Goal: Task Accomplishment & Management: Complete application form

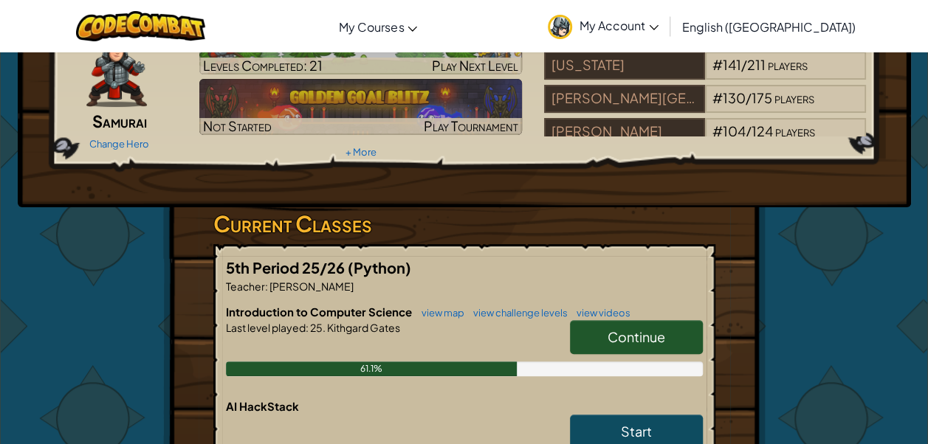
scroll to position [121, 0]
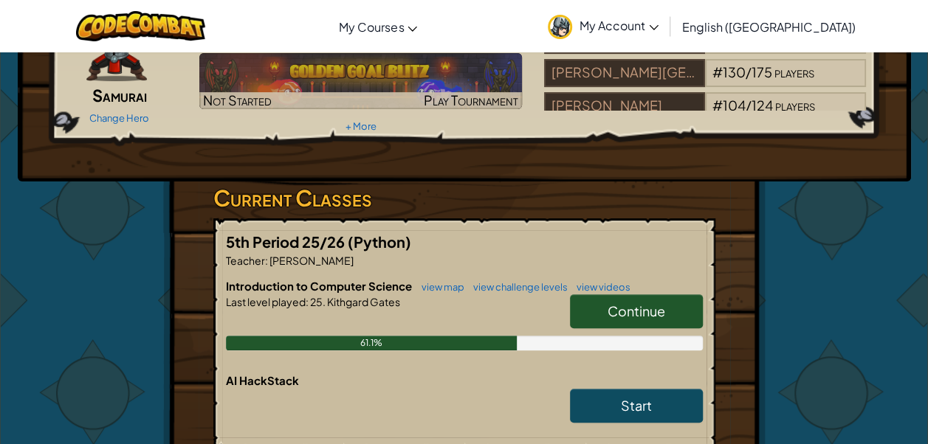
click at [655, 304] on span "Continue" at bounding box center [636, 311] width 58 height 17
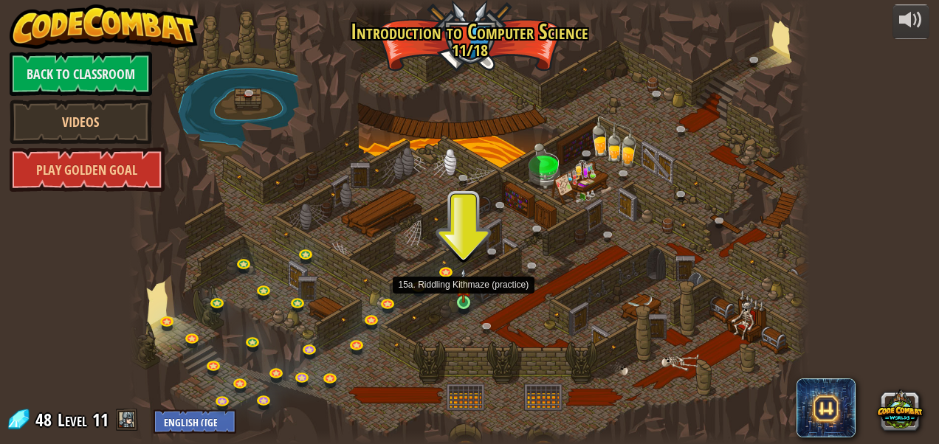
click at [467, 303] on img at bounding box center [463, 285] width 16 height 35
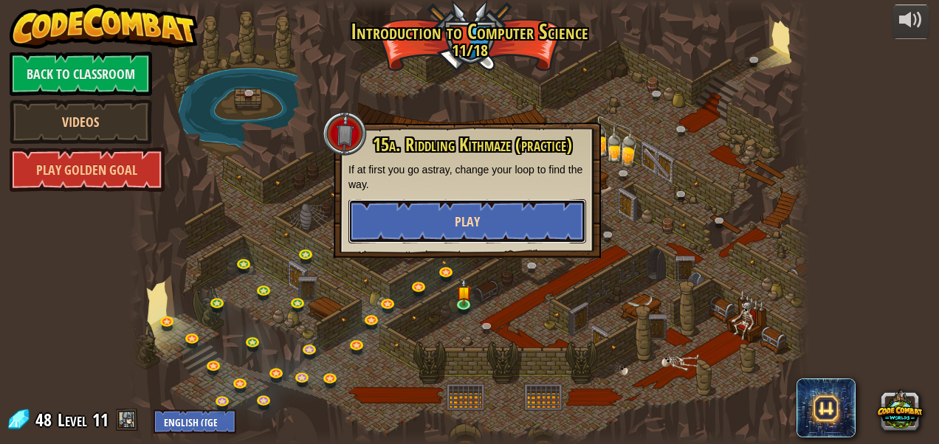
click at [499, 220] on button "Play" at bounding box center [467, 221] width 238 height 44
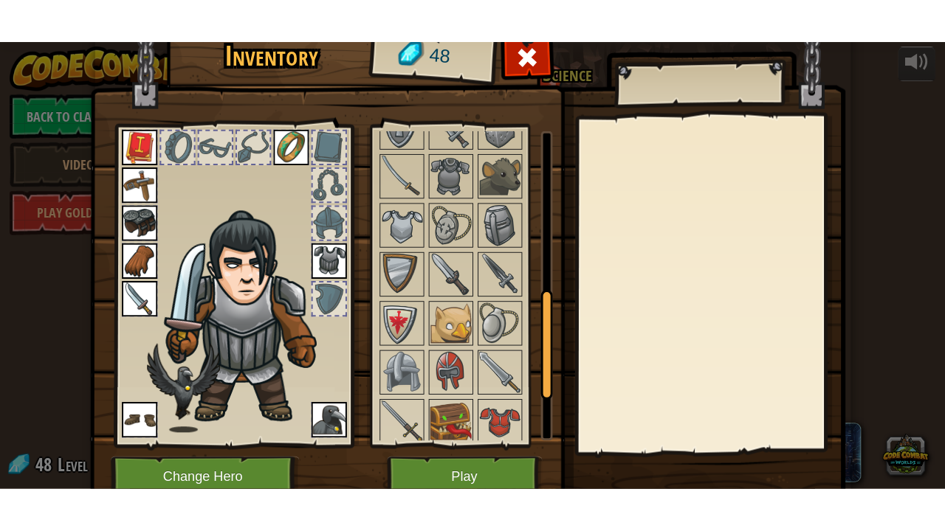
scroll to position [578, 0]
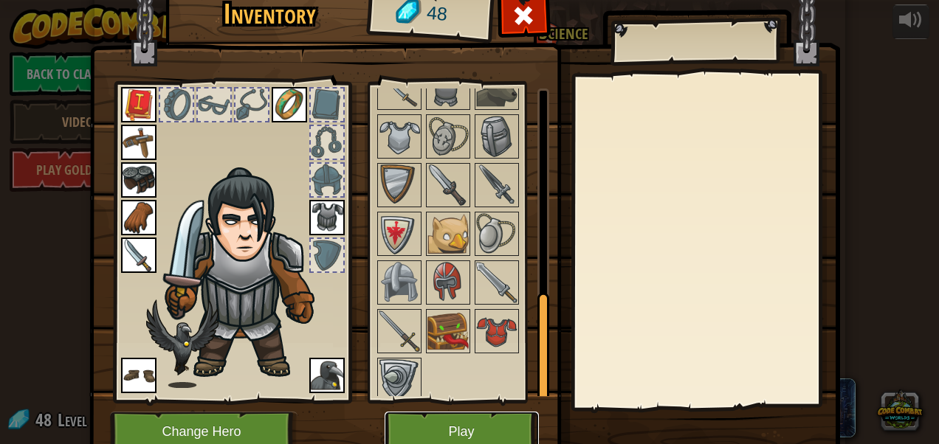
click at [495, 436] on button "Play" at bounding box center [462, 432] width 154 height 41
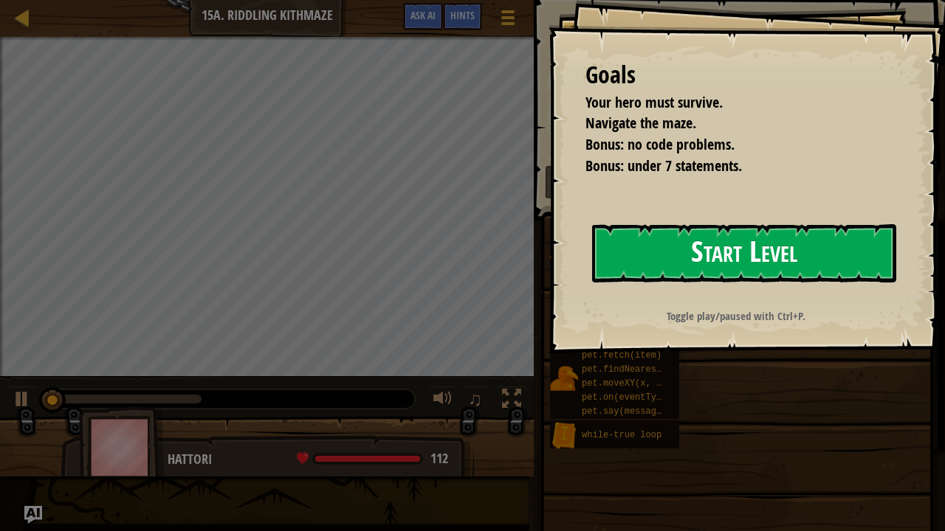
click at [704, 247] on button "Start Level" at bounding box center [744, 253] width 304 height 58
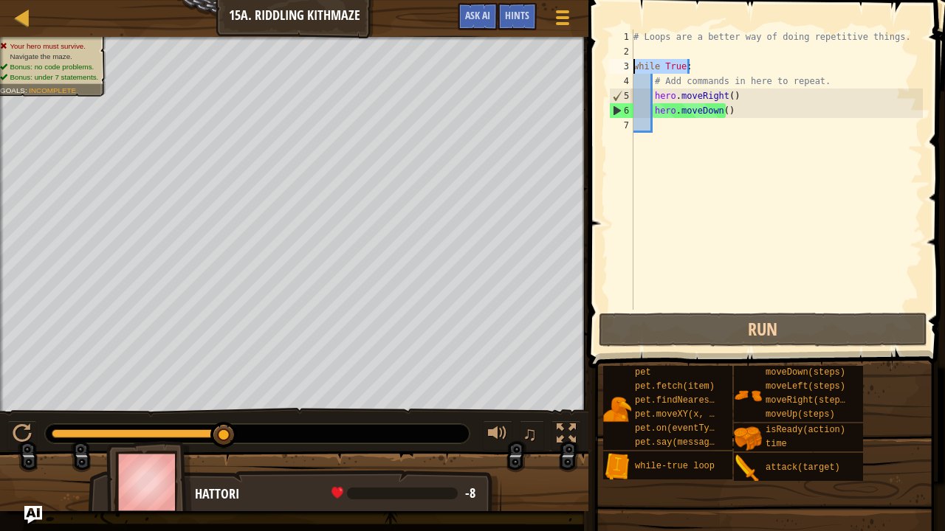
drag, startPoint x: 695, startPoint y: 66, endPoint x: 631, endPoint y: 65, distance: 64.2
click at [631, 65] on div "1 2 3 4 5 6 7 # Loops are a better way of doing repetitive things. while True :…" at bounding box center [764, 170] width 317 height 280
type textarea "while True:"
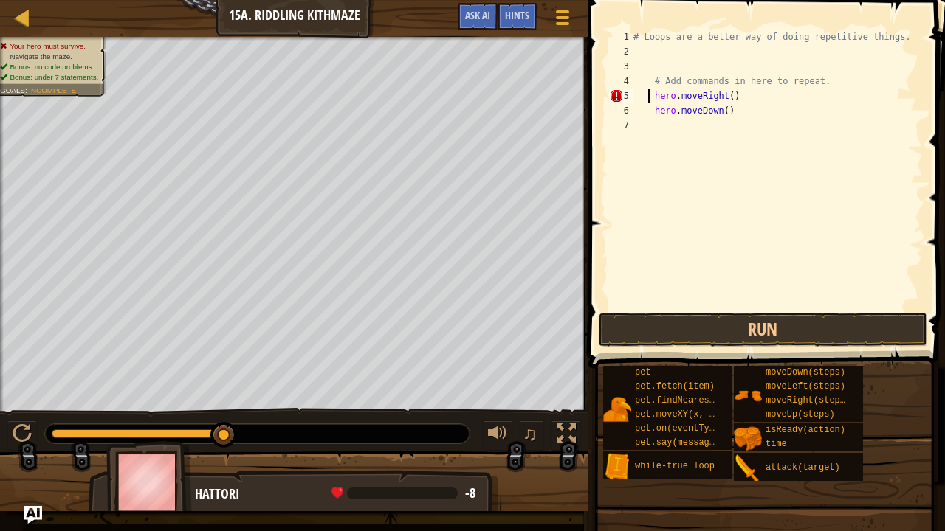
click at [649, 93] on div "# Loops are a better way of doing repetitive things. # Add commands in here to …" at bounding box center [776, 185] width 292 height 310
click at [653, 96] on div "# Loops are a better way of doing repetitive things. # Add commands in here to …" at bounding box center [776, 185] width 292 height 310
click at [653, 108] on div "# Loops are a better way of doing repetitive things. # Add commands in here to …" at bounding box center [776, 185] width 292 height 310
type textarea "hero.moveDown()"
click at [694, 142] on div "# Loops are a better way of doing repetitive things. # Add commands in here to …" at bounding box center [776, 185] width 292 height 310
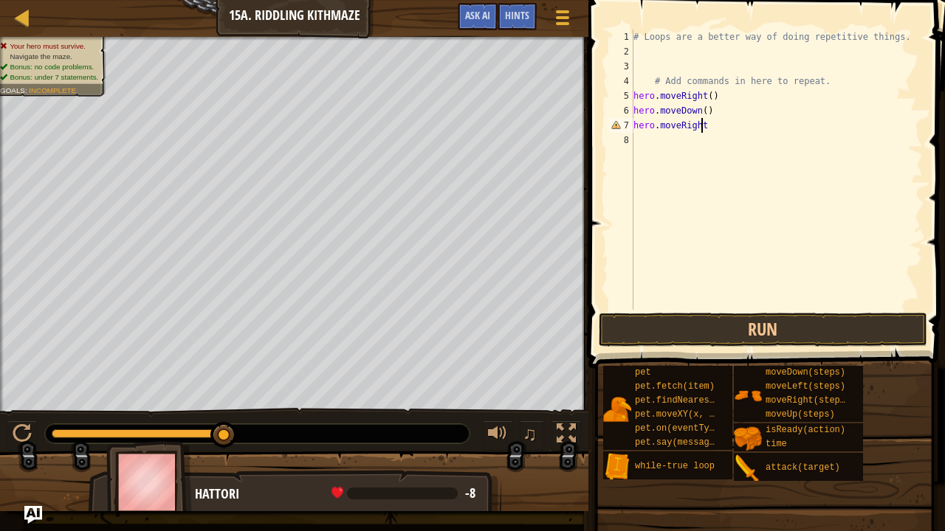
scroll to position [7, 5]
click at [707, 128] on div "# Loops are a better way of doing repetitive things. # Add commands in here to …" at bounding box center [776, 185] width 292 height 310
type textarea "hero.moveRight(2)"
click at [694, 149] on div "# Loops are a better way of doing repetitive things. # Add commands in here to …" at bounding box center [776, 185] width 292 height 310
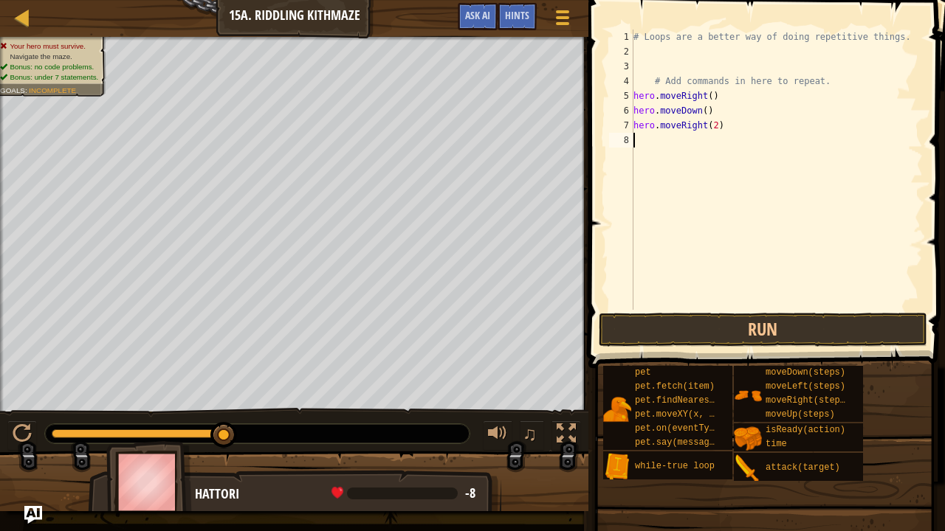
scroll to position [7, 0]
click at [710, 128] on div "# Loops are a better way of doing repetitive things. # Add commands in here to …" at bounding box center [776, 185] width 292 height 310
click at [778, 331] on button "Run" at bounding box center [763, 330] width 328 height 34
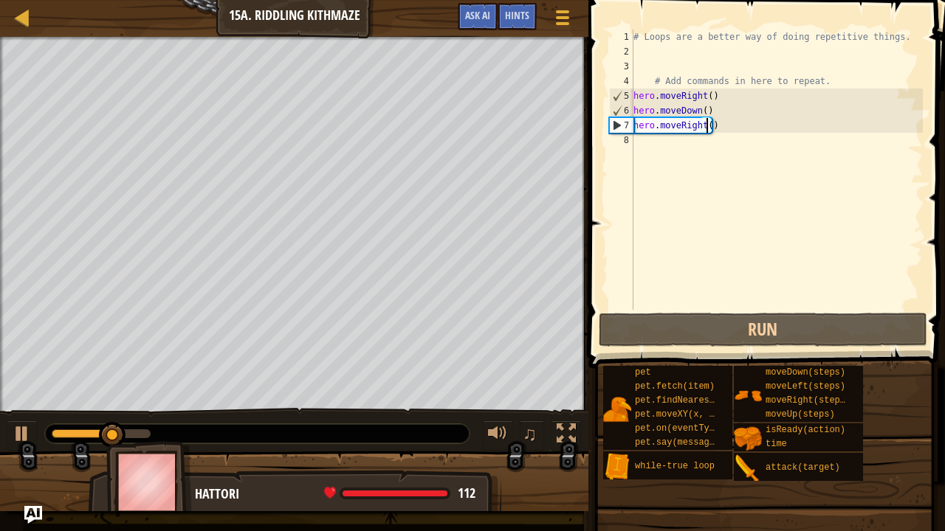
type textarea "hero.moveRight(2)"
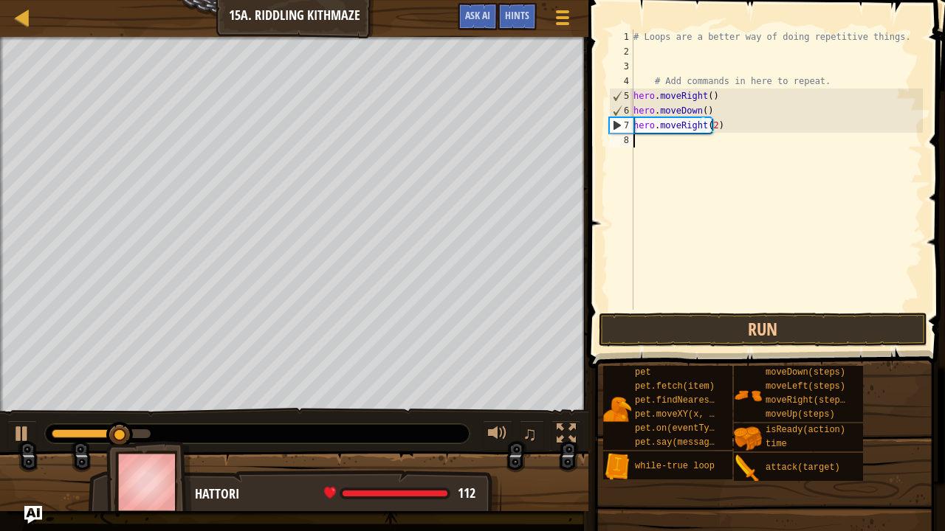
click at [675, 145] on div "# Loops are a better way of doing repetitive things. # Add commands in here to …" at bounding box center [776, 185] width 292 height 310
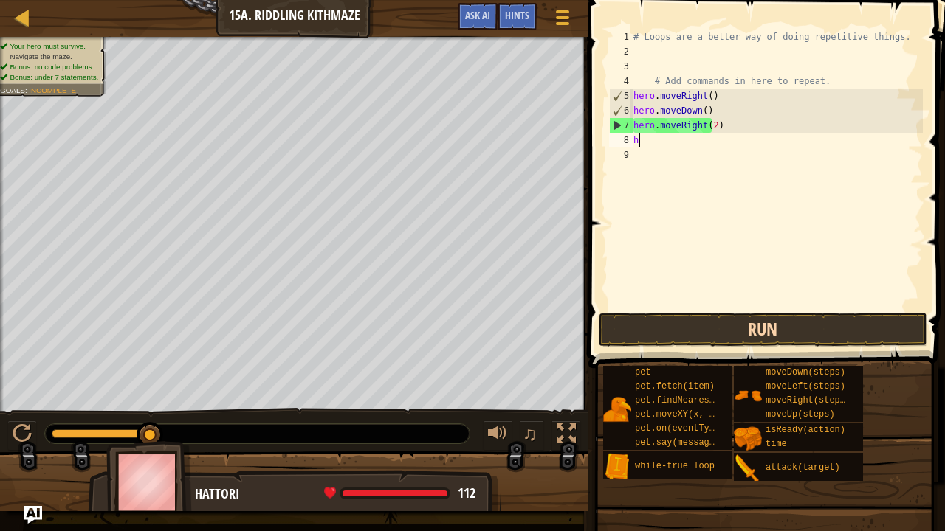
type textarea "h"
click at [670, 329] on button "Run" at bounding box center [763, 330] width 328 height 34
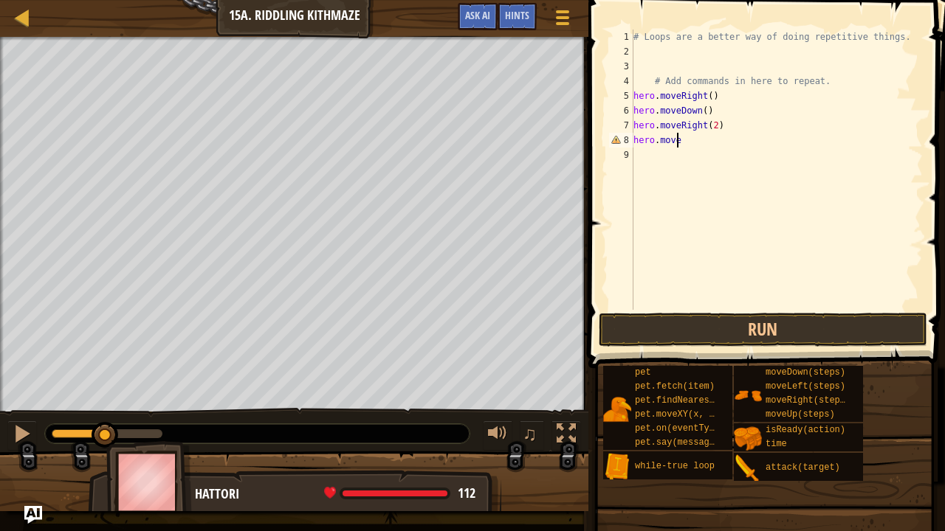
scroll to position [7, 3]
type textarea "hero.moveUp()"
type textarea "hero.moveRight()"
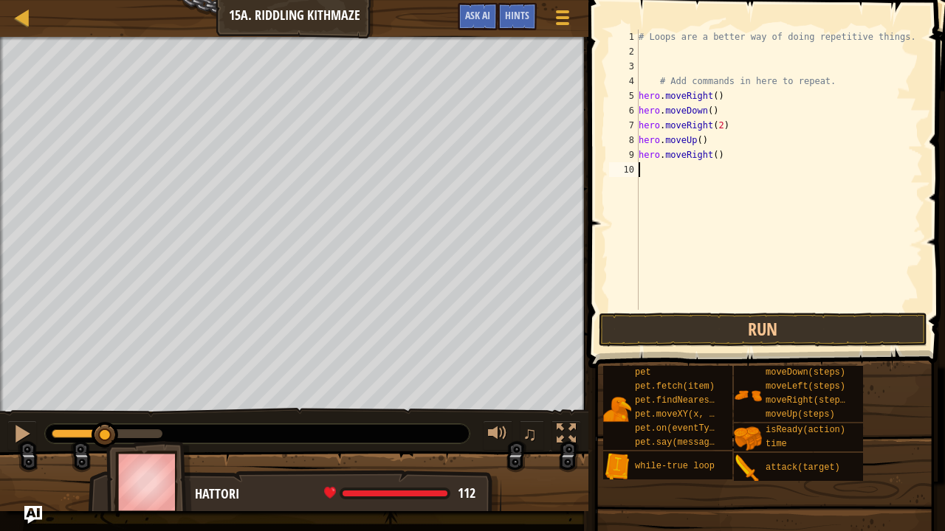
click at [650, 165] on div "# Loops are a better way of doing repetitive things. # Add commands in here to …" at bounding box center [780, 185] width 288 height 310
type textarea "hero.moveDown()"
click at [714, 186] on div "# Loops are a better way of doing repetitive things. # Add commands in here to …" at bounding box center [780, 185] width 288 height 310
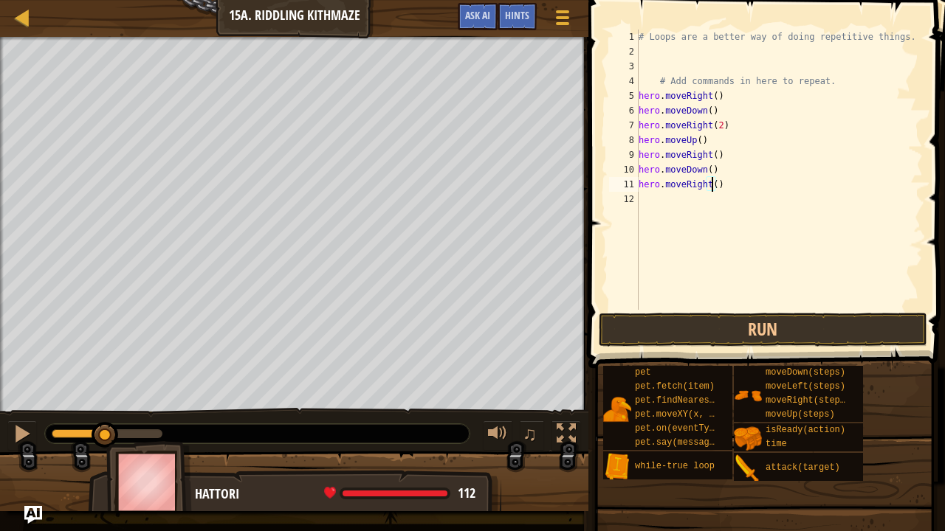
click at [711, 183] on div "# Loops are a better way of doing repetitive things. # Add commands in here to …" at bounding box center [780, 185] width 288 height 310
type textarea "hero.moveRight(2)"
click at [643, 213] on div "# Loops are a better way of doing repetitive things. # Add commands in here to …" at bounding box center [780, 185] width 288 height 310
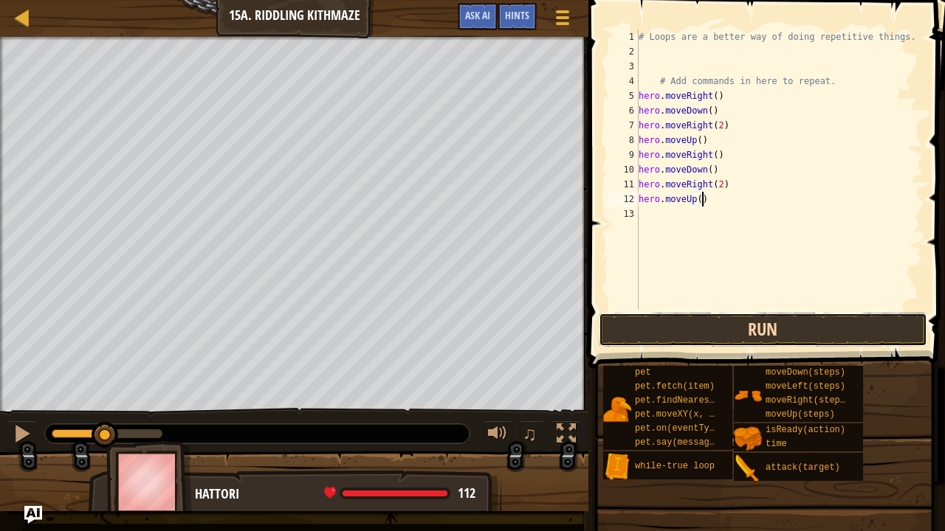
click at [753, 344] on button "Run" at bounding box center [763, 330] width 328 height 34
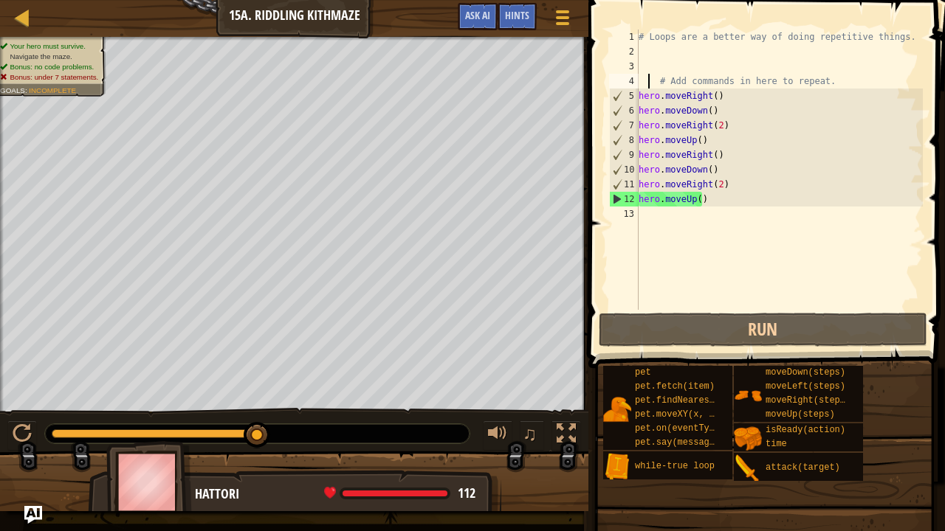
click at [646, 85] on div "# Loops are a better way of doing repetitive things. # Add commands in here to …" at bounding box center [780, 185] width 288 height 310
type textarea "# Add commands in here to repeat."
click at [645, 69] on div "# Loops are a better way of doing repetitive things. # Add commands in here to …" at bounding box center [780, 185] width 288 height 310
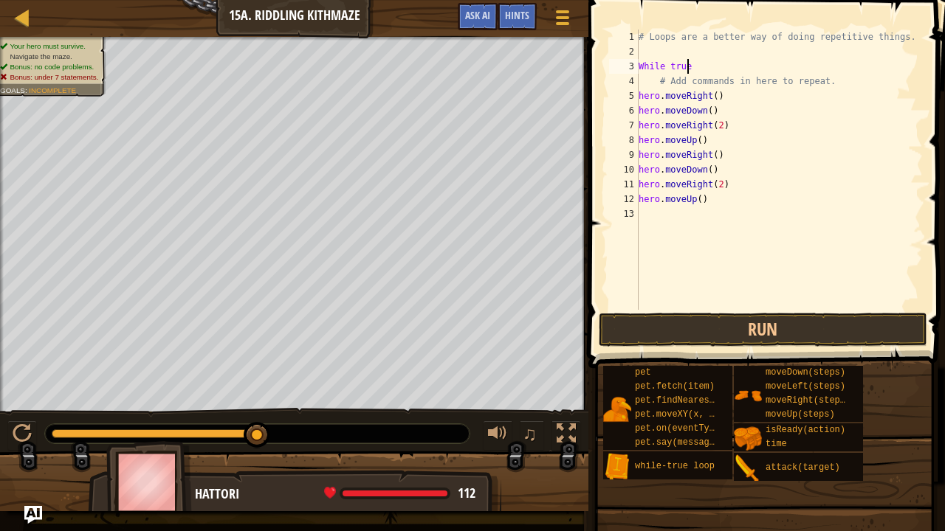
scroll to position [7, 3]
click at [639, 66] on div "# Loops are a better way of doing repetitive things. While true # Add commands …" at bounding box center [780, 185] width 288 height 310
click at [712, 69] on div "# Loops are a better way of doing repetitive things. While true # Add commands …" at bounding box center [780, 185] width 288 height 310
type textarea "W"
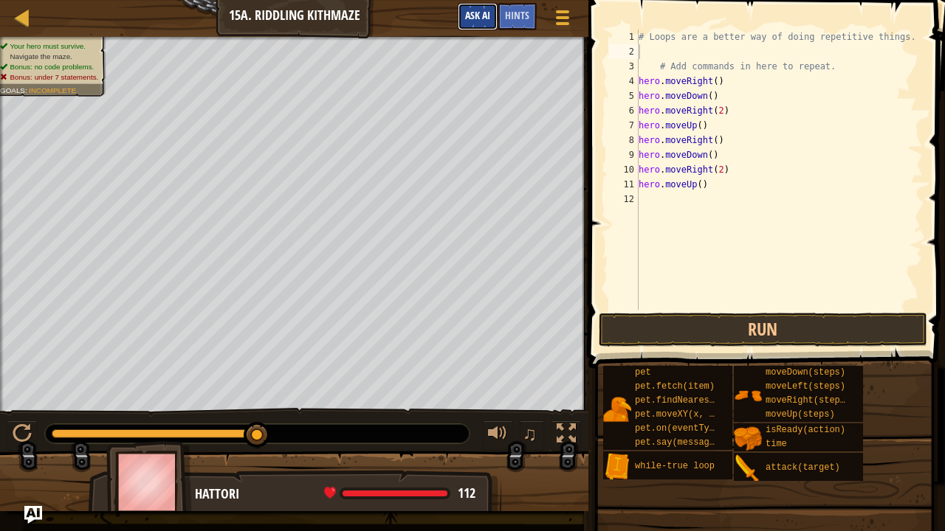
click at [480, 19] on span "Ask AI" at bounding box center [477, 15] width 25 height 14
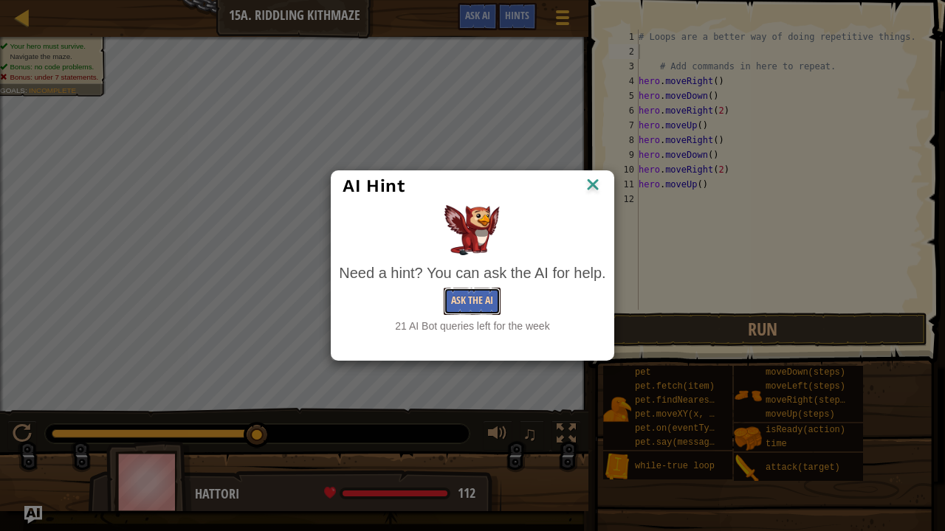
click at [455, 300] on button "Ask the AI" at bounding box center [472, 301] width 57 height 27
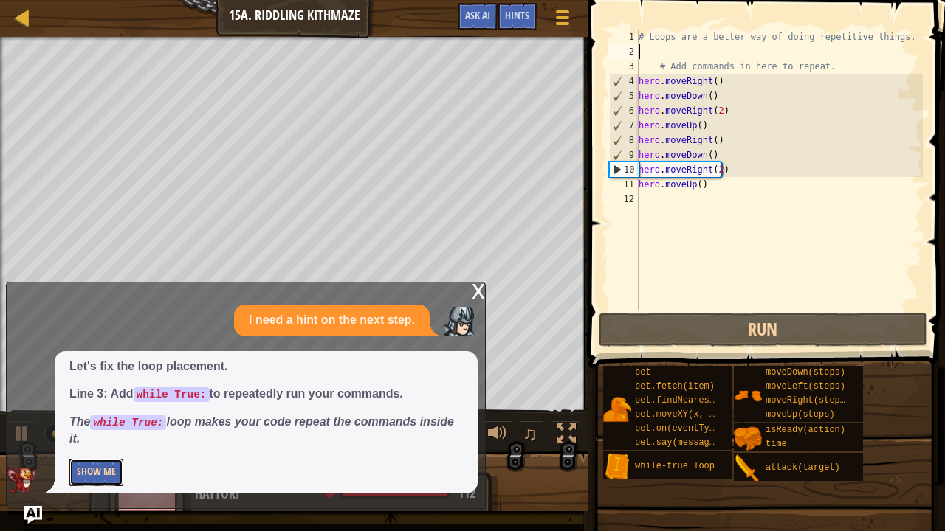
click at [108, 444] on button "Show Me" at bounding box center [96, 472] width 54 height 27
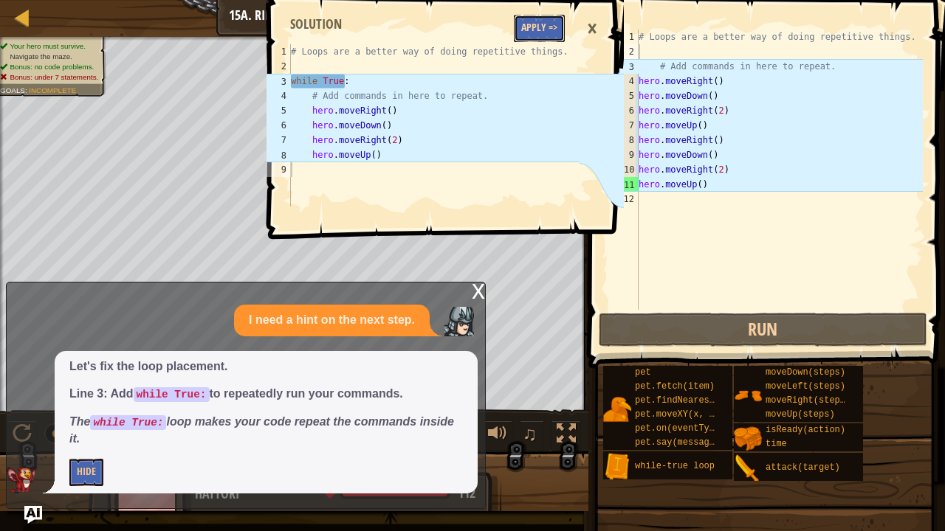
click at [551, 31] on button "Apply =>" at bounding box center [539, 28] width 51 height 27
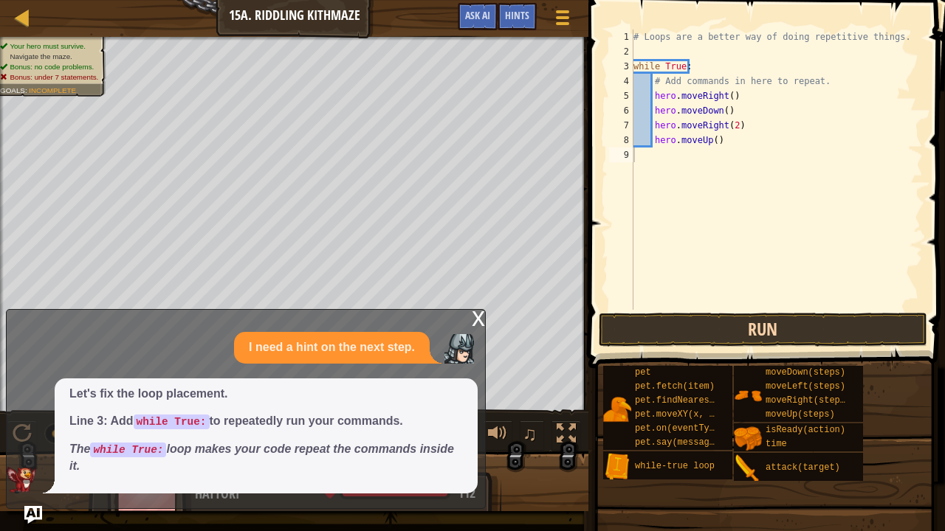
drag, startPoint x: 686, startPoint y: 317, endPoint x: 676, endPoint y: 323, distance: 11.9
drag, startPoint x: 676, startPoint y: 323, endPoint x: 669, endPoint y: 330, distance: 9.4
click at [669, 330] on button "Run" at bounding box center [763, 330] width 328 height 34
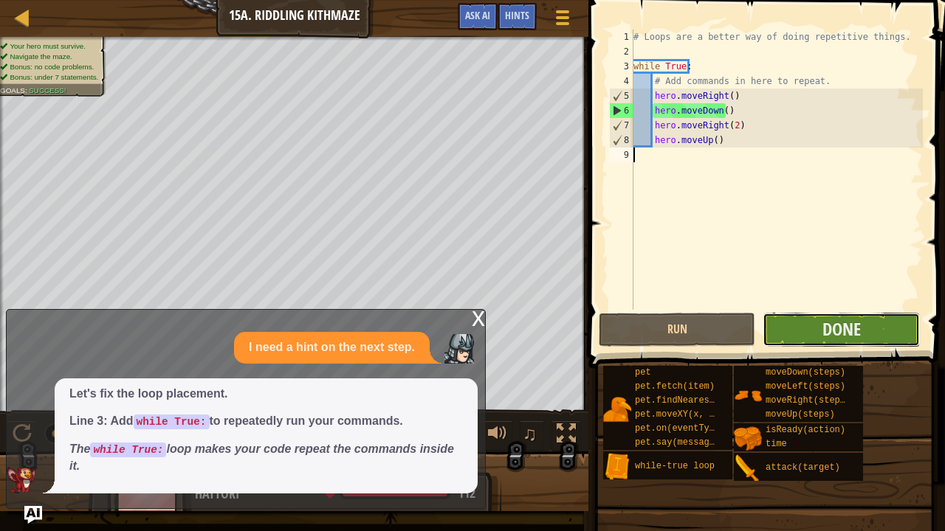
click at [806, 332] on button "Done" at bounding box center [840, 330] width 156 height 34
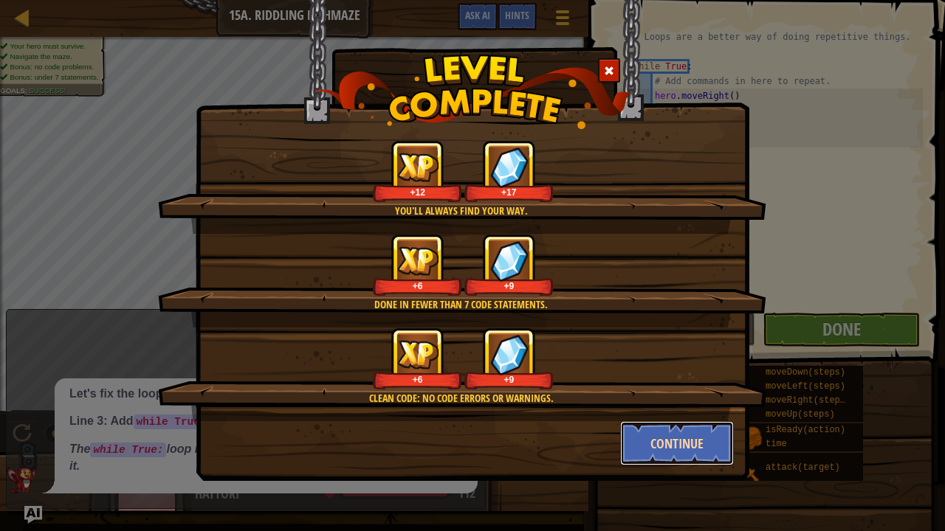
click at [670, 433] on button "Continue" at bounding box center [677, 443] width 114 height 44
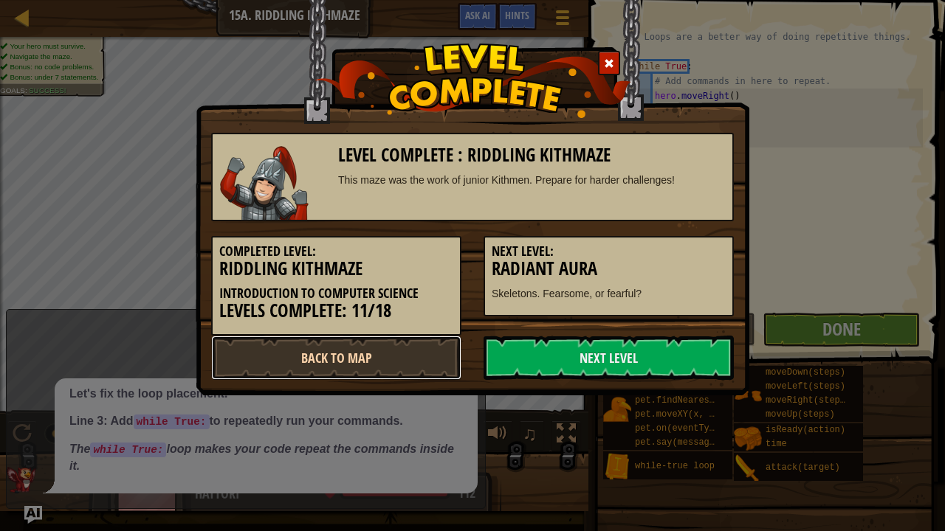
click at [380, 356] on link "Back to Map" at bounding box center [336, 358] width 250 height 44
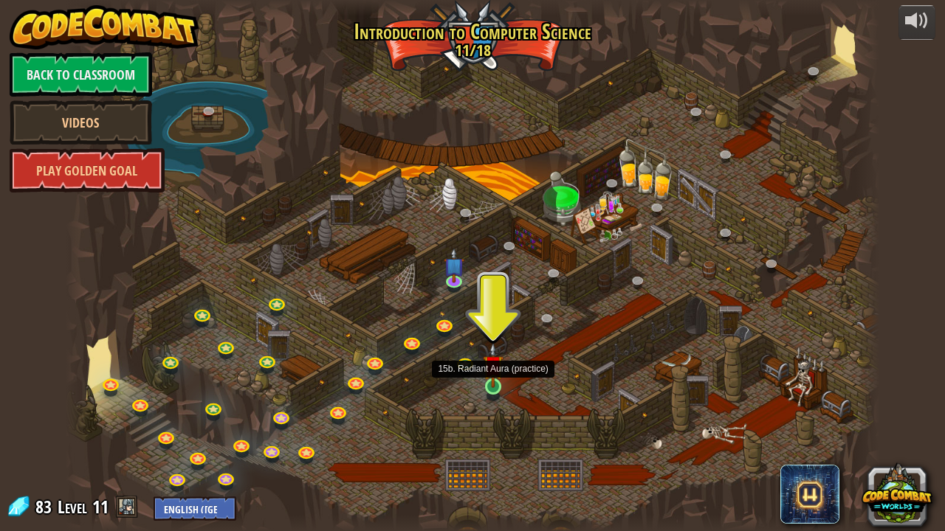
click at [486, 385] on img at bounding box center [493, 365] width 20 height 46
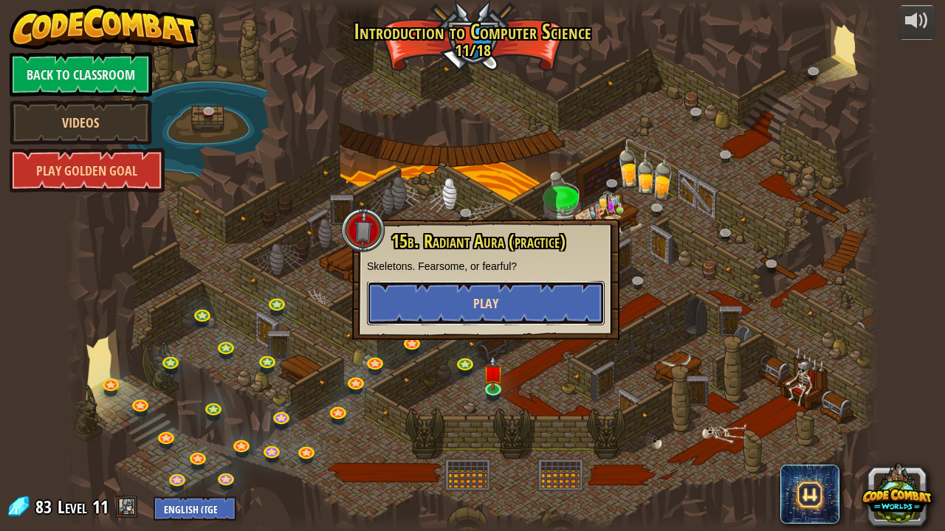
click at [517, 289] on button "Play" at bounding box center [486, 303] width 238 height 44
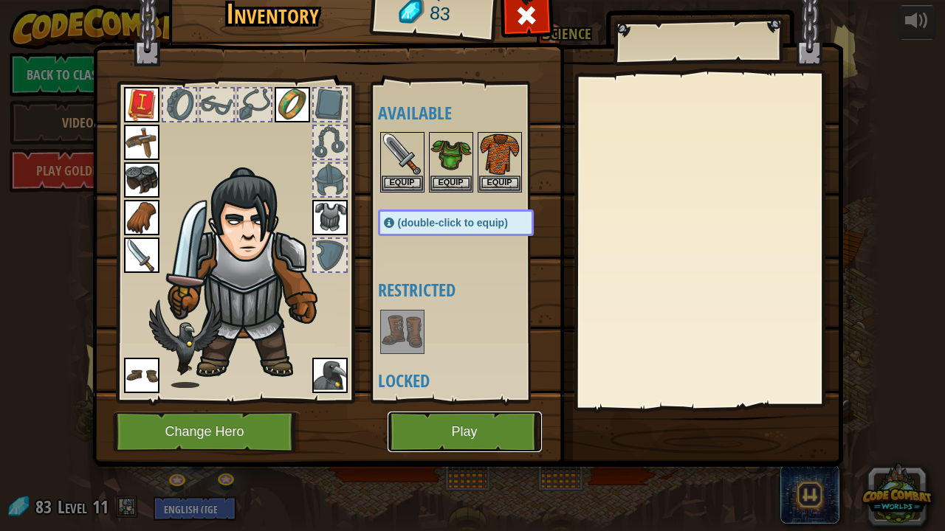
click at [441, 433] on button "Play" at bounding box center [465, 432] width 154 height 41
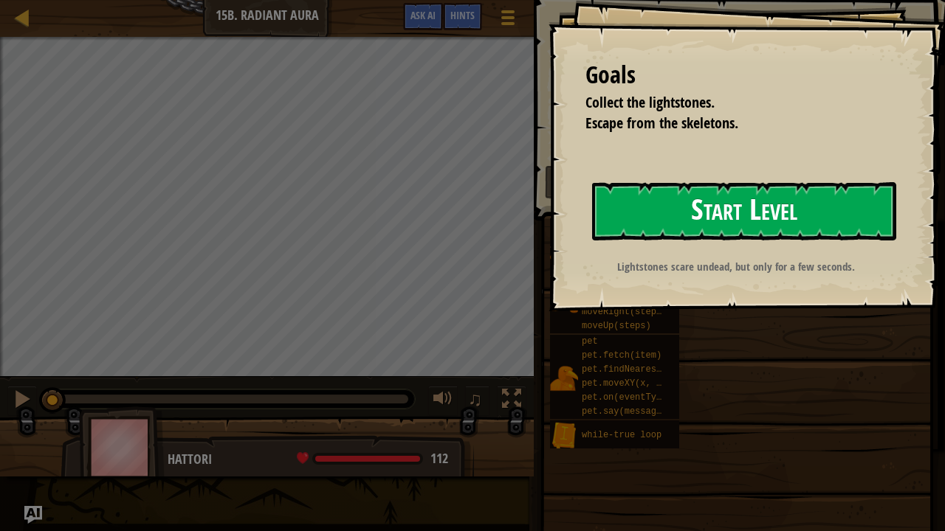
click at [664, 227] on button "Start Level" at bounding box center [744, 211] width 304 height 58
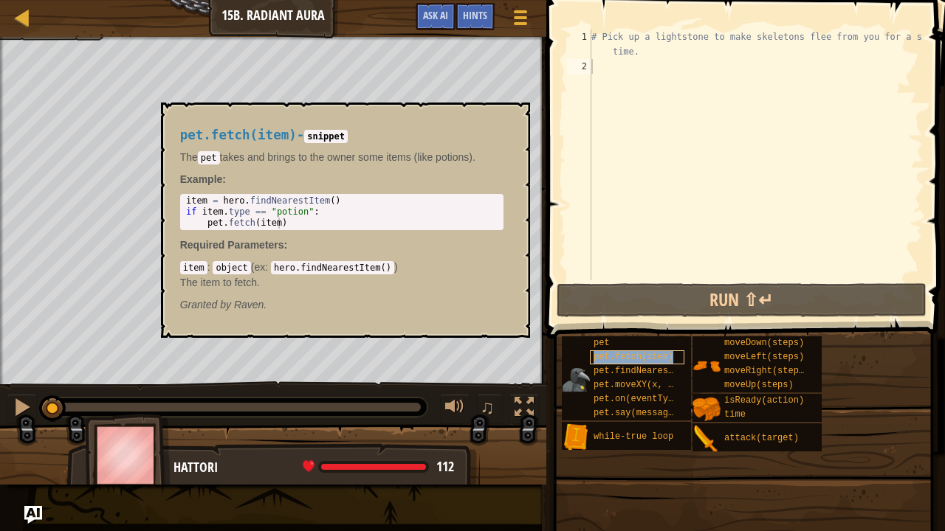
click at [617, 359] on span "pet.fetch(item)" at bounding box center [633, 357] width 80 height 10
click at [624, 81] on div "# Pick up a lightstone to make skeletons flee from you for a short time." at bounding box center [755, 177] width 334 height 295
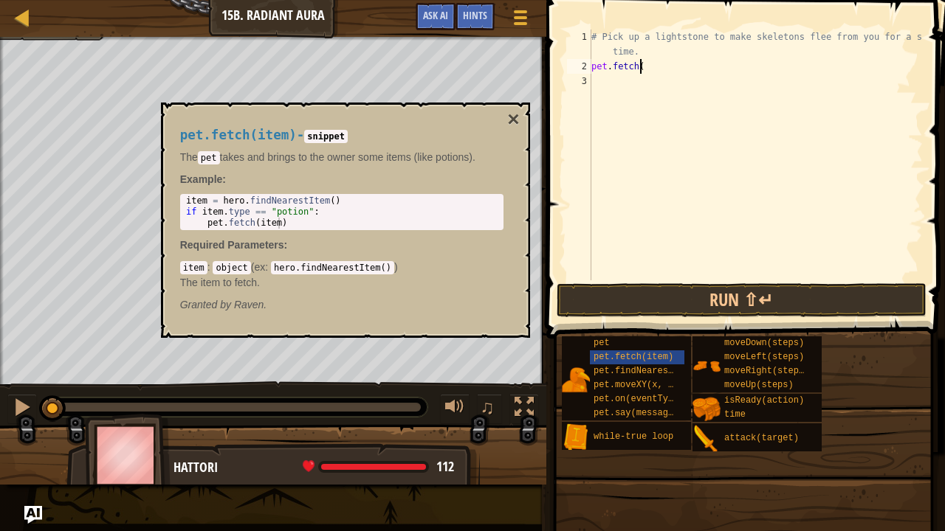
scroll to position [7, 3]
click at [641, 63] on div "# Pick up a lightstone to make skeletons flee from you for a short time. pet . …" at bounding box center [755, 177] width 334 height 295
click at [516, 114] on button "×" at bounding box center [513, 119] width 12 height 21
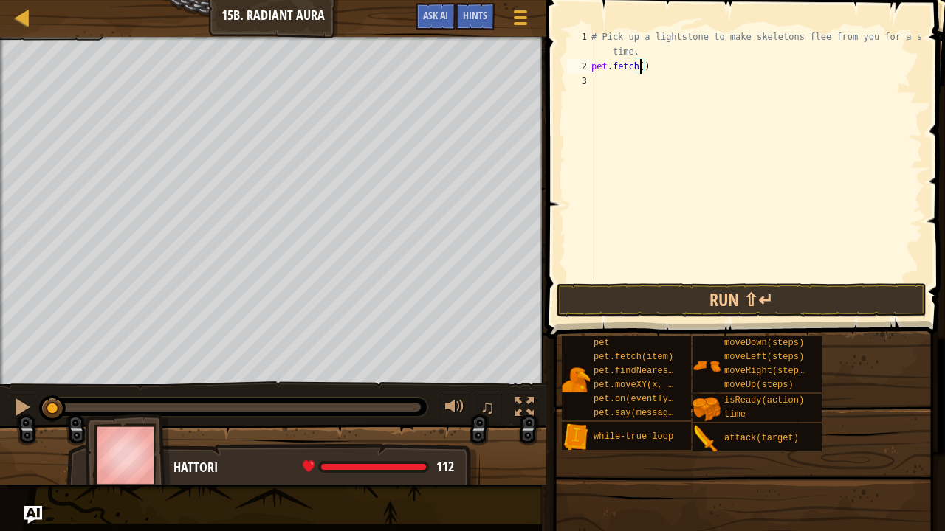
click at [266, 10] on div "Map Introduction to Computer Science 15b. Radiant Aura Game Menu Done Hints Ask…" at bounding box center [273, 18] width 546 height 37
click at [475, 15] on span "Hints" at bounding box center [475, 15] width 24 height 14
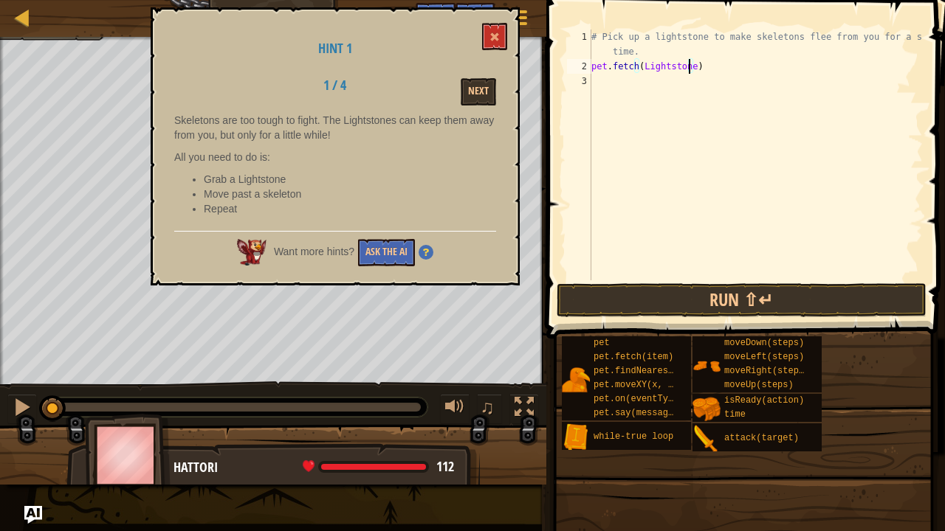
scroll to position [7, 7]
type textarea "pet.fetch(Lightstone)"
click at [725, 295] on button "Run ⇧↵" at bounding box center [742, 300] width 370 height 34
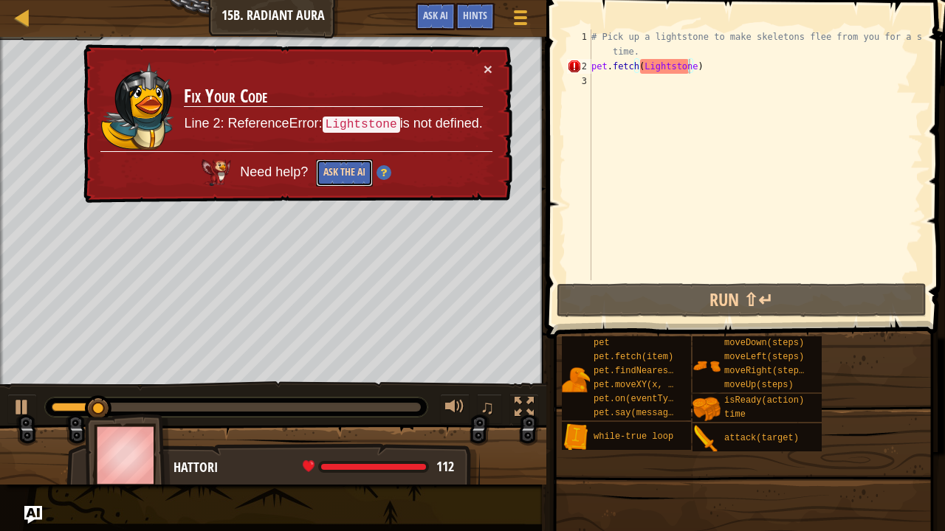
click at [358, 171] on button "Ask the AI" at bounding box center [344, 172] width 57 height 27
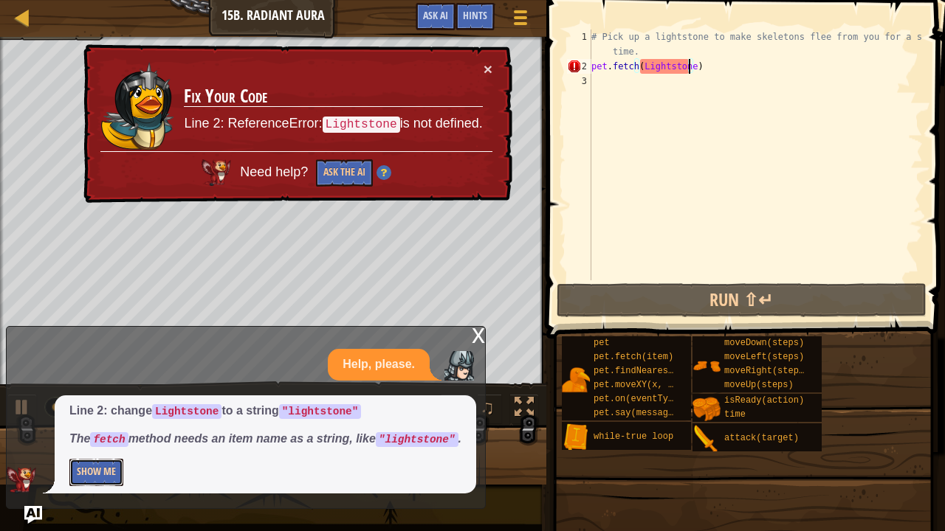
click at [99, 444] on button "Show Me" at bounding box center [96, 472] width 54 height 27
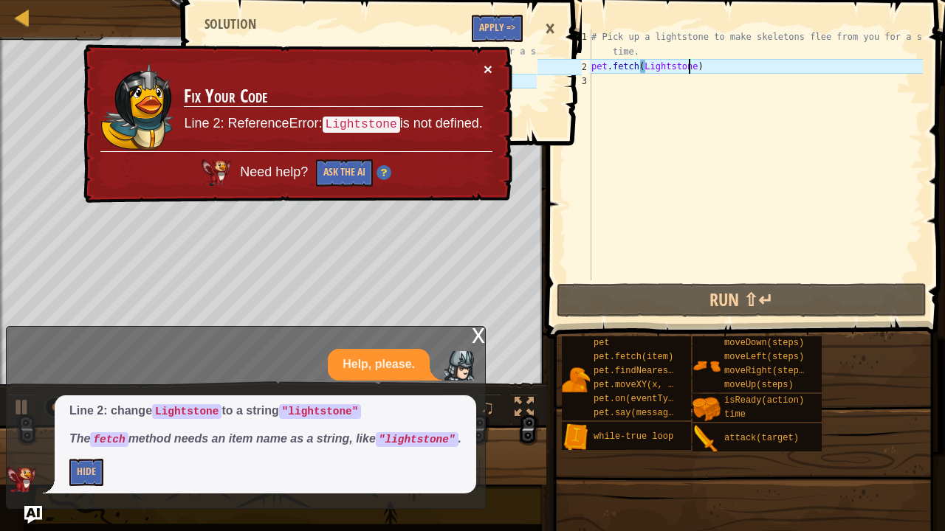
click at [483, 63] on button "×" at bounding box center [487, 69] width 9 height 16
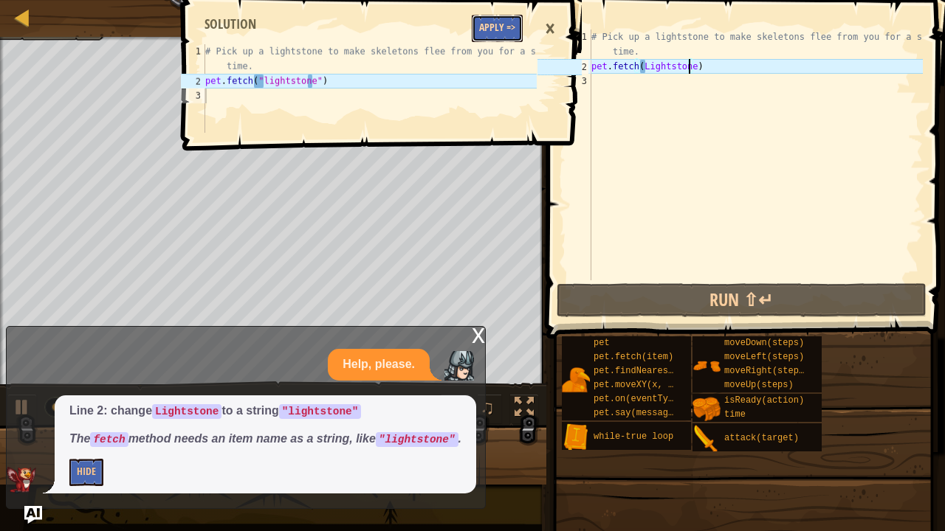
click at [492, 32] on button "Apply =>" at bounding box center [497, 28] width 51 height 27
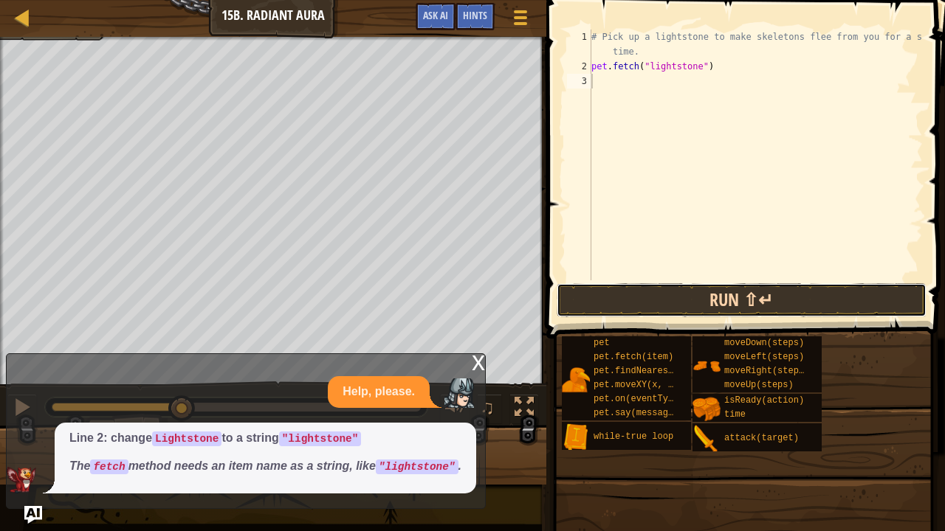
click at [694, 304] on button "Run ⇧↵" at bounding box center [742, 300] width 370 height 34
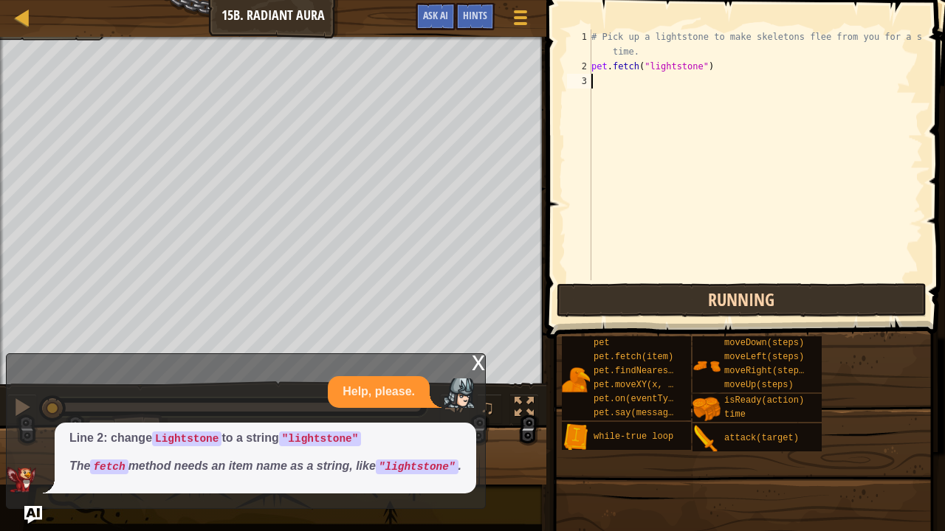
scroll to position [7, 0]
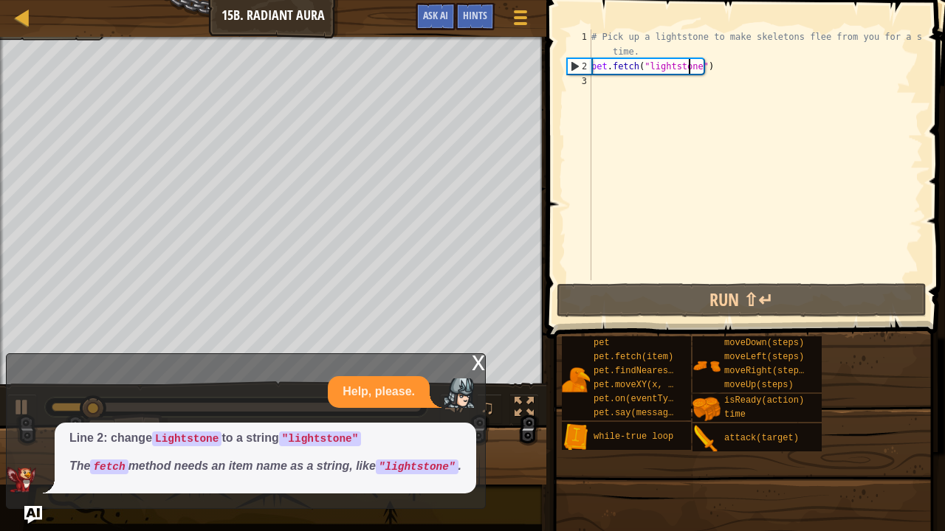
click at [689, 62] on div "# Pick up a lightstone to make skeletons flee from you for a short time. pet . …" at bounding box center [755, 177] width 334 height 295
click at [692, 63] on div "# Pick up a lightstone to make skeletons flee from you for a short time. pet . …" at bounding box center [755, 177] width 334 height 295
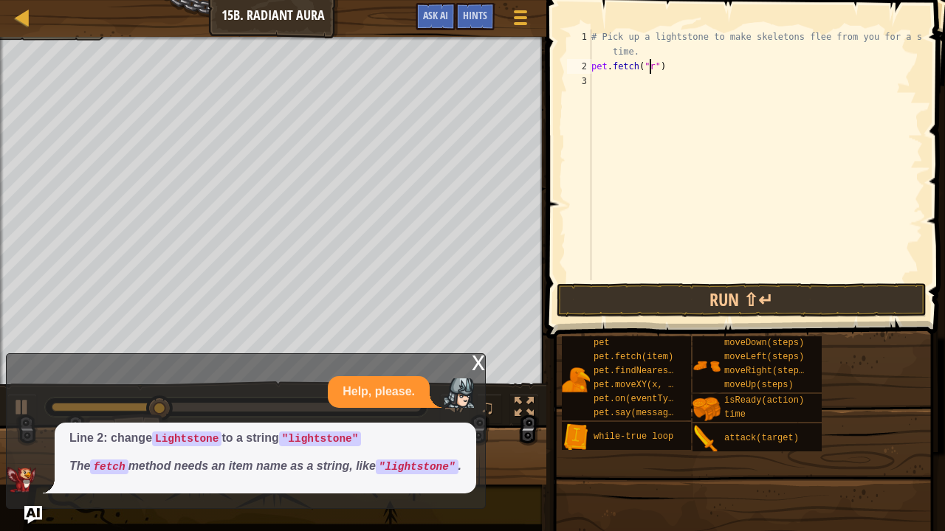
scroll to position [7, 5]
click at [679, 292] on button "Run ⇧↵" at bounding box center [742, 300] width 370 height 34
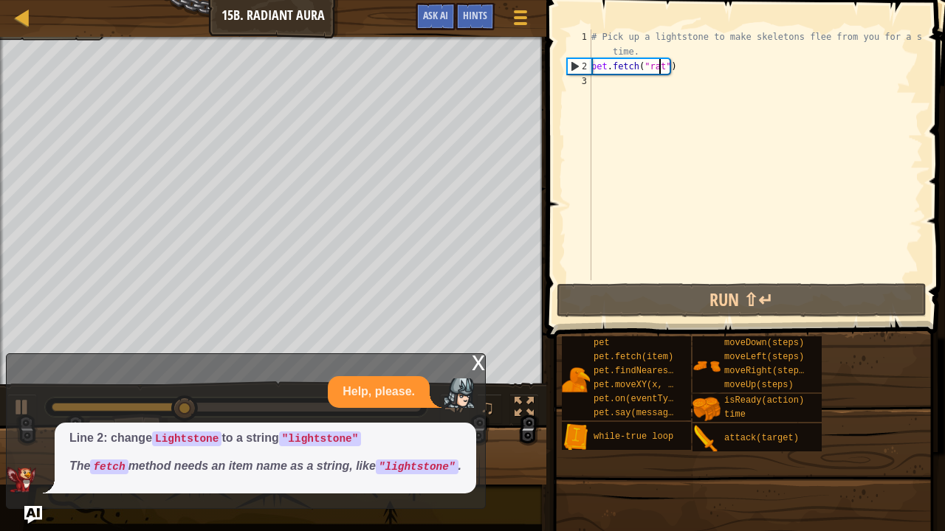
click at [481, 365] on div "x" at bounding box center [478, 361] width 13 height 15
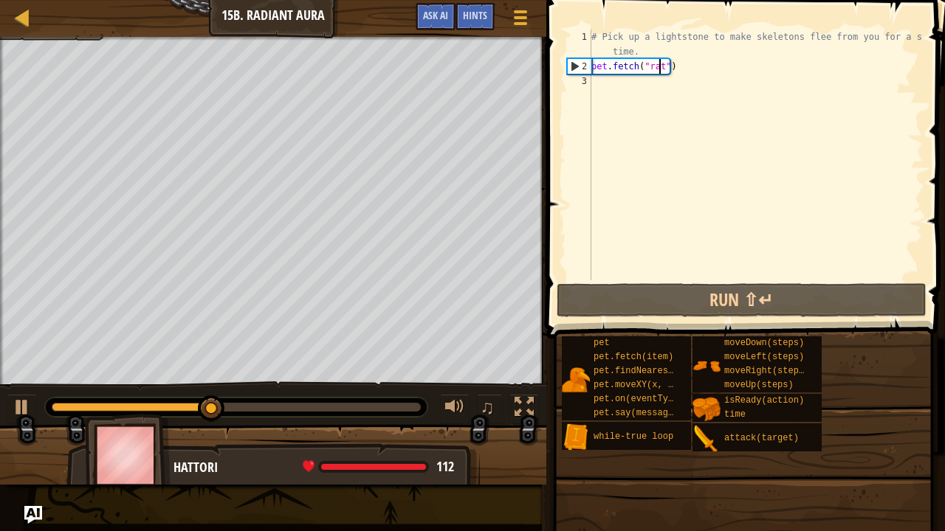
drag, startPoint x: 578, startPoint y: 47, endPoint x: 755, endPoint y: 134, distance: 197.4
click at [755, 134] on div "pet.fetch("rat") 1 2 3 # Pick up a lightstone to make skeletons flee from you f…" at bounding box center [743, 155] width 359 height 251
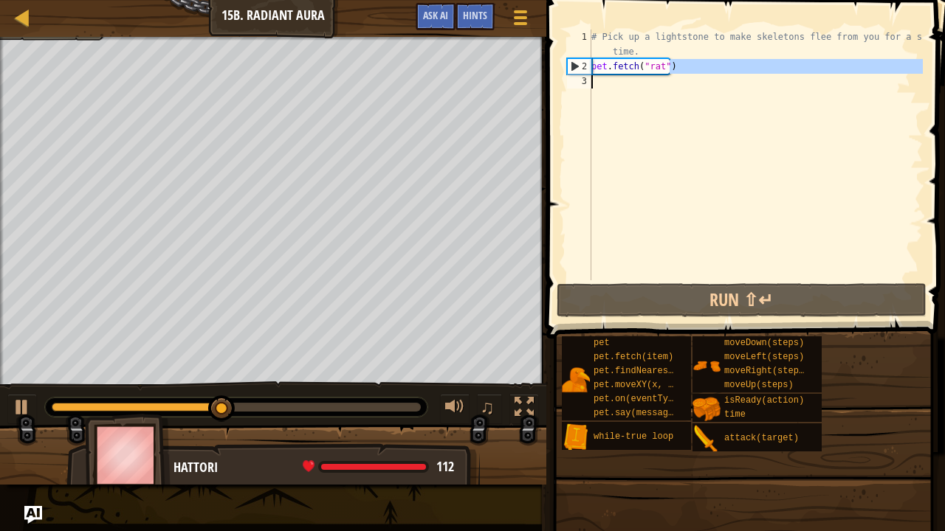
click at [459, 80] on div "Map Introduction to Computer Science 15b. Radiant Aura Game Menu Done Hints Ask…" at bounding box center [472, 265] width 945 height 531
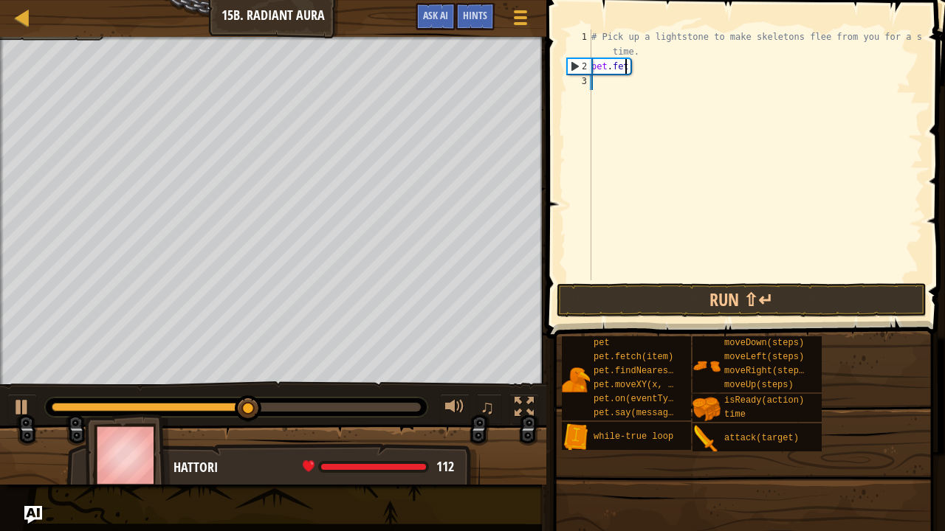
scroll to position [7, 1]
type textarea "p"
click at [437, 18] on span "Ask AI" at bounding box center [435, 15] width 25 height 14
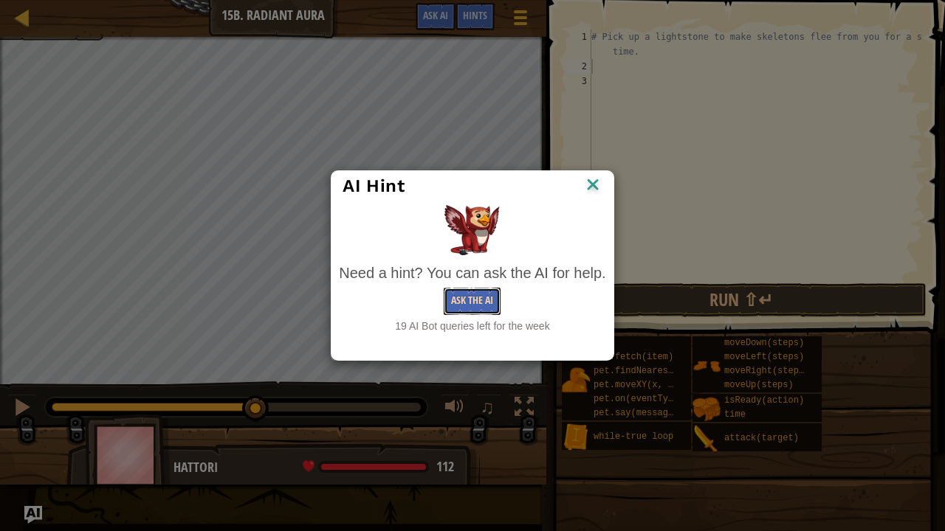
click at [473, 309] on button "Ask the AI" at bounding box center [472, 301] width 57 height 27
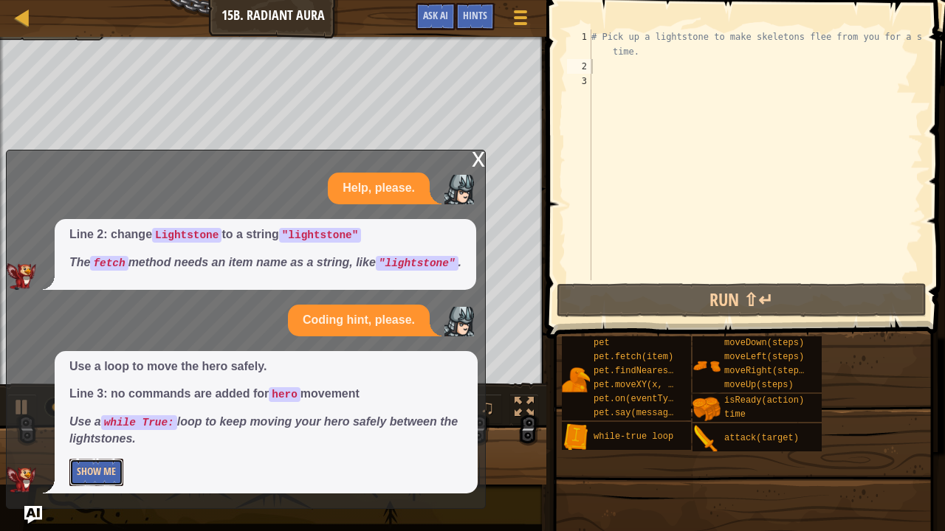
click at [93, 444] on button "Show Me" at bounding box center [96, 472] width 54 height 27
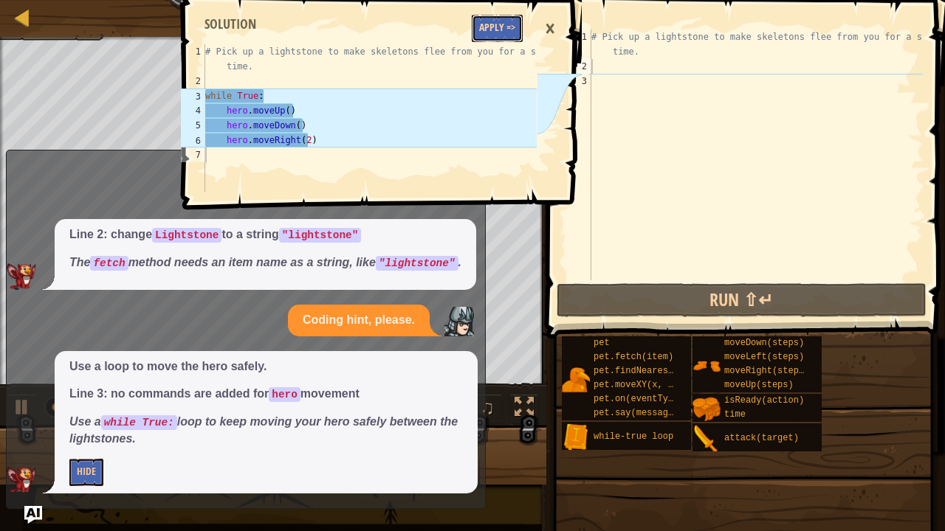
click at [500, 19] on button "Apply =>" at bounding box center [497, 28] width 51 height 27
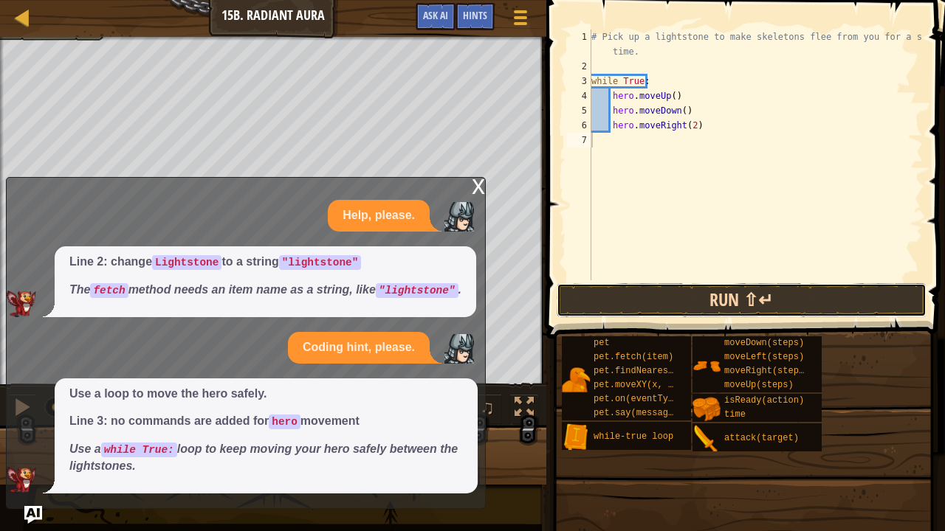
click at [673, 294] on button "Run ⇧↵" at bounding box center [742, 300] width 370 height 34
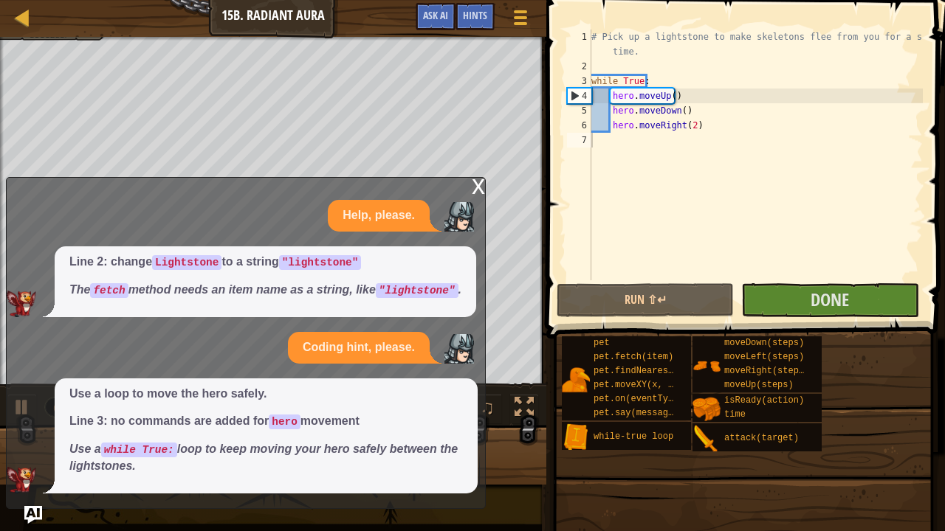
click at [471, 182] on div "x Help, please. Line 2: change Lightstone to a string "lightstone" The fetch me…" at bounding box center [246, 343] width 480 height 332
click at [476, 187] on div "x" at bounding box center [478, 185] width 13 height 15
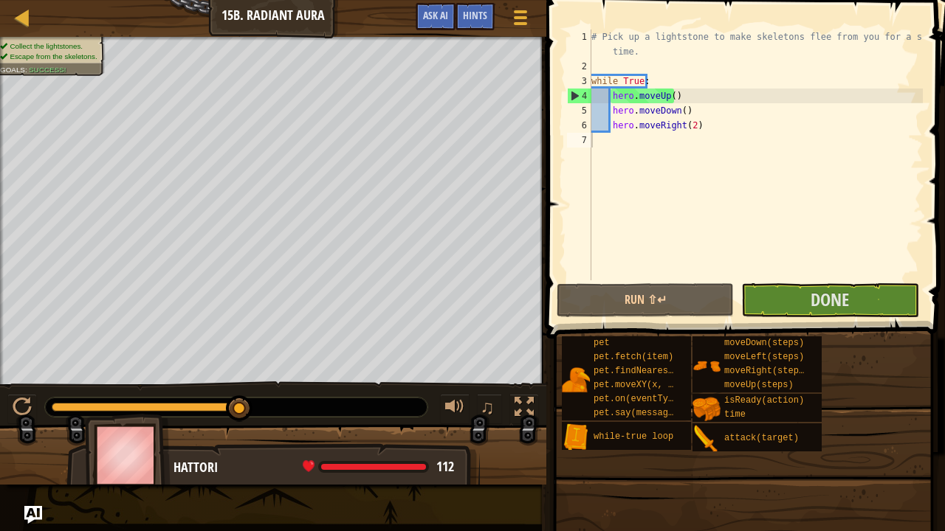
drag, startPoint x: 101, startPoint y: 403, endPoint x: 257, endPoint y: 396, distance: 155.9
click at [257, 396] on div "♫" at bounding box center [273, 404] width 546 height 44
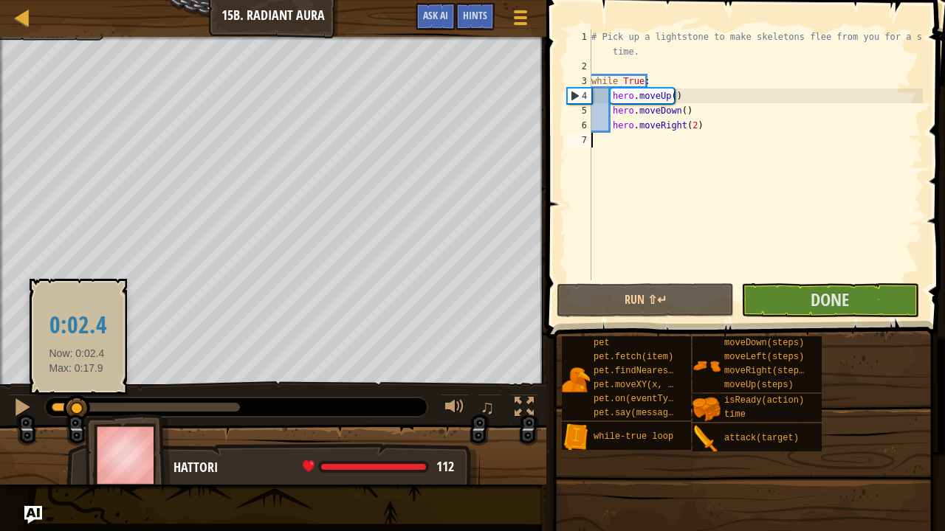
drag, startPoint x: 77, startPoint y: 409, endPoint x: 345, endPoint y: 420, distance: 268.2
click at [345, 420] on div "♫" at bounding box center [273, 404] width 546 height 44
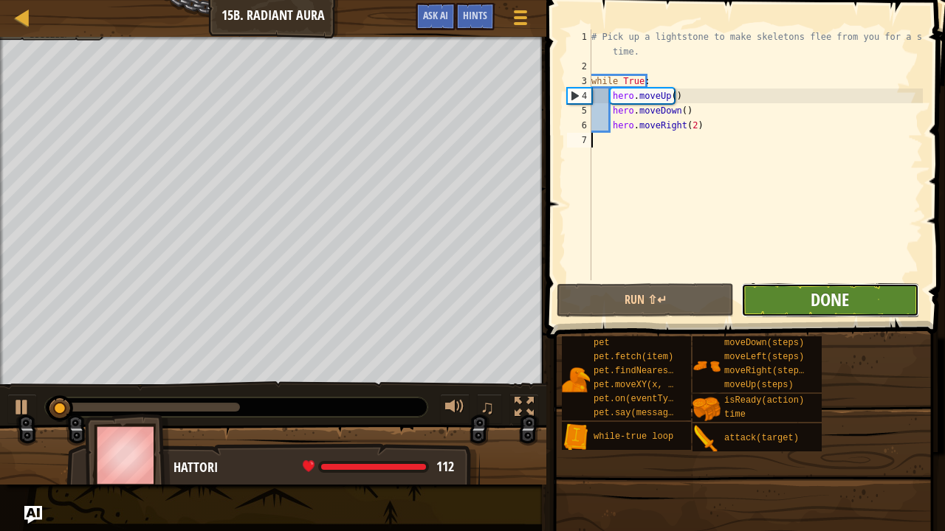
click at [831, 301] on span "Done" at bounding box center [829, 300] width 38 height 24
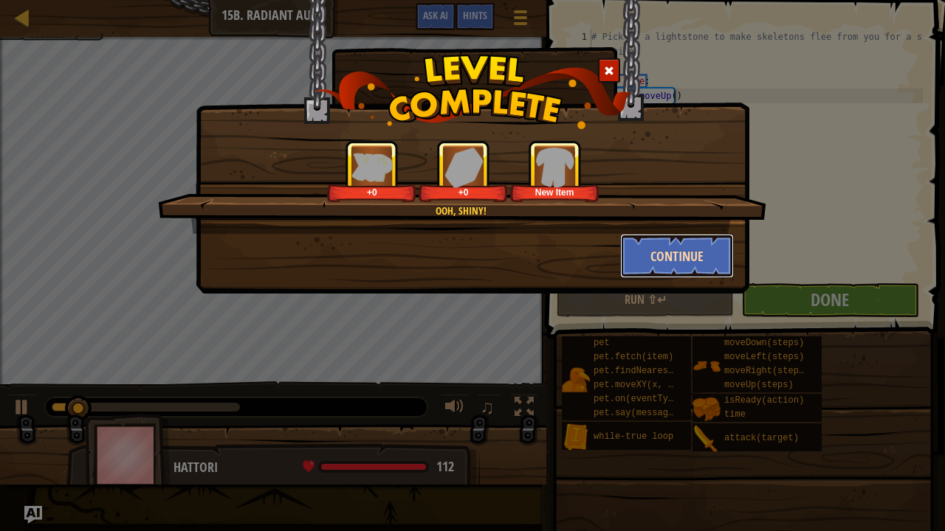
click at [669, 258] on button "Continue" at bounding box center [677, 256] width 114 height 44
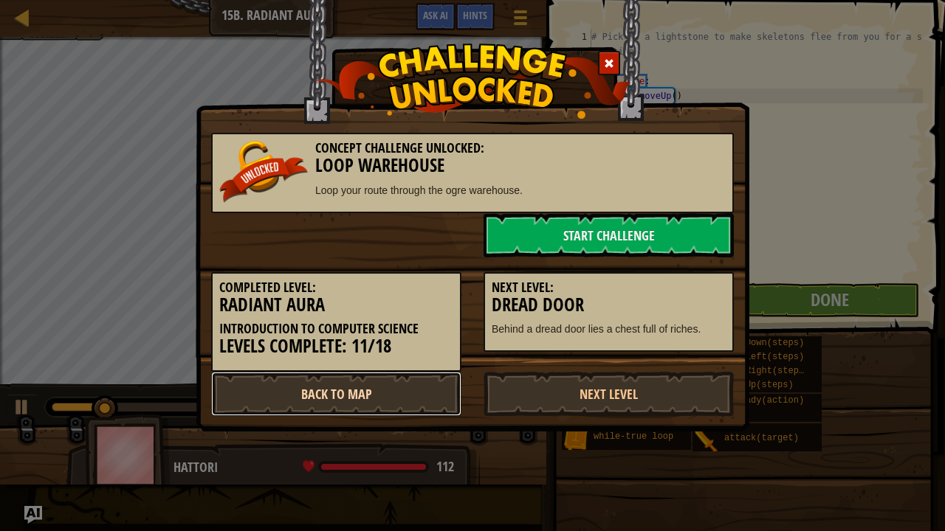
click at [378, 407] on link "Back to Map" at bounding box center [336, 394] width 250 height 44
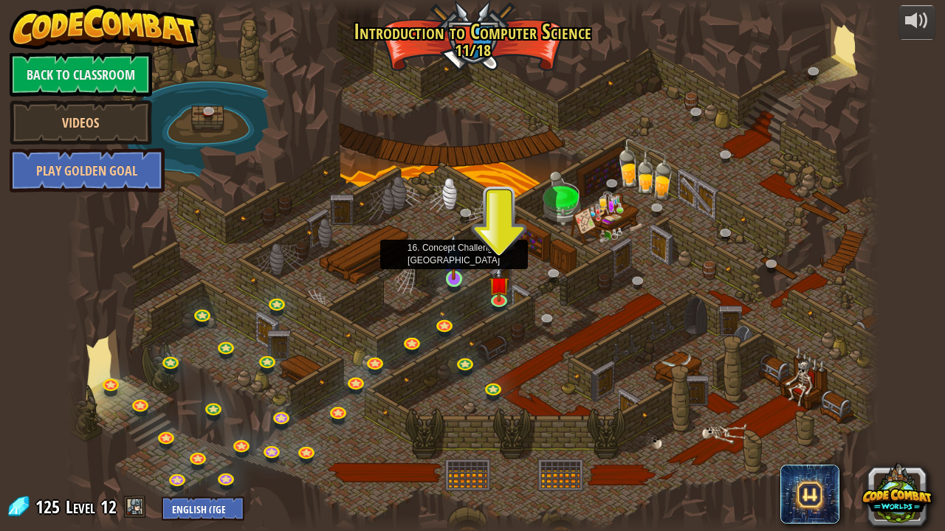
click at [456, 254] on img at bounding box center [454, 257] width 20 height 46
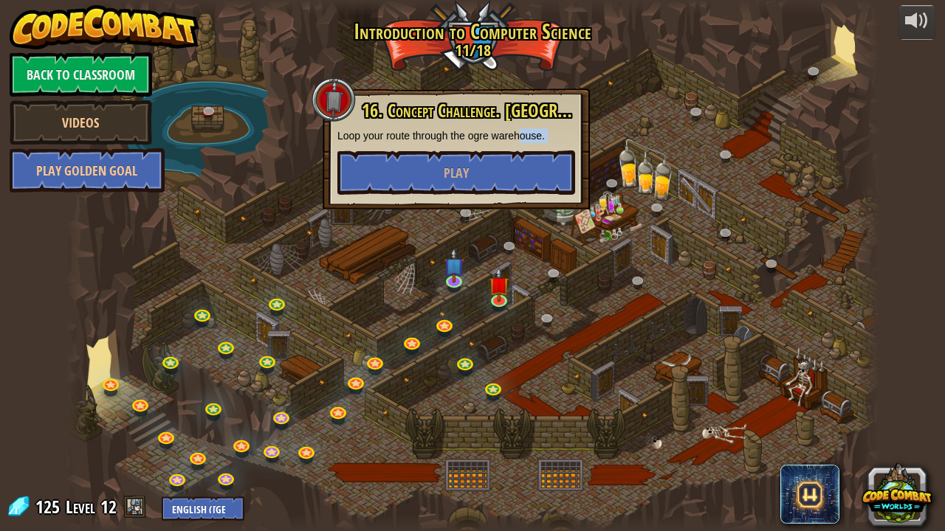
drag, startPoint x: 494, startPoint y: 195, endPoint x: 519, endPoint y: 142, distance: 58.1
click at [519, 142] on div "16. Concept Challenge. [GEOGRAPHIC_DATA] your route through the ogre warehouse.…" at bounding box center [456, 149] width 267 height 121
drag, startPoint x: 519, startPoint y: 142, endPoint x: 521, endPoint y: 177, distance: 34.8
click at [521, 177] on button "Play" at bounding box center [456, 173] width 238 height 44
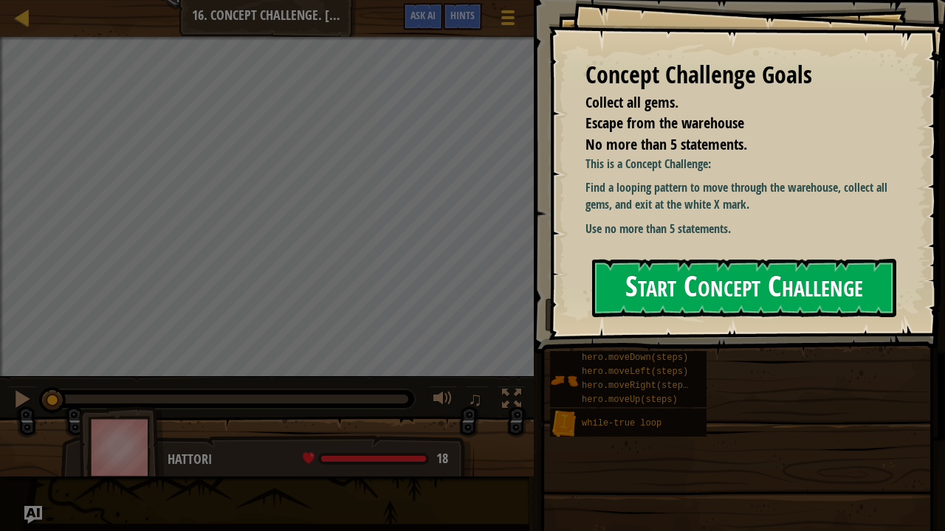
click at [679, 295] on button "Start Concept Challenge" at bounding box center [744, 288] width 304 height 58
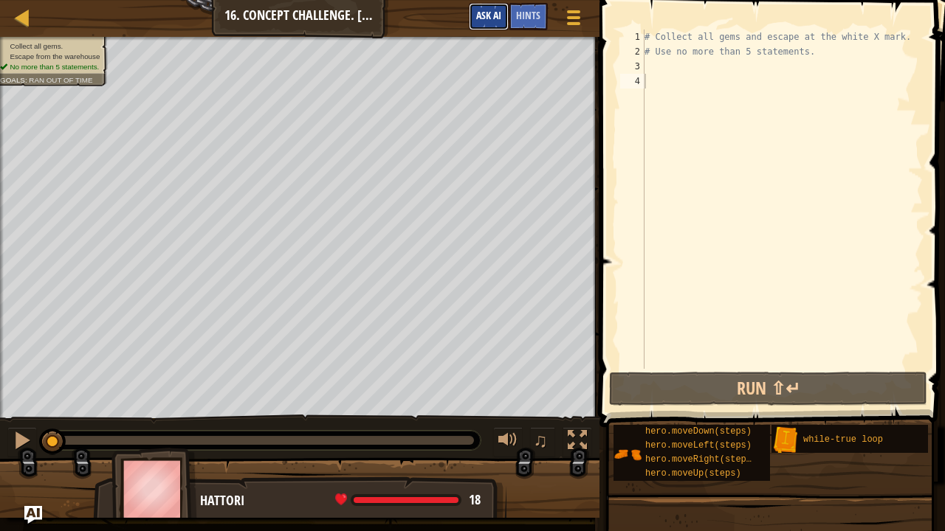
click at [492, 13] on span "Ask AI" at bounding box center [488, 15] width 25 height 14
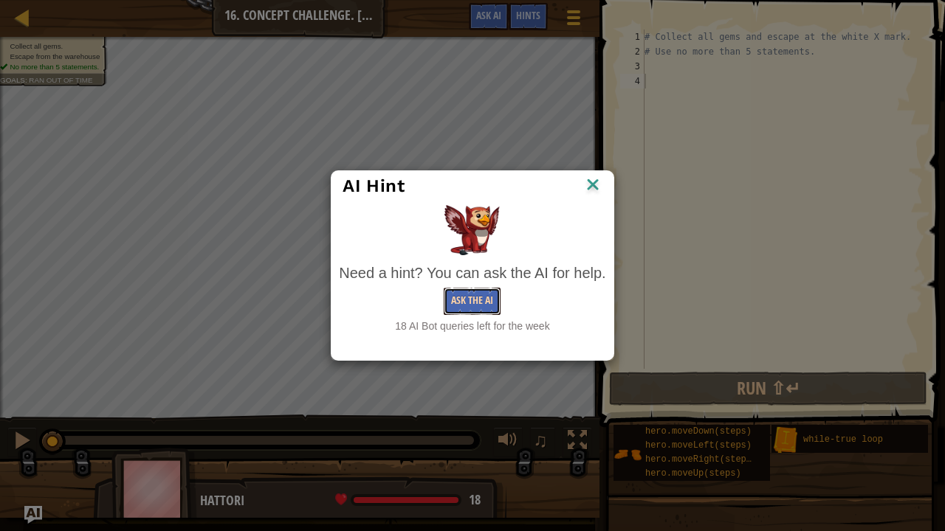
click at [469, 314] on button "Ask the AI" at bounding box center [472, 301] width 57 height 27
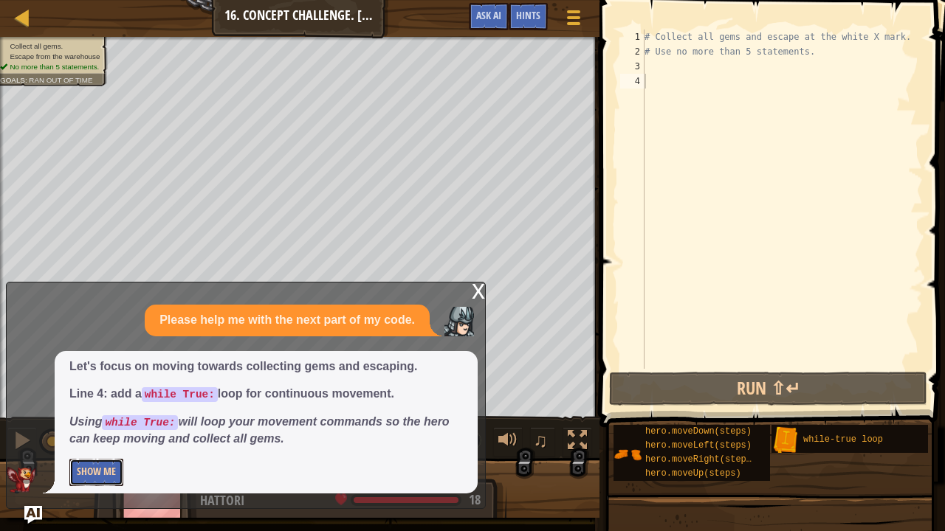
click at [114, 444] on button "Show Me" at bounding box center [96, 472] width 54 height 27
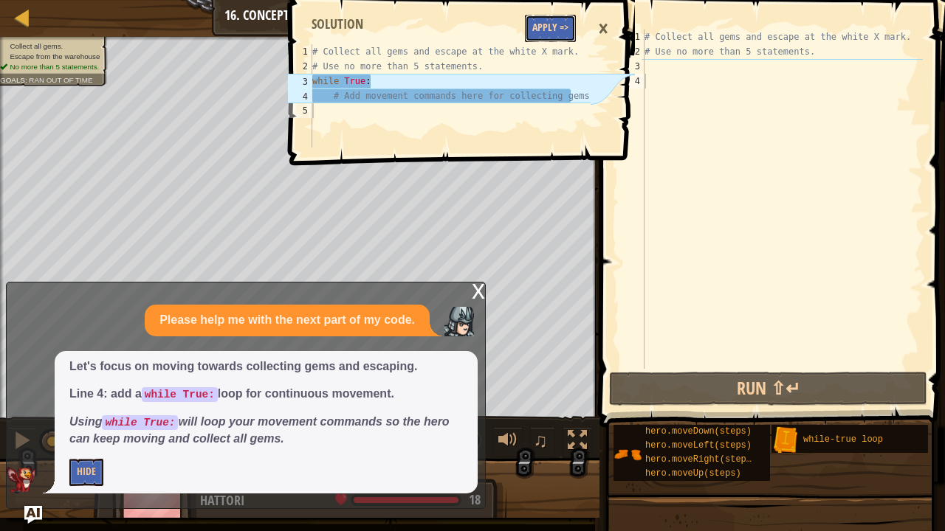
click at [554, 27] on button "Apply =>" at bounding box center [550, 28] width 51 height 27
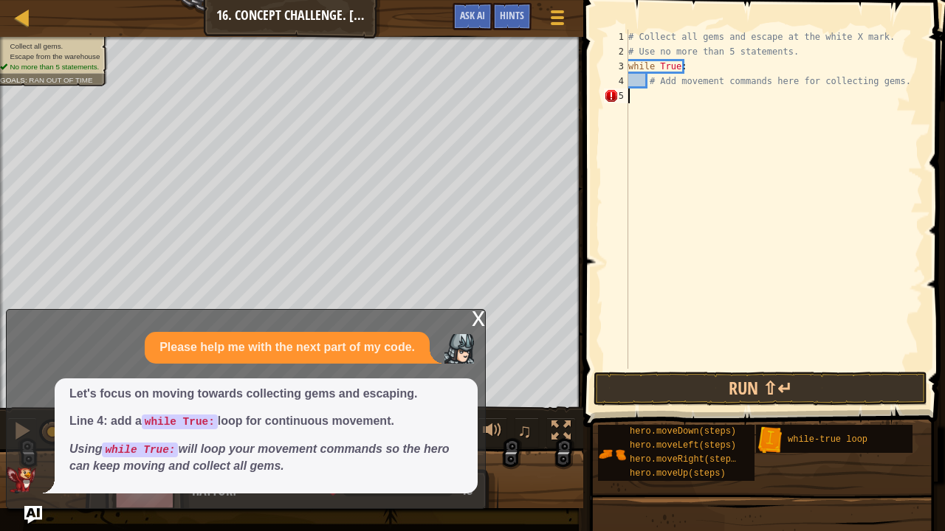
click at [649, 96] on div "# Collect all gems and escape at the white X mark. # Use no more than 5 stateme…" at bounding box center [773, 214] width 297 height 369
click at [483, 18] on span "Ask AI" at bounding box center [472, 15] width 25 height 14
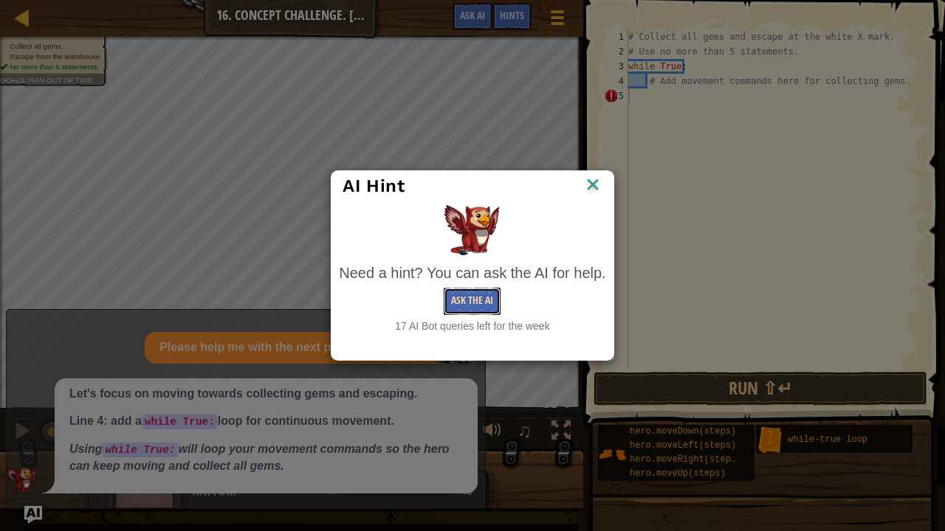
click at [484, 298] on button "Ask the AI" at bounding box center [472, 301] width 57 height 27
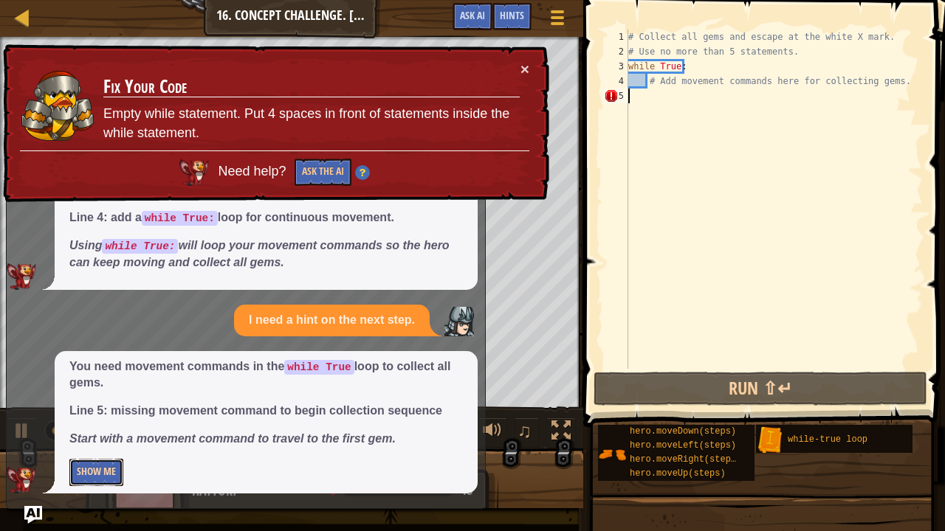
click at [106, 444] on button "Show Me" at bounding box center [96, 472] width 54 height 27
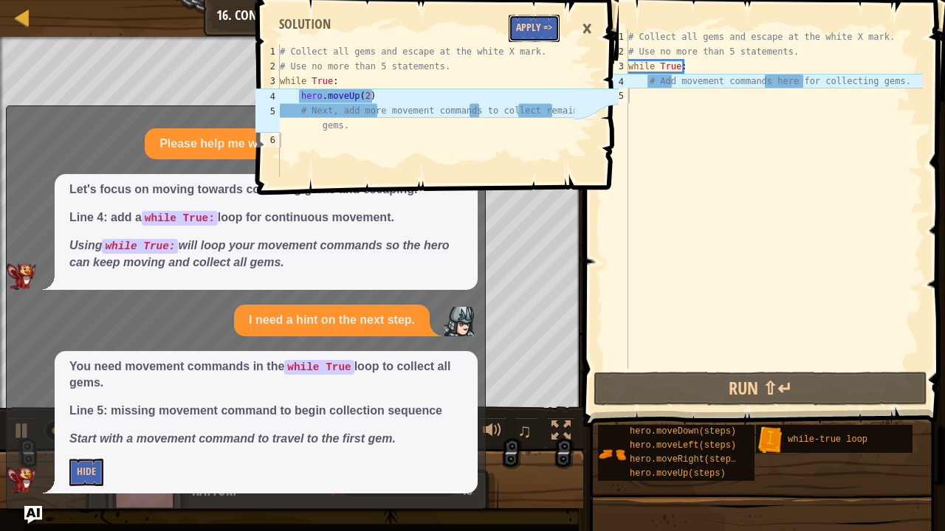
click at [530, 32] on button "Apply =>" at bounding box center [534, 28] width 51 height 27
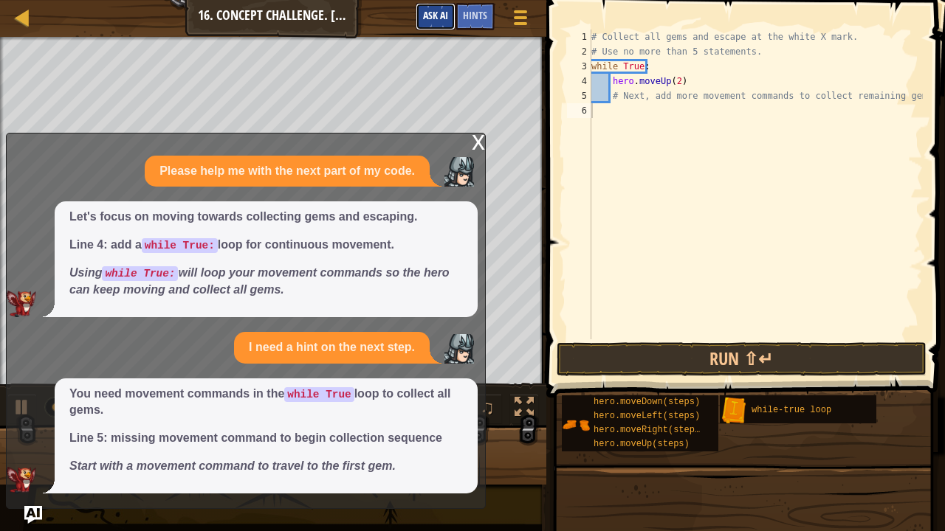
click at [442, 23] on button "Ask AI" at bounding box center [436, 16] width 40 height 27
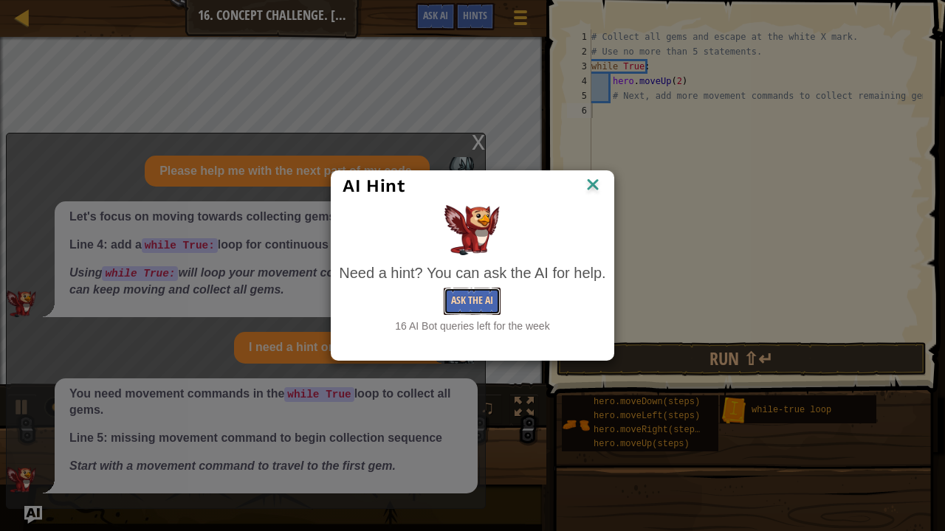
click at [456, 313] on button "Ask the AI" at bounding box center [472, 301] width 57 height 27
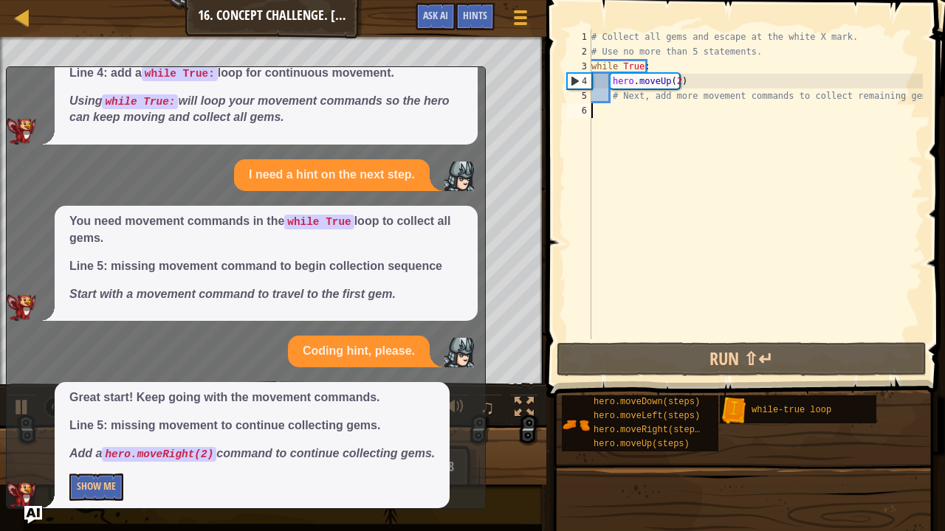
scroll to position [120, 0]
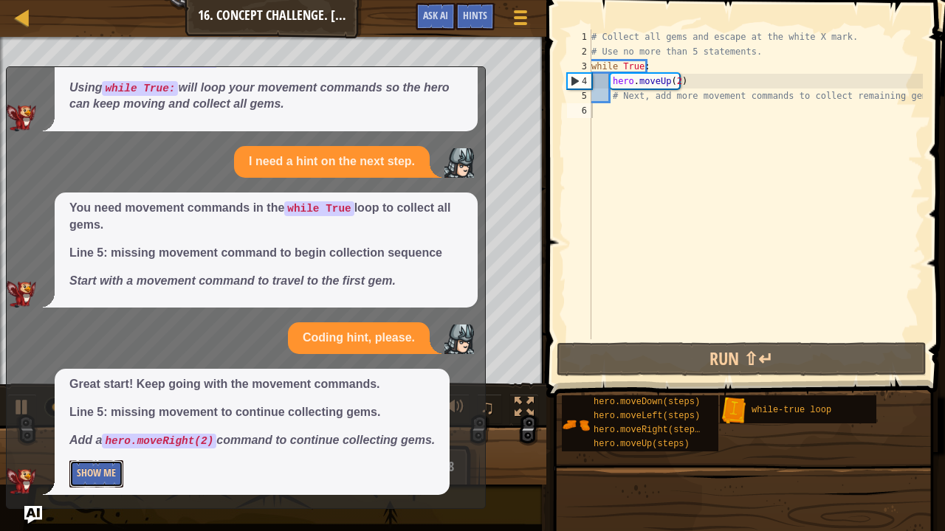
click at [104, 444] on button "Show Me" at bounding box center [96, 474] width 54 height 27
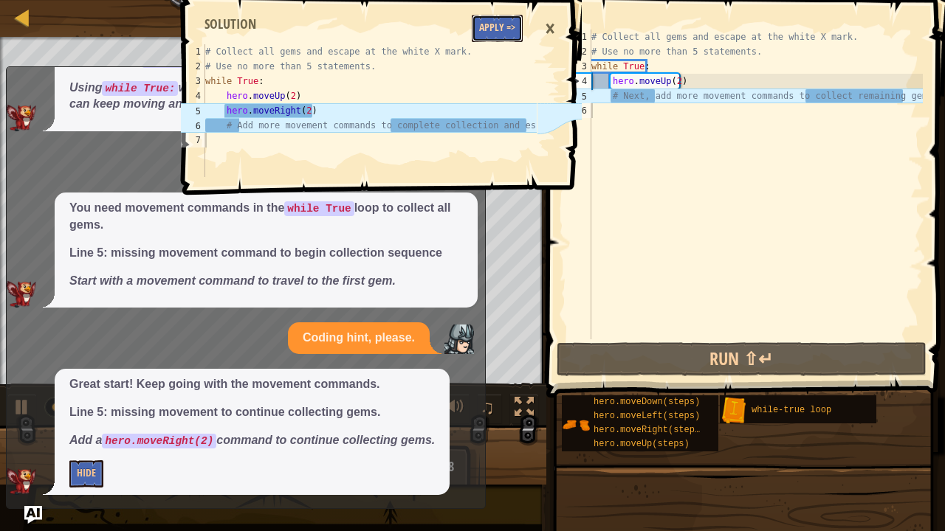
click at [484, 36] on button "Apply =>" at bounding box center [497, 28] width 51 height 27
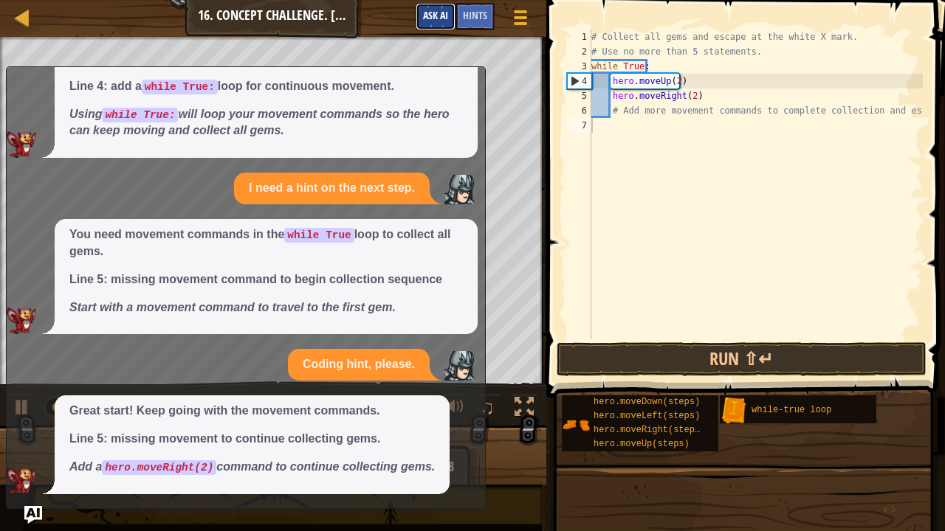
click at [428, 21] on span "Ask AI" at bounding box center [435, 15] width 25 height 14
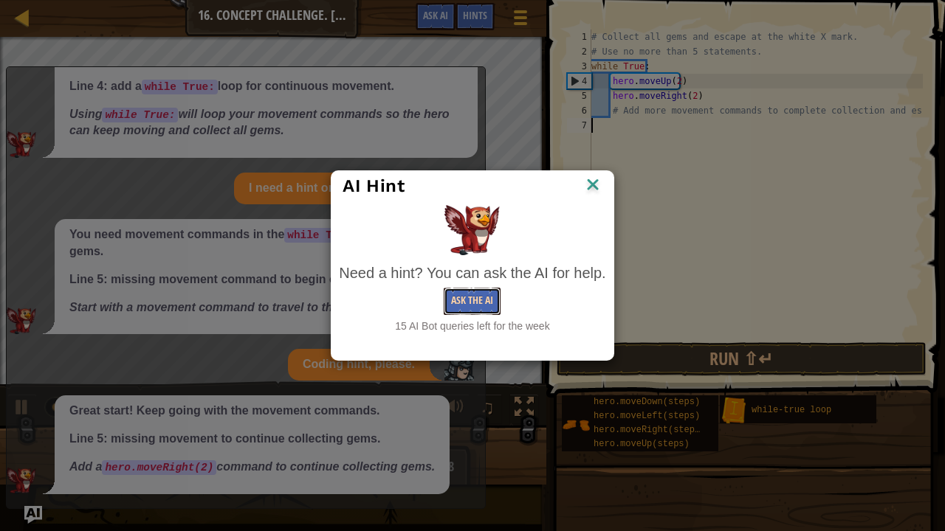
click at [444, 300] on button "Ask the AI" at bounding box center [472, 301] width 57 height 27
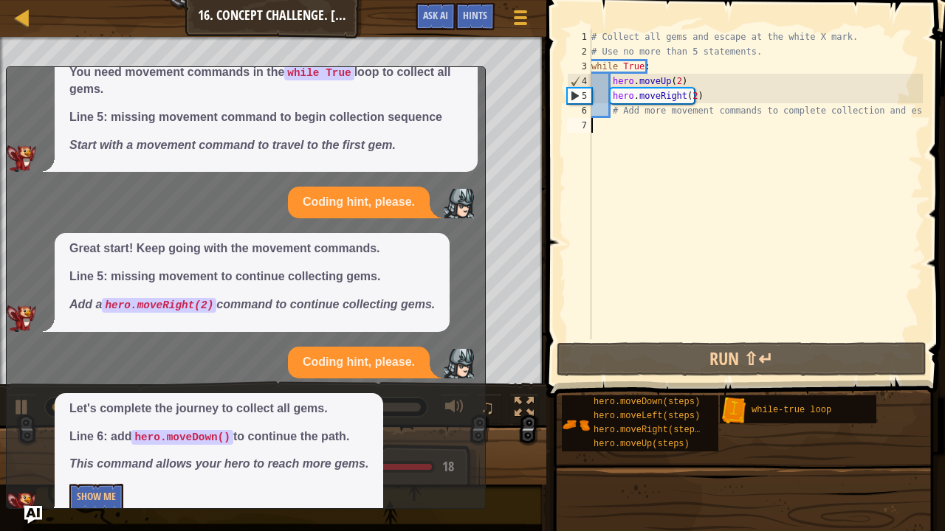
scroll to position [280, 0]
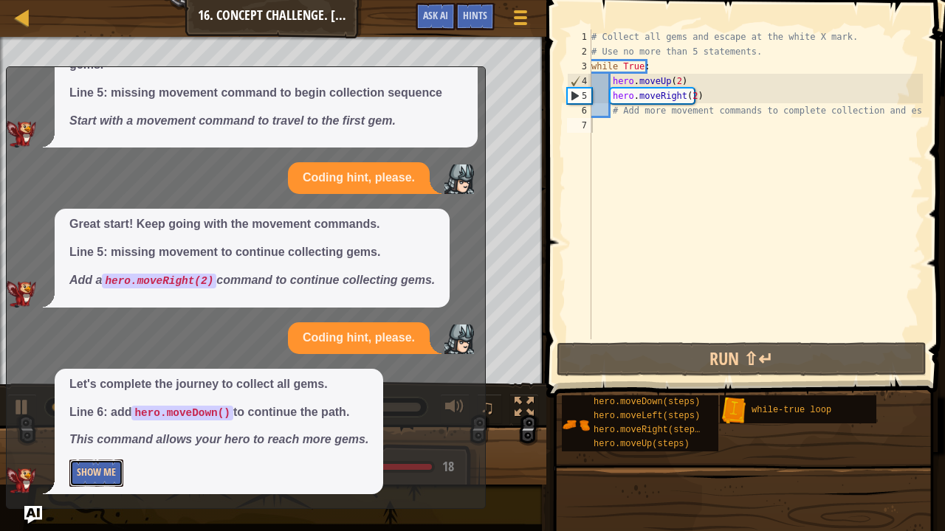
click at [86, 444] on button "Show Me" at bounding box center [96, 473] width 54 height 27
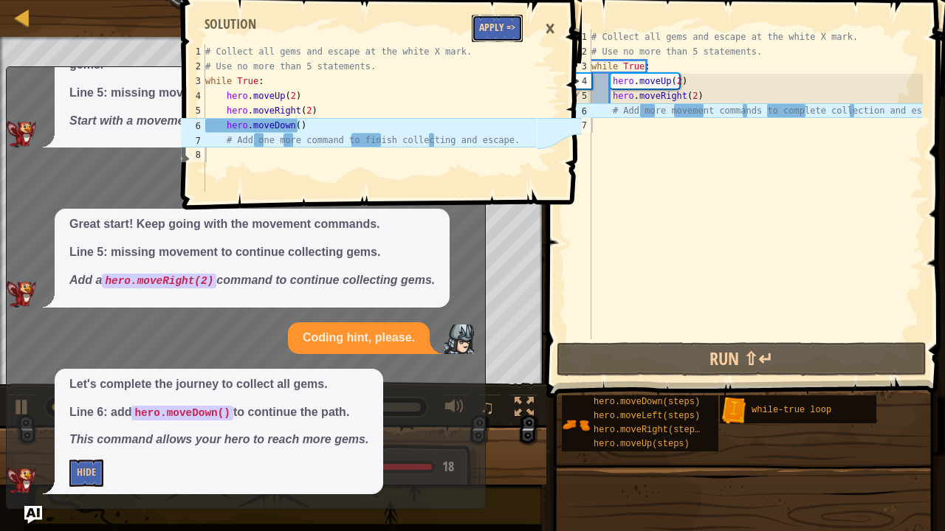
click at [487, 25] on button "Apply =>" at bounding box center [497, 28] width 51 height 27
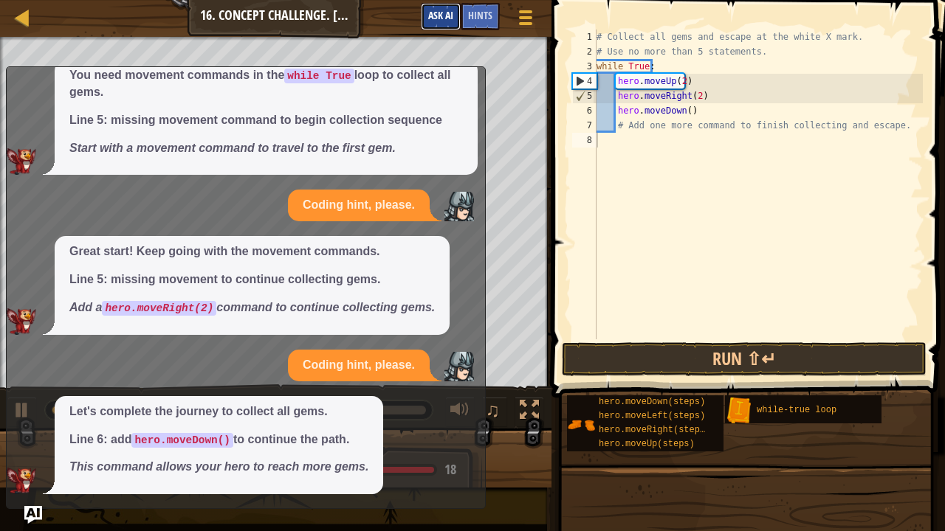
click at [439, 8] on button "Ask AI" at bounding box center [441, 16] width 40 height 27
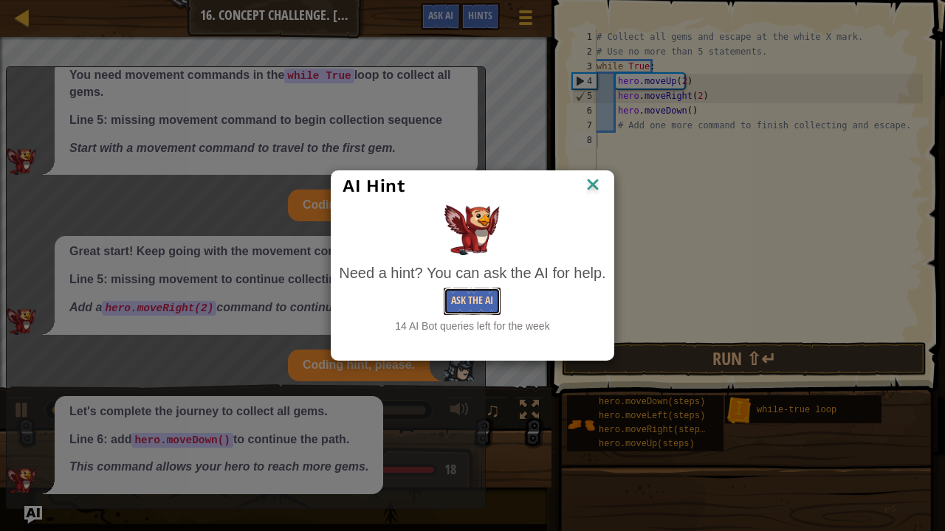
click at [459, 299] on button "Ask the AI" at bounding box center [472, 301] width 57 height 27
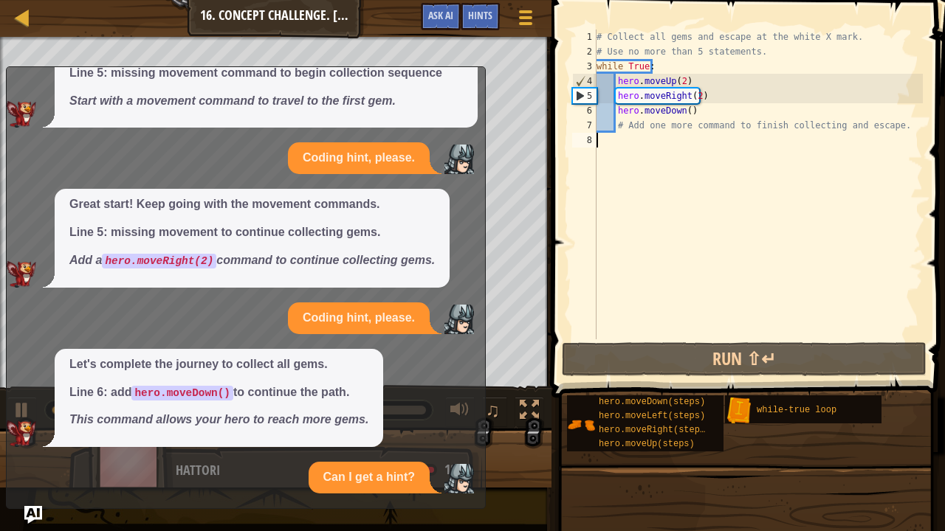
scroll to position [440, 0]
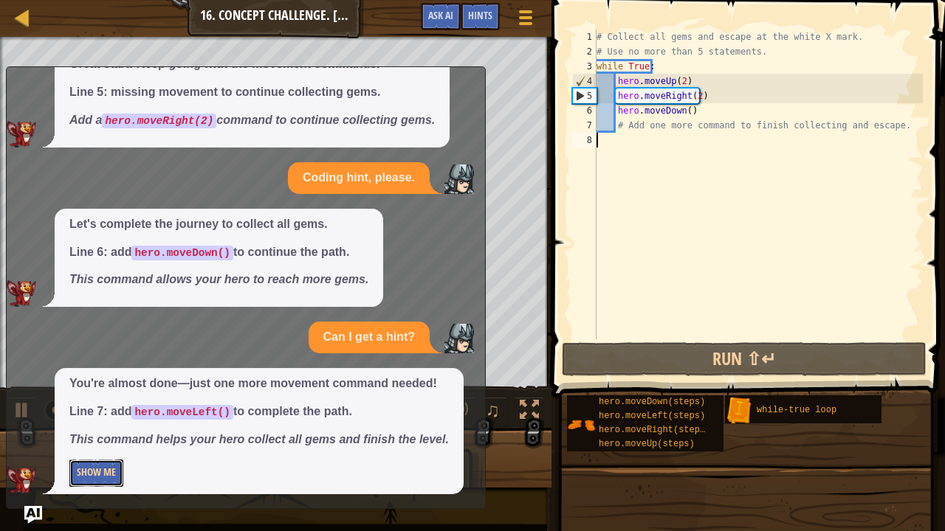
click at [106, 444] on button "Show Me" at bounding box center [96, 473] width 54 height 27
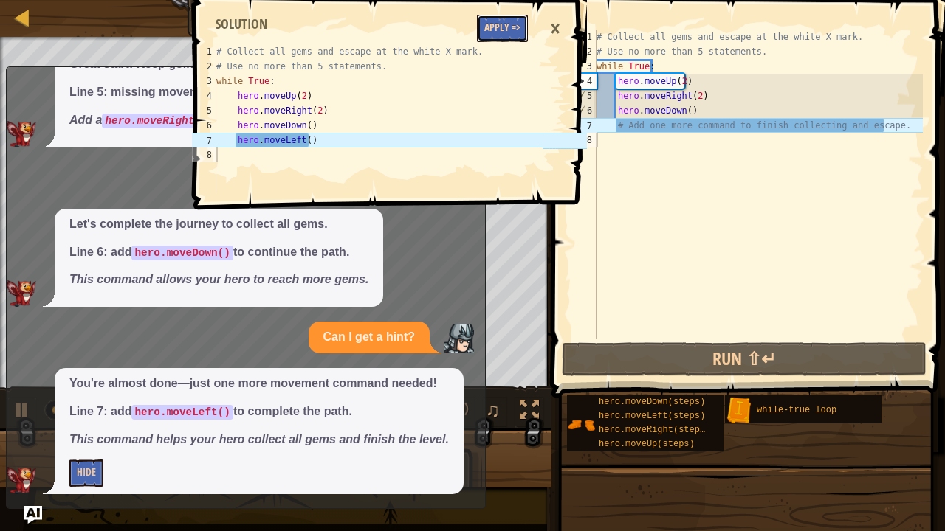
click at [500, 29] on button "Apply =>" at bounding box center [502, 28] width 51 height 27
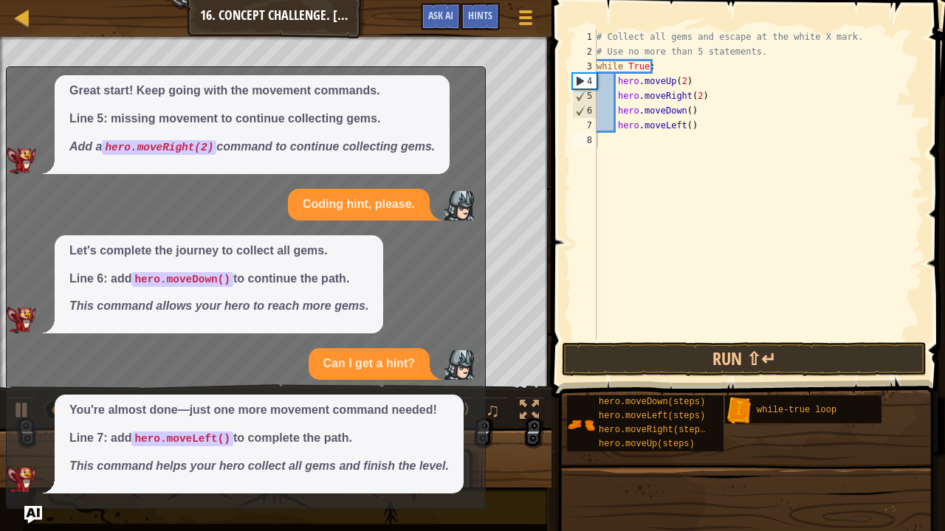
scroll to position [413, 0]
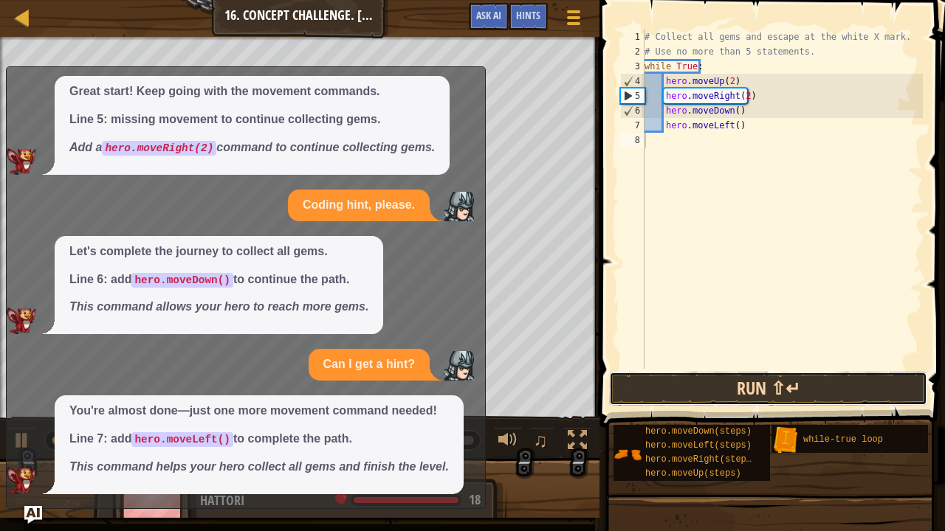
click at [775, 404] on button "Run ⇧↵" at bounding box center [768, 389] width 318 height 34
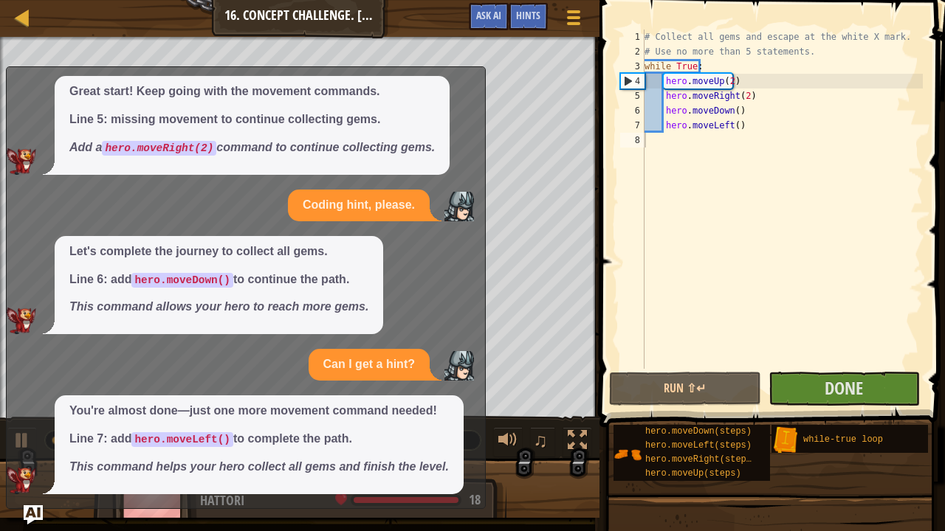
click at [34, 444] on img "Ask AI" at bounding box center [33, 515] width 19 height 19
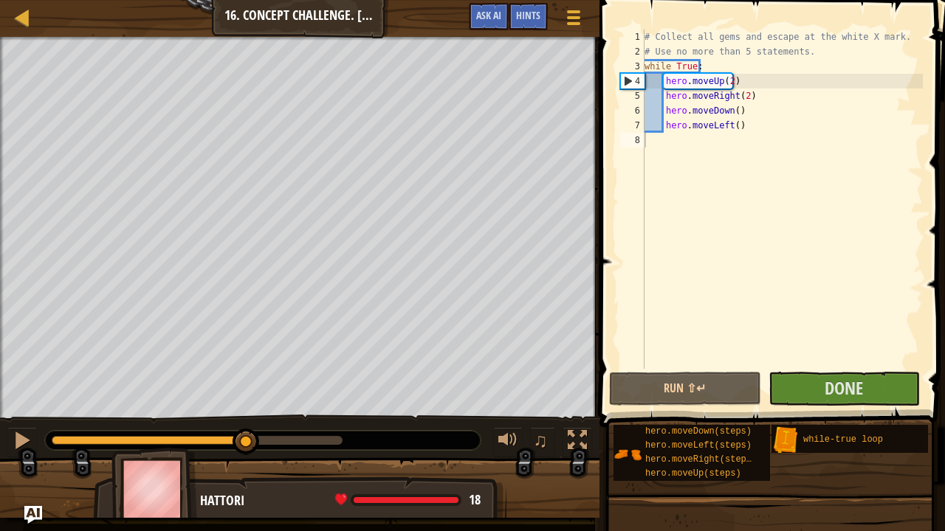
click at [246, 441] on div at bounding box center [197, 440] width 291 height 9
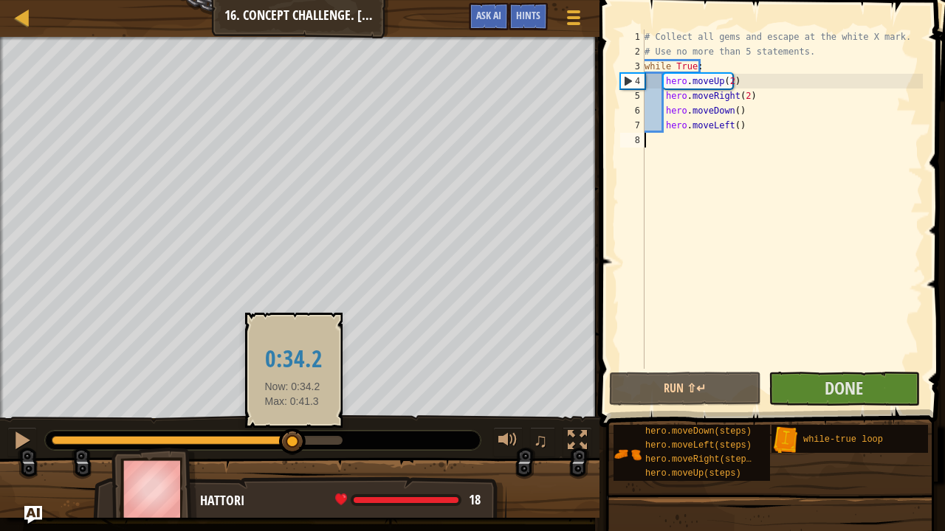
click at [292, 438] on div at bounding box center [197, 440] width 291 height 9
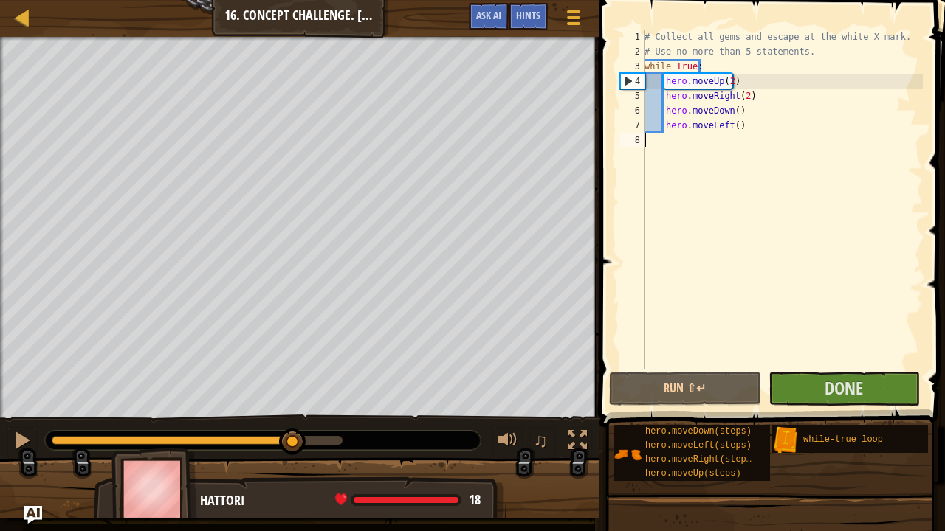
click at [0, 435] on div "♫" at bounding box center [299, 437] width 599 height 44
click at [24, 419] on div "♫" at bounding box center [299, 437] width 599 height 44
click at [28, 440] on div at bounding box center [22, 440] width 19 height 19
click at [825, 375] on button "Done" at bounding box center [843, 389] width 151 height 34
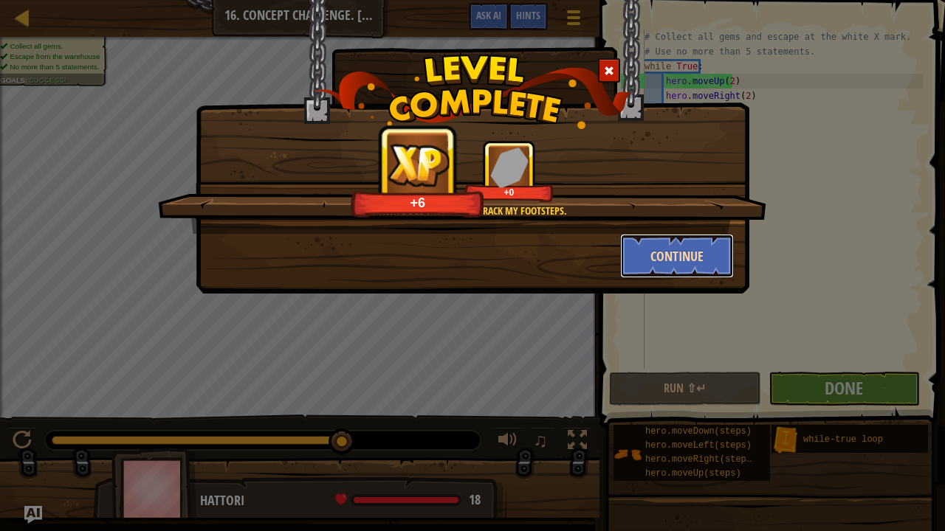
click at [660, 242] on button "Continue" at bounding box center [677, 256] width 114 height 44
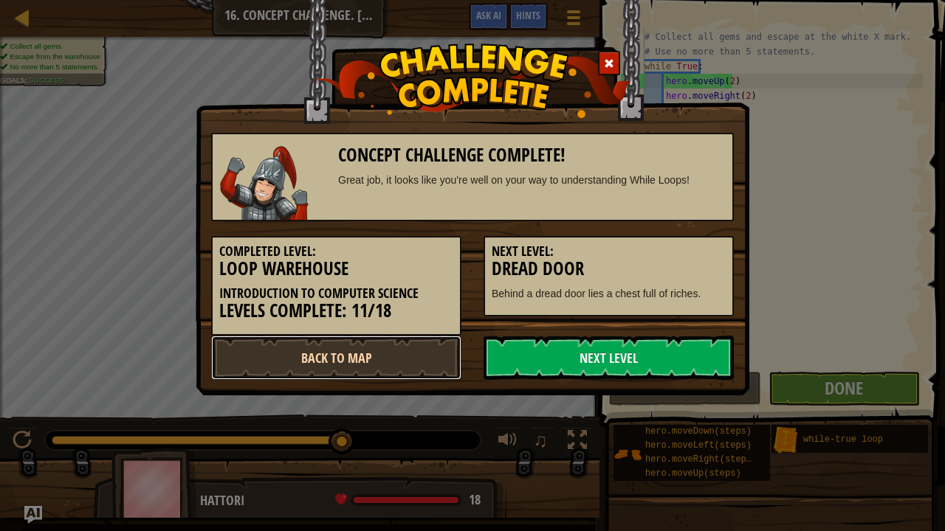
click at [422, 360] on link "Back to Map" at bounding box center [336, 358] width 250 height 44
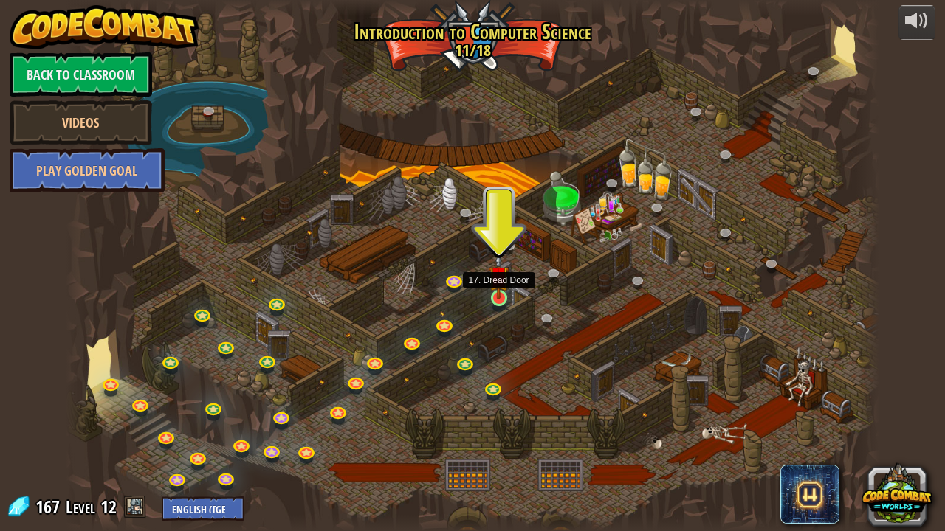
click at [492, 297] on img at bounding box center [499, 276] width 20 height 46
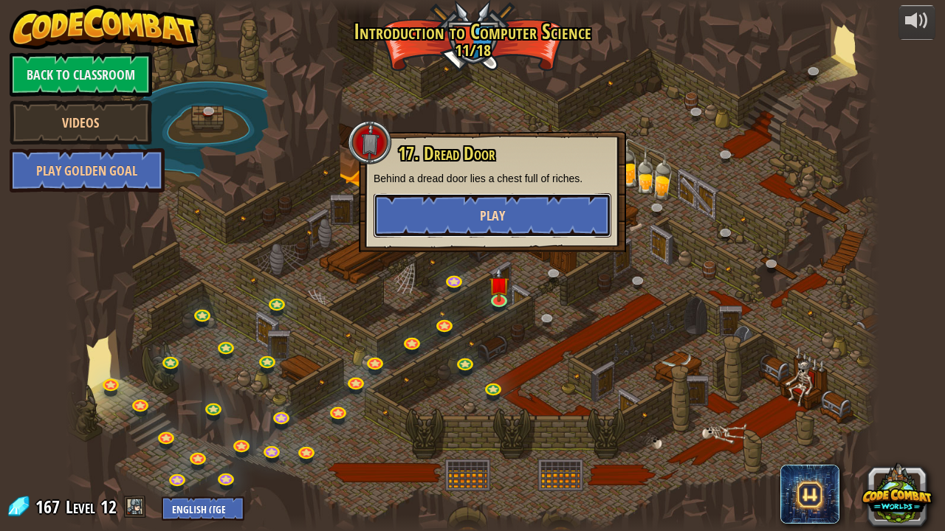
click at [496, 212] on span "Play" at bounding box center [492, 216] width 25 height 18
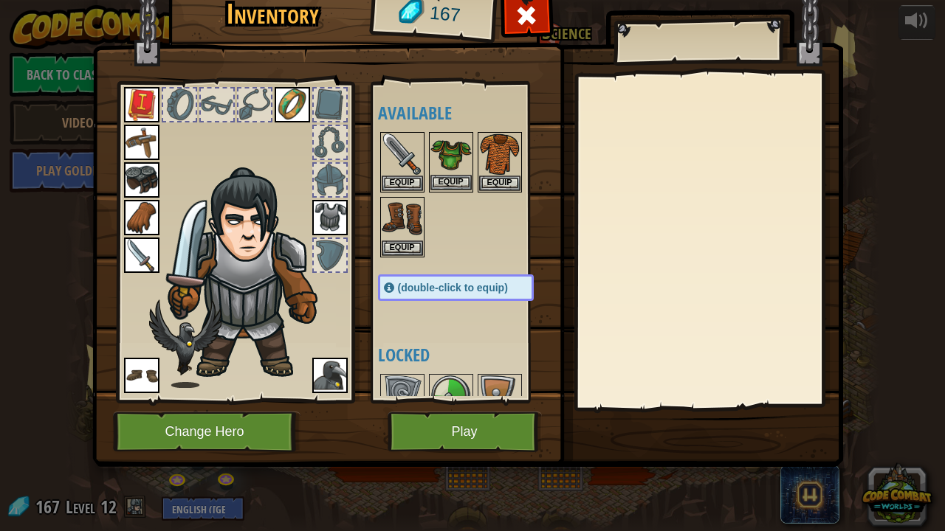
click at [443, 151] on img at bounding box center [450, 154] width 41 height 41
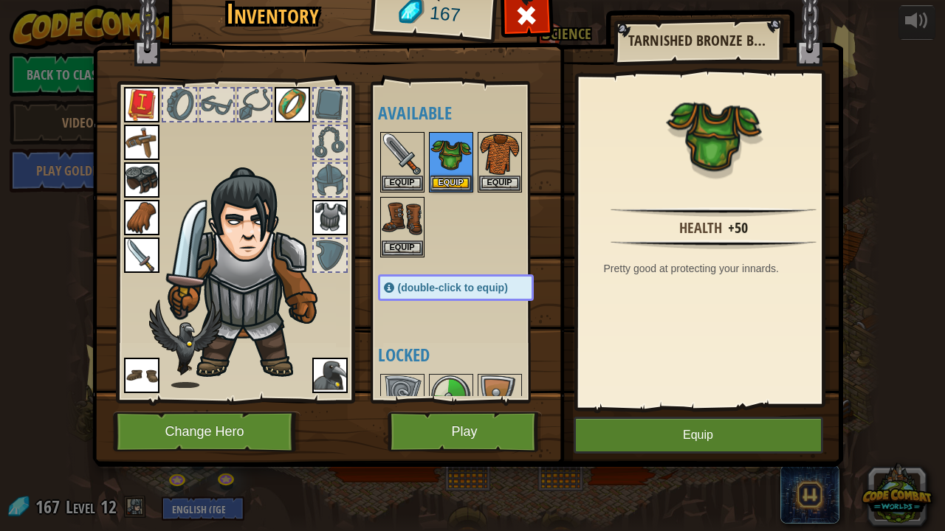
click at [328, 196] on div at bounding box center [329, 179] width 35 height 35
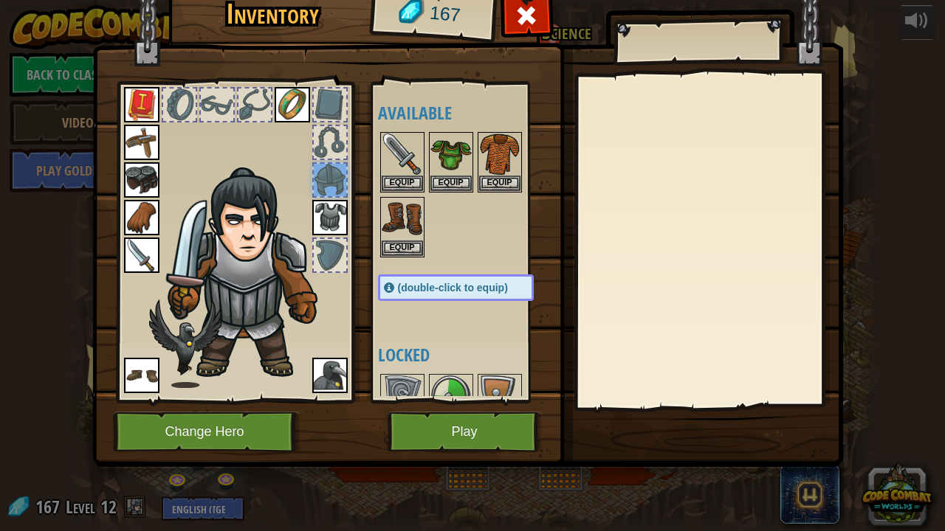
click at [321, 211] on img at bounding box center [329, 217] width 35 height 35
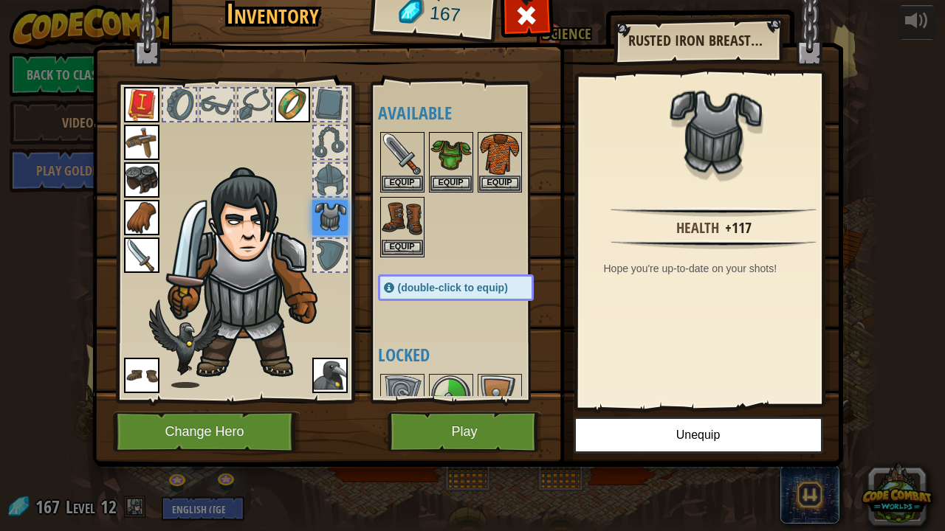
click at [404, 211] on img at bounding box center [402, 219] width 41 height 41
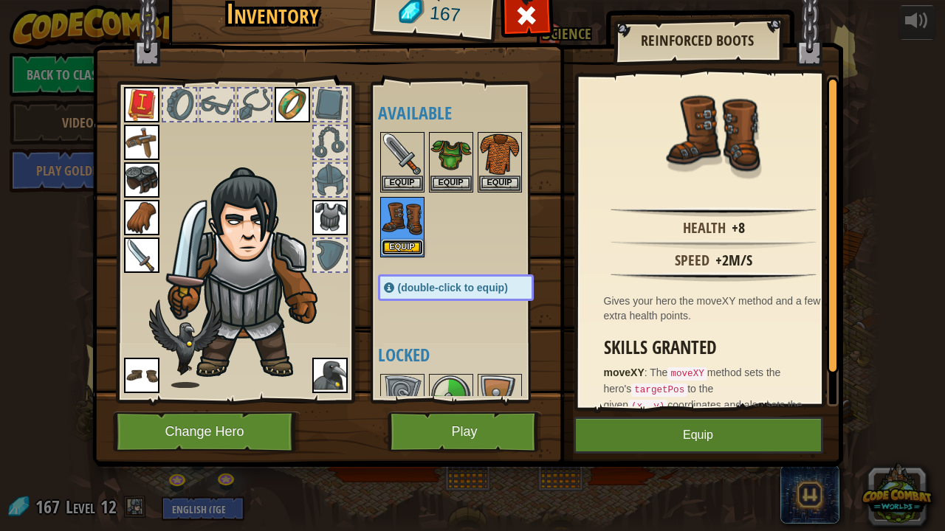
click at [399, 245] on button "Equip" at bounding box center [402, 248] width 41 height 16
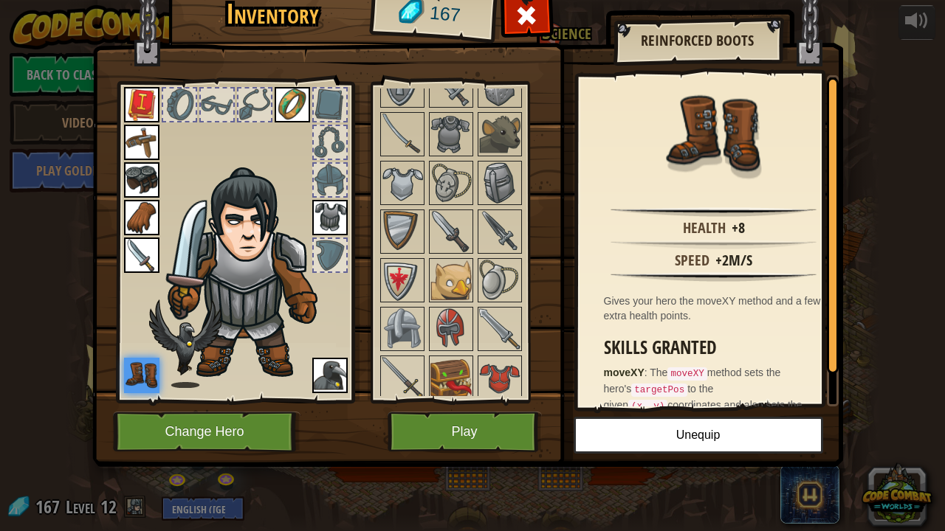
scroll to position [649, 0]
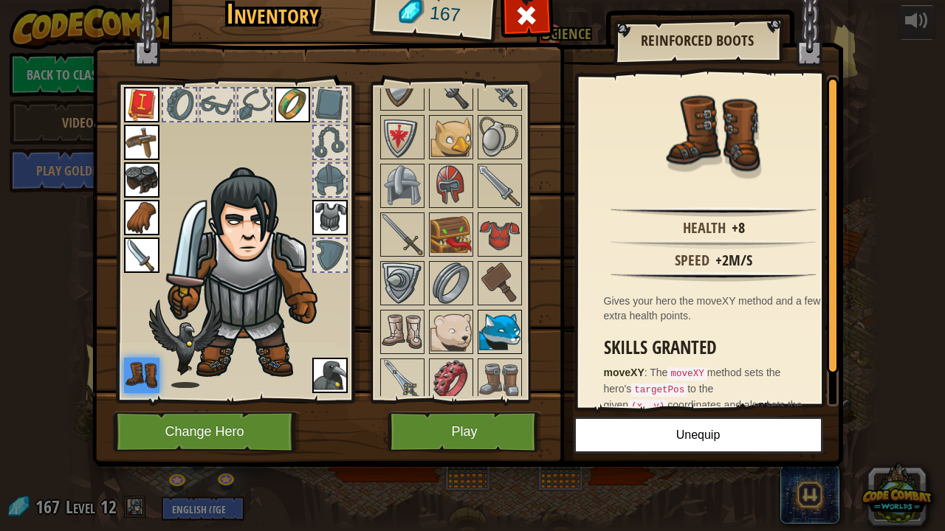
click at [501, 314] on img at bounding box center [499, 331] width 41 height 41
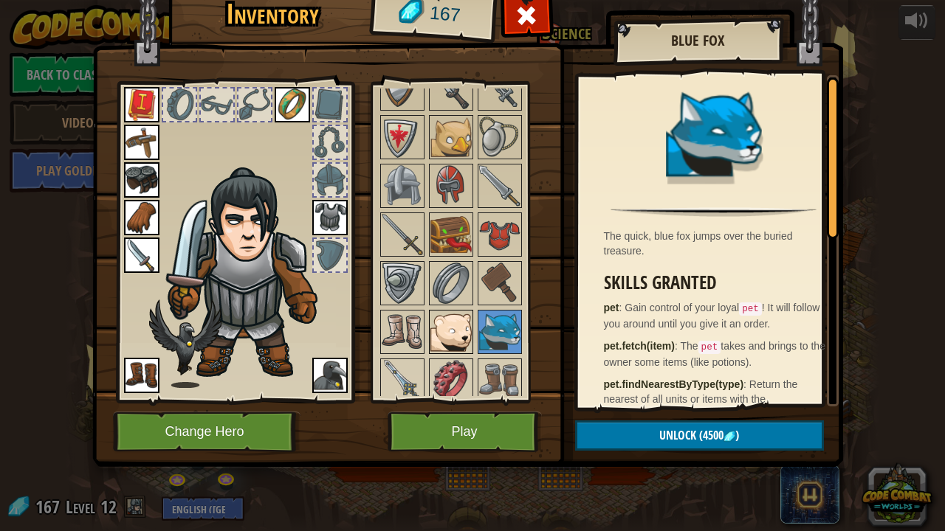
click at [458, 330] on img at bounding box center [450, 331] width 41 height 41
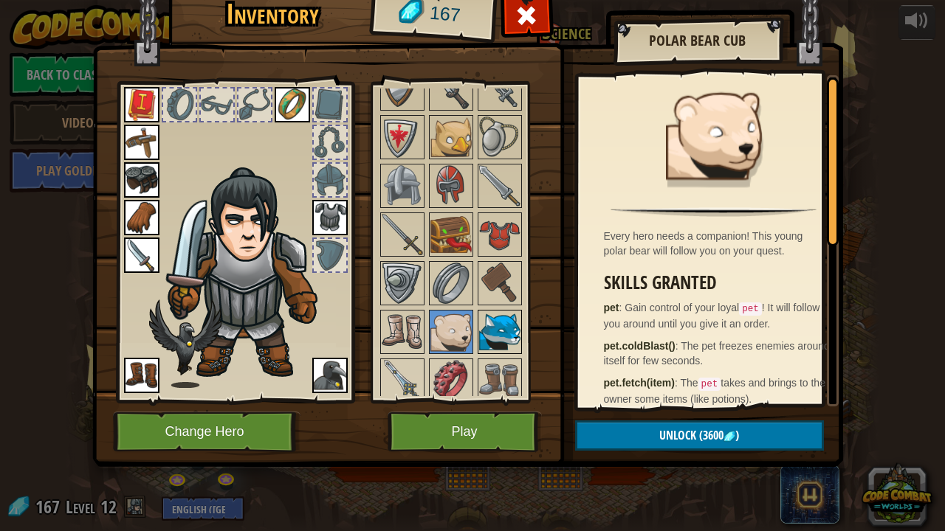
click at [490, 326] on img at bounding box center [499, 331] width 41 height 41
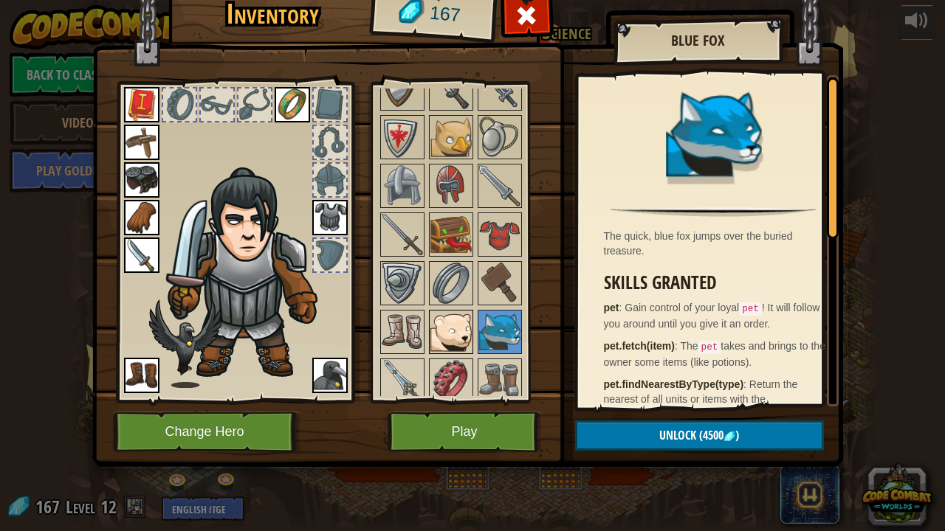
click at [469, 329] on img at bounding box center [450, 331] width 41 height 41
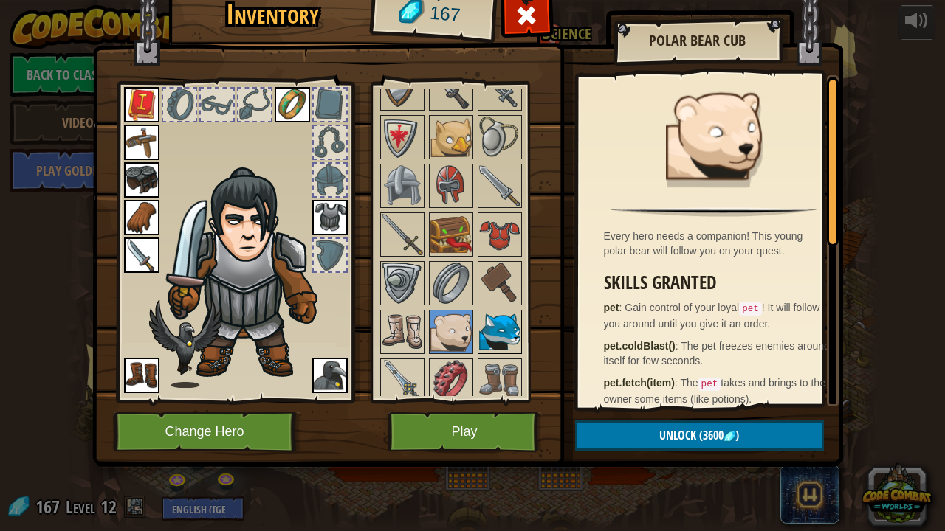
click at [486, 326] on img at bounding box center [499, 331] width 41 height 41
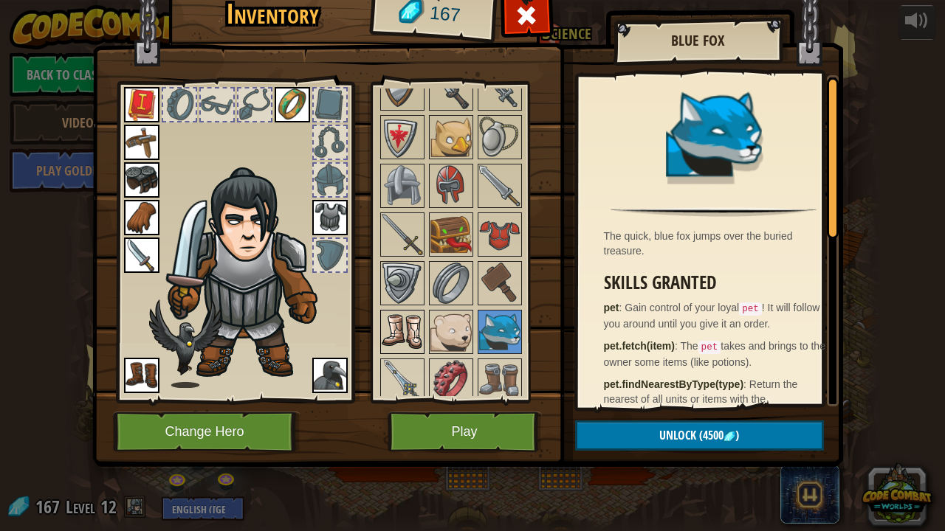
click at [422, 328] on div at bounding box center [402, 332] width 44 height 44
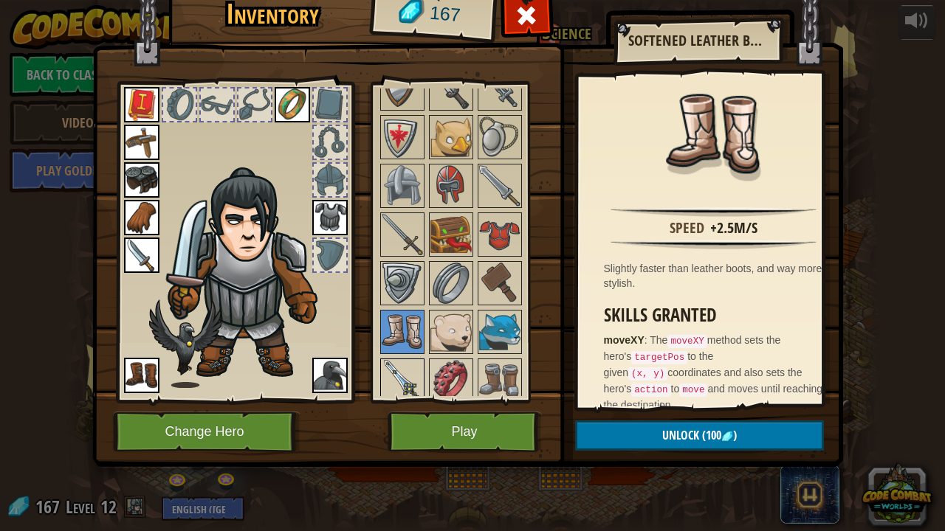
click at [409, 380] on img at bounding box center [402, 380] width 41 height 41
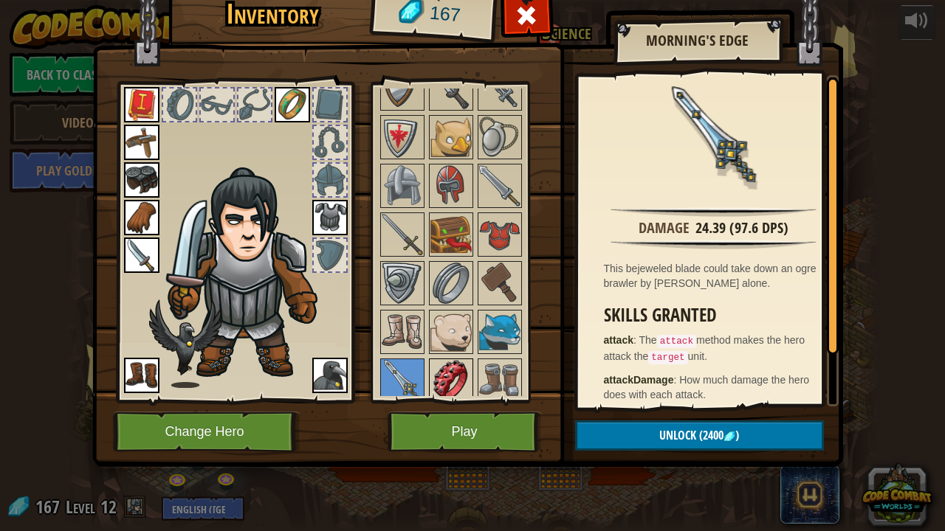
drag, startPoint x: 436, startPoint y: 364, endPoint x: 428, endPoint y: 371, distance: 11.0
click at [429, 371] on div at bounding box center [451, 381] width 44 height 44
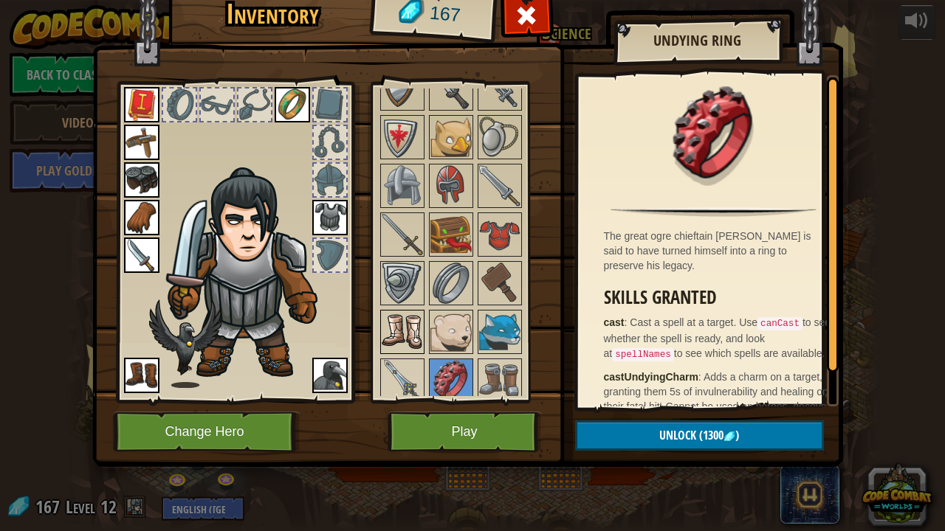
click at [416, 317] on img at bounding box center [402, 331] width 41 height 41
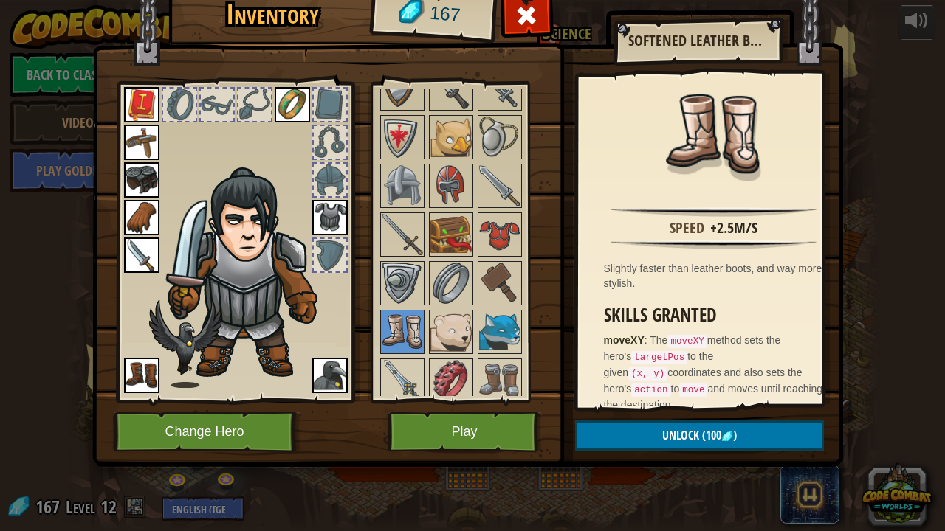
click at [140, 385] on img at bounding box center [141, 375] width 35 height 35
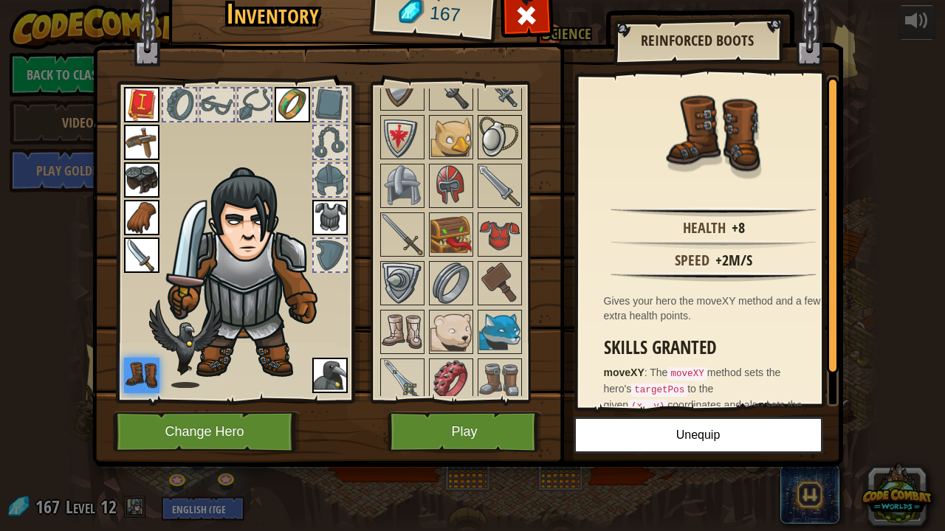
click at [506, 133] on img at bounding box center [499, 137] width 41 height 41
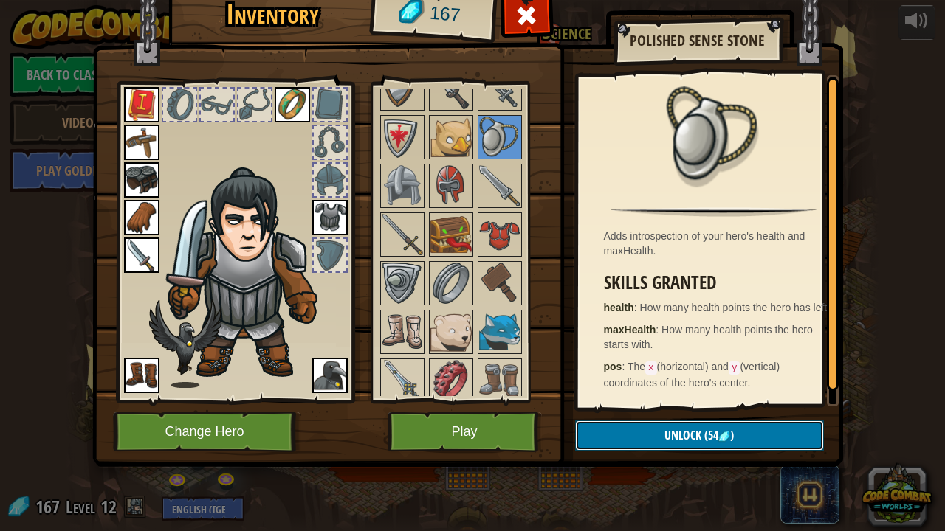
click at [669, 433] on span "Unlock" at bounding box center [682, 435] width 37 height 16
click at [673, 433] on button "Confirm" at bounding box center [699, 436] width 249 height 30
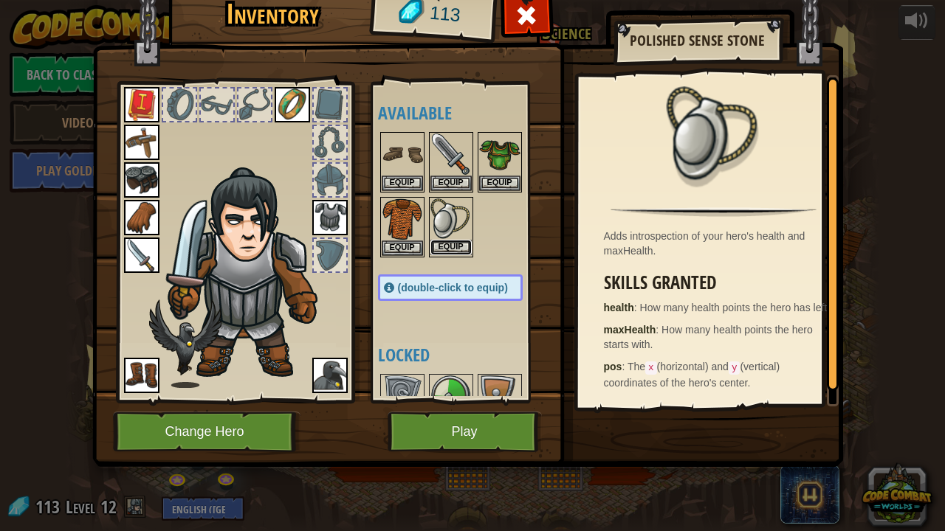
click at [453, 244] on button "Equip" at bounding box center [450, 248] width 41 height 16
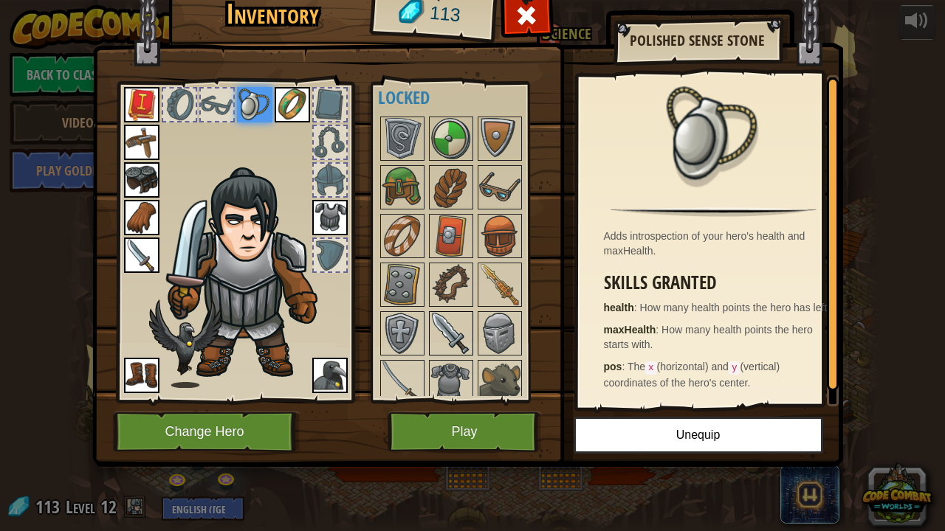
scroll to position [309, 0]
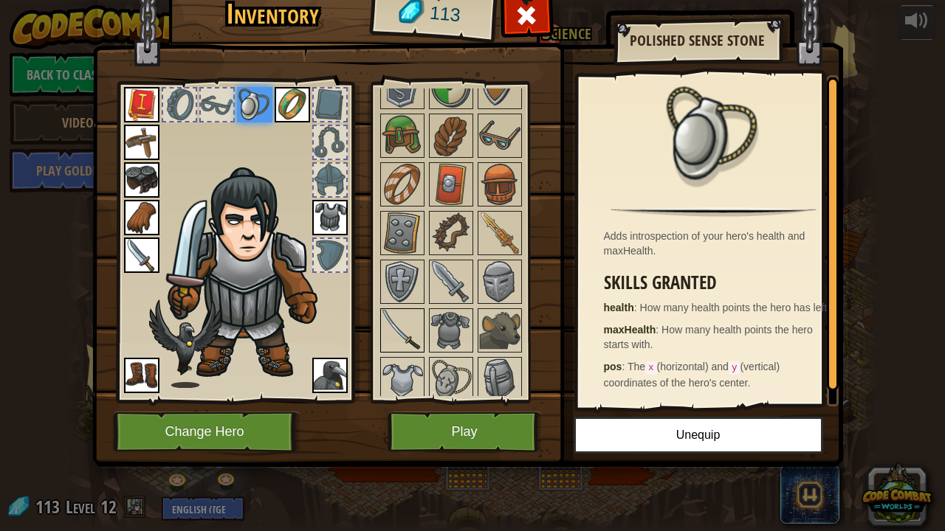
click at [399, 329] on img at bounding box center [402, 330] width 41 height 41
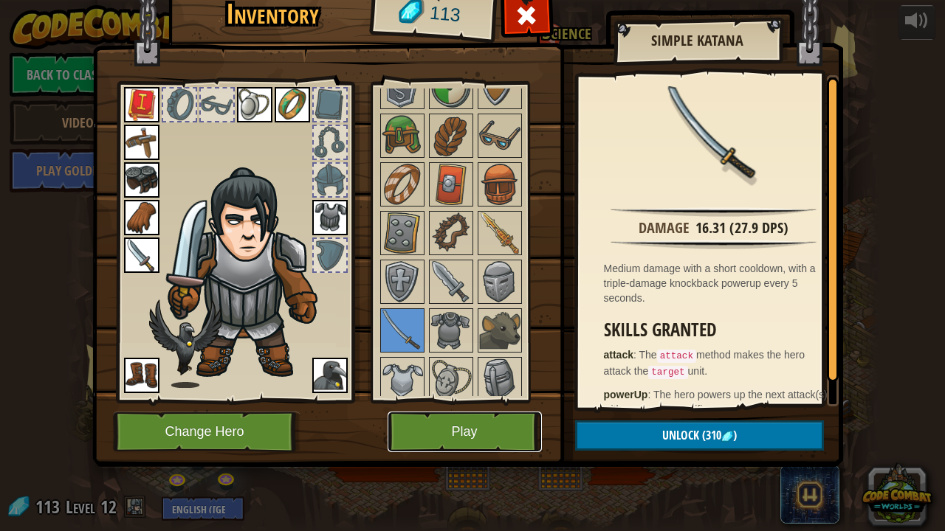
click at [433, 424] on button "Play" at bounding box center [465, 432] width 154 height 41
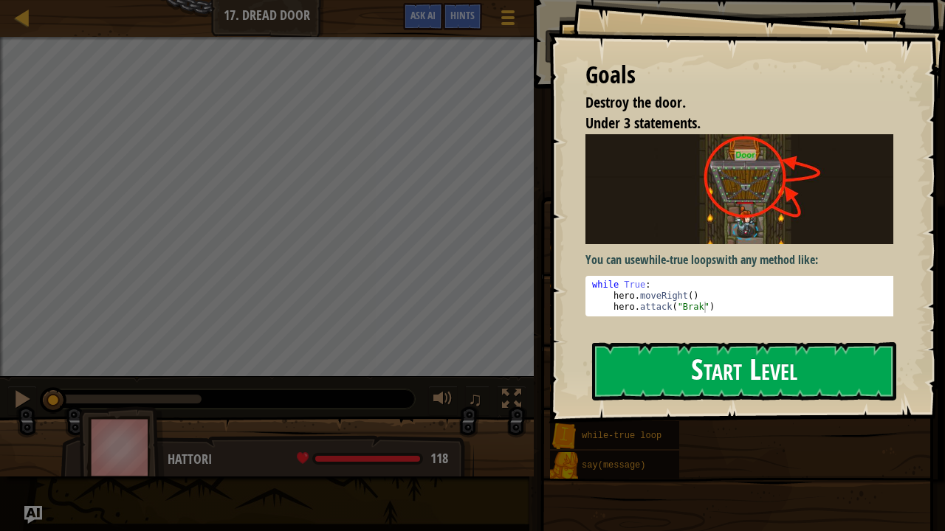
click at [740, 238] on div "Goals Destroy the door. Under 3 statements. You can use while-true loops with a…" at bounding box center [746, 212] width 396 height 424
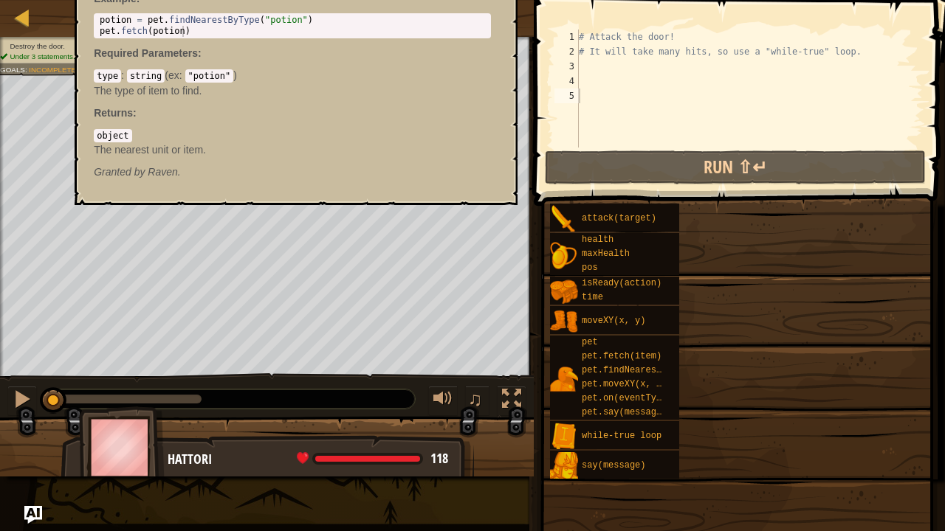
click at [639, 376] on div "Goals Destroy the door. Under 3 statements. You can use while-true loops with a…" at bounding box center [472, 265] width 945 height 531
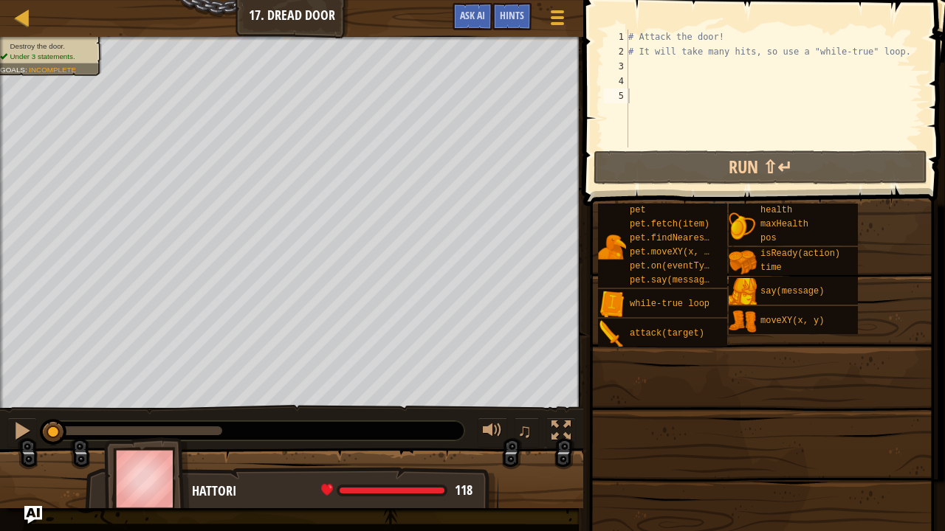
click at [746, 339] on div "pet pet.fetch(item) pet.findNearestByType(type) pet.moveXY(x, y) pet.on(eventTy…" at bounding box center [765, 275] width 337 height 145
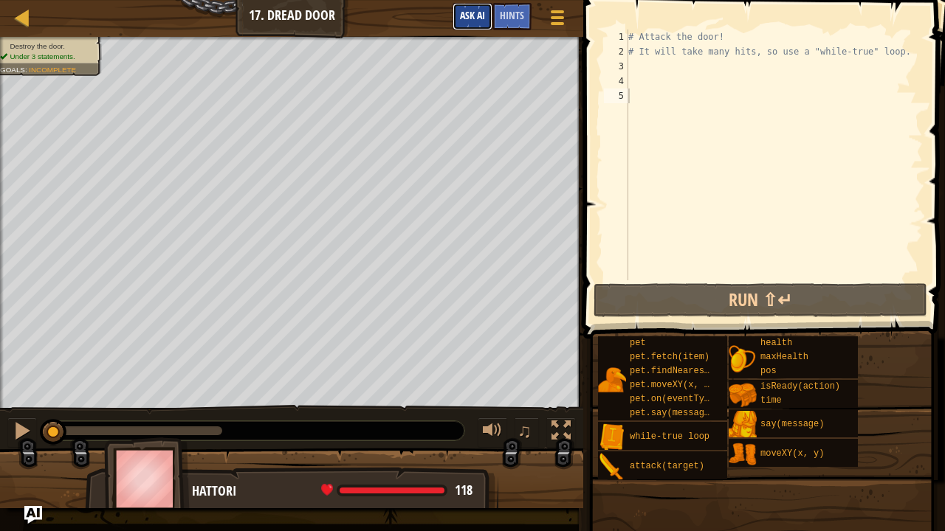
click at [471, 13] on span "Ask AI" at bounding box center [472, 15] width 25 height 14
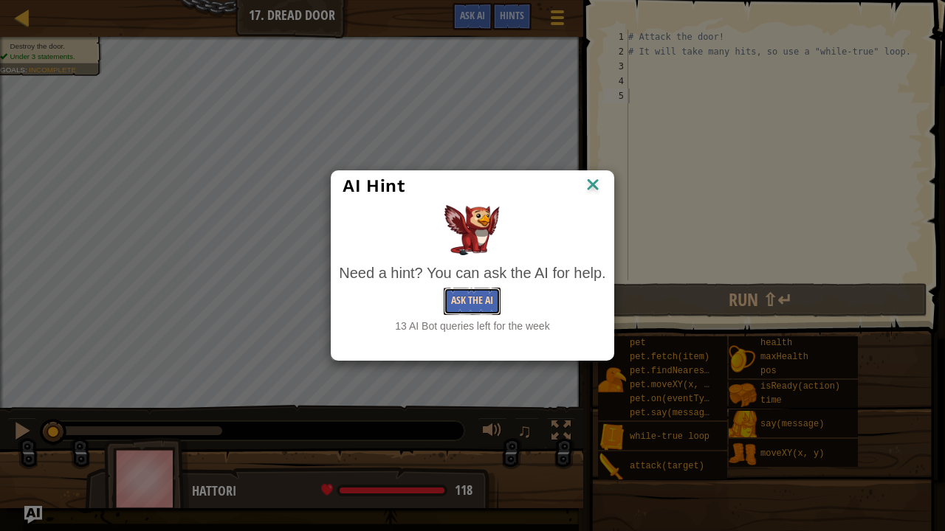
click at [496, 296] on button "Ask the AI" at bounding box center [472, 301] width 57 height 27
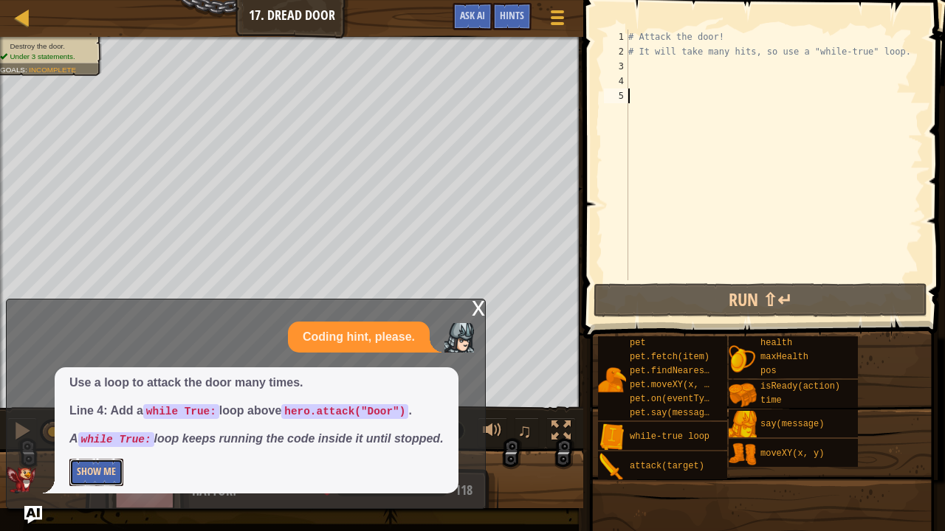
click at [108, 444] on button "Show Me" at bounding box center [96, 472] width 54 height 27
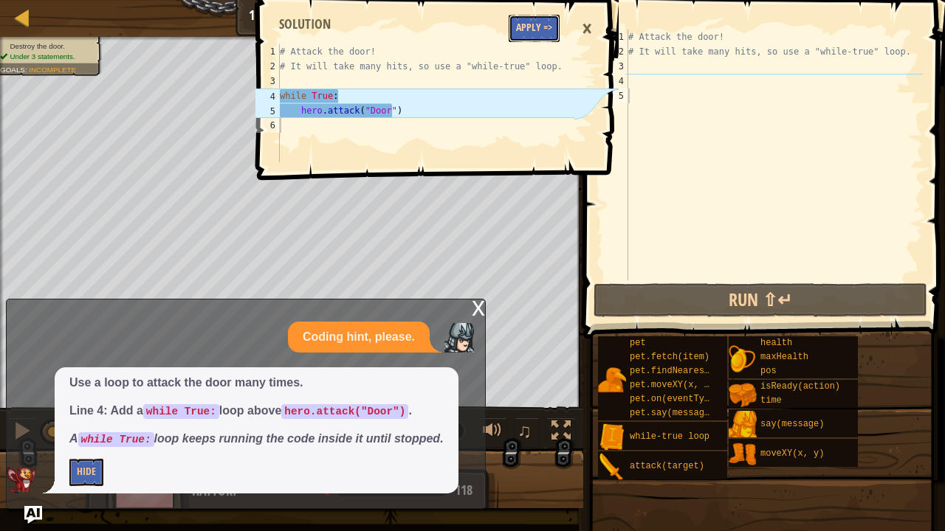
click at [524, 34] on button "Apply =>" at bounding box center [534, 28] width 51 height 27
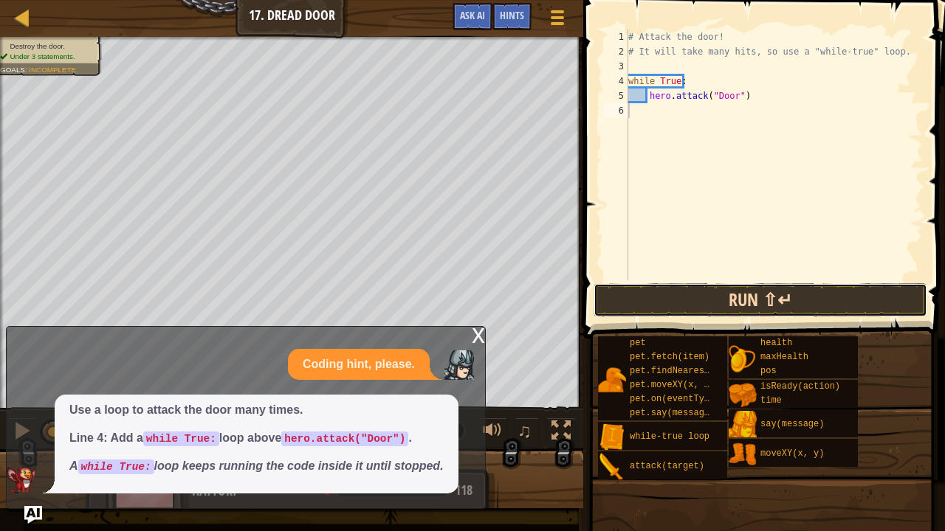
click at [721, 316] on button "Run ⇧↵" at bounding box center [760, 300] width 334 height 34
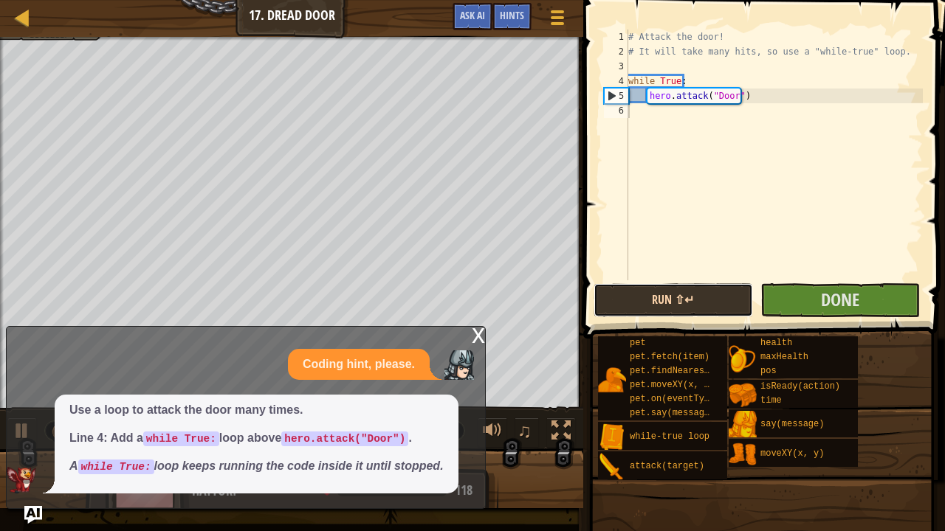
click at [725, 307] on button "Run ⇧↵" at bounding box center [672, 300] width 159 height 34
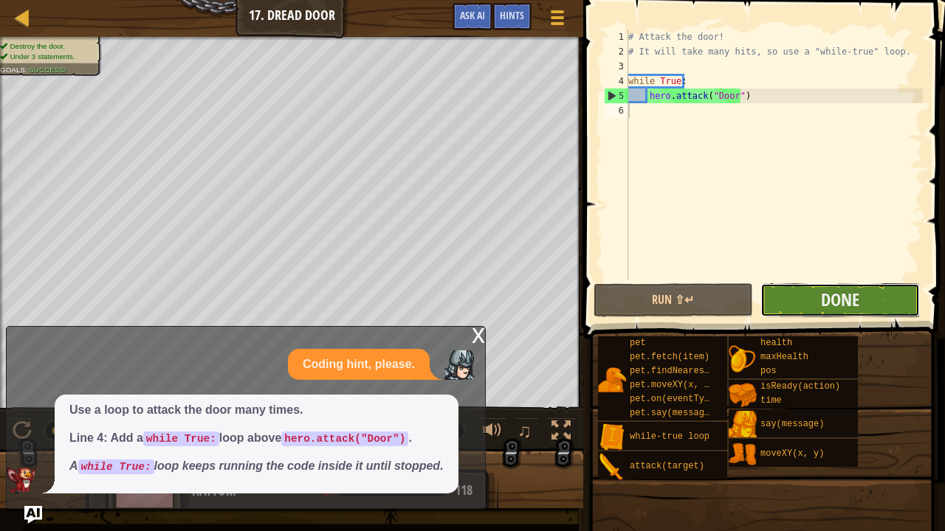
click at [813, 301] on button "Done" at bounding box center [839, 300] width 159 height 34
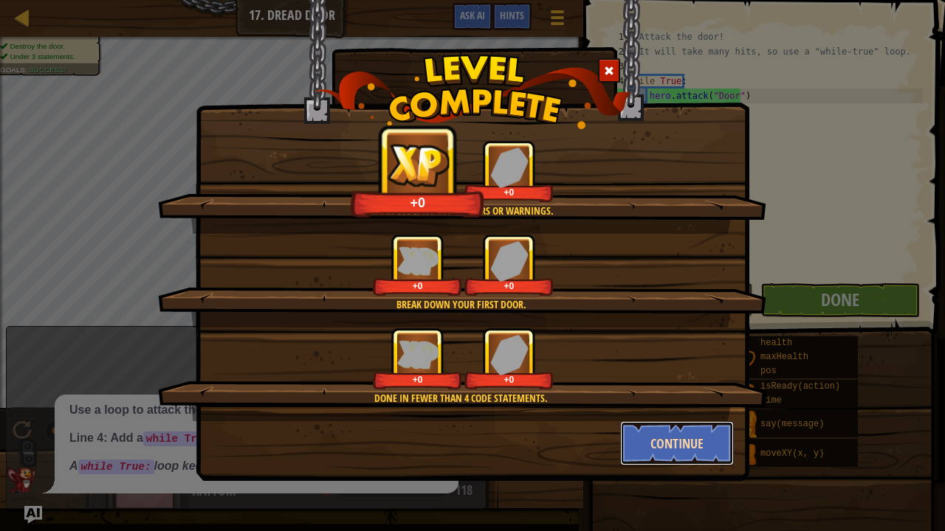
click at [680, 434] on button "Continue" at bounding box center [677, 443] width 114 height 44
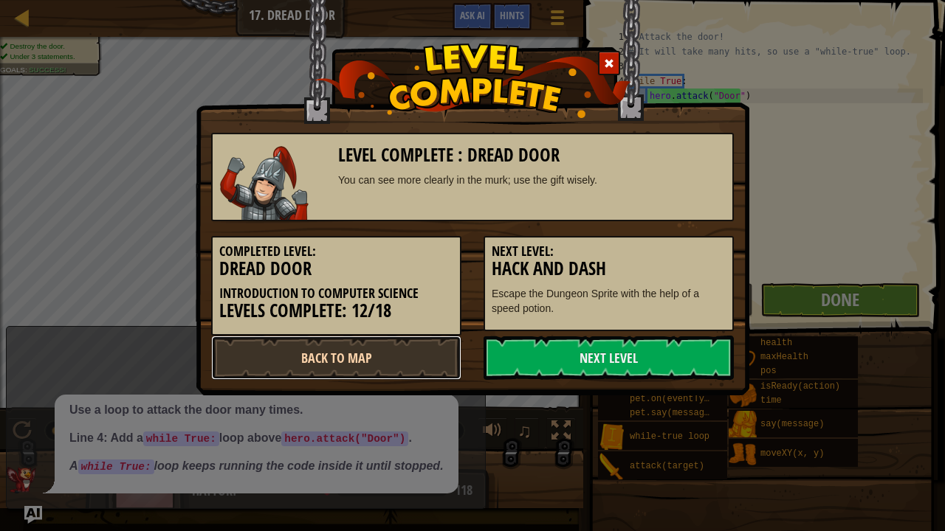
click at [380, 356] on link "Back to Map" at bounding box center [336, 358] width 250 height 44
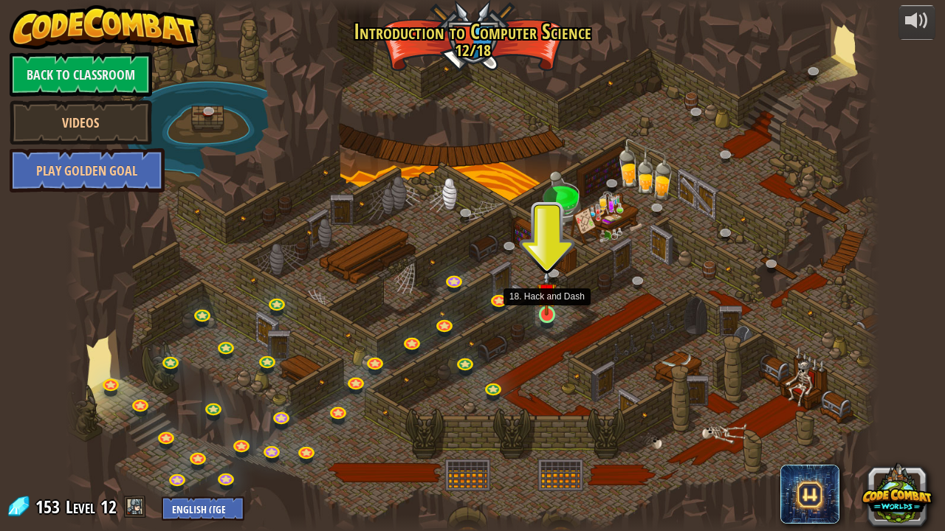
click at [542, 311] on img at bounding box center [547, 293] width 20 height 46
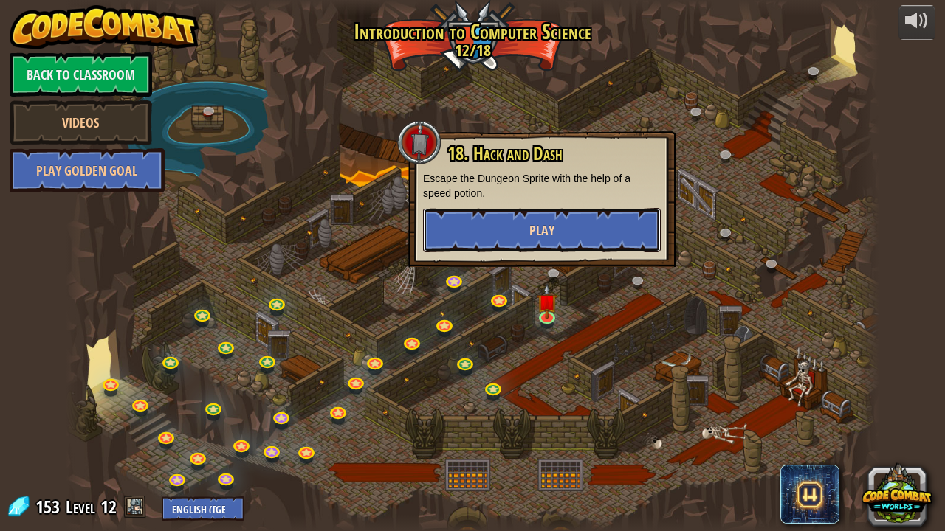
click at [498, 224] on button "Play" at bounding box center [542, 230] width 238 height 44
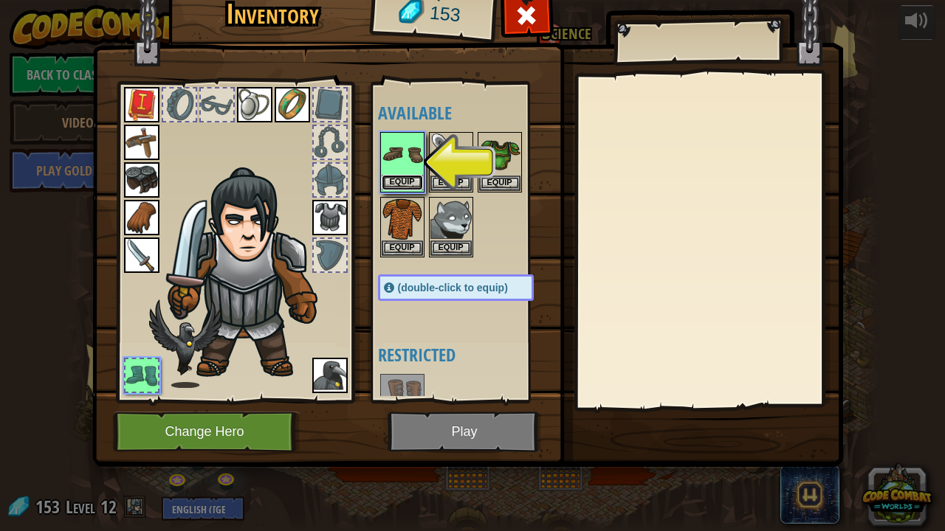
click at [395, 180] on button "Equip" at bounding box center [402, 183] width 41 height 16
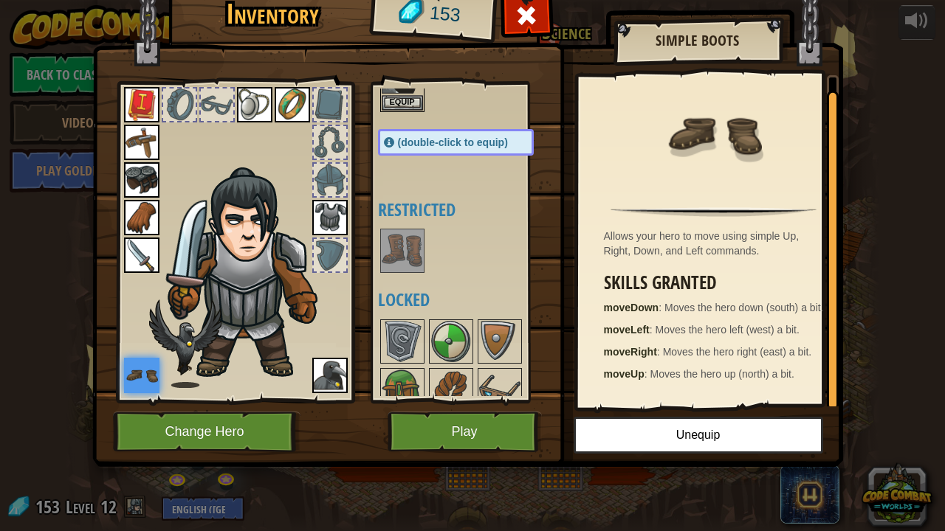
scroll to position [146, 0]
click at [460, 434] on button "Play" at bounding box center [465, 432] width 154 height 41
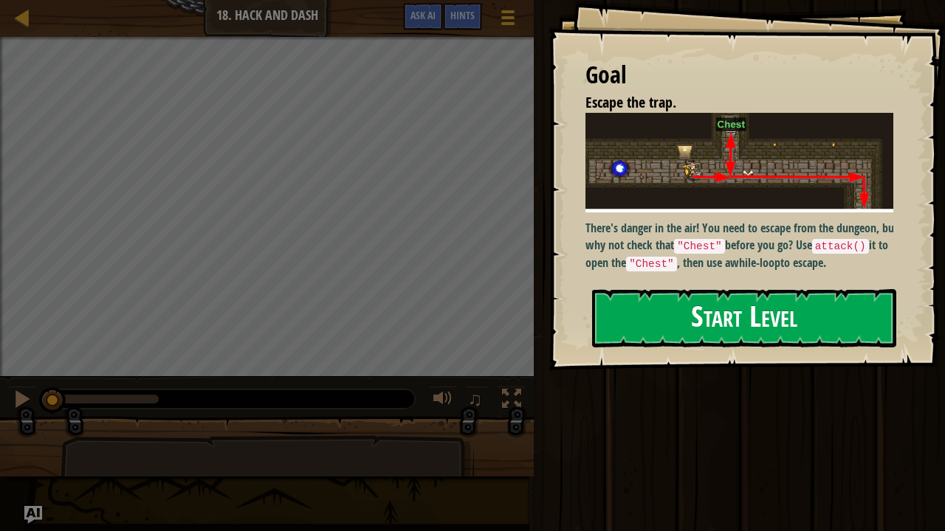
drag, startPoint x: 648, startPoint y: 264, endPoint x: 609, endPoint y: 314, distance: 63.6
click at [609, 314] on button "Start Level" at bounding box center [744, 318] width 304 height 58
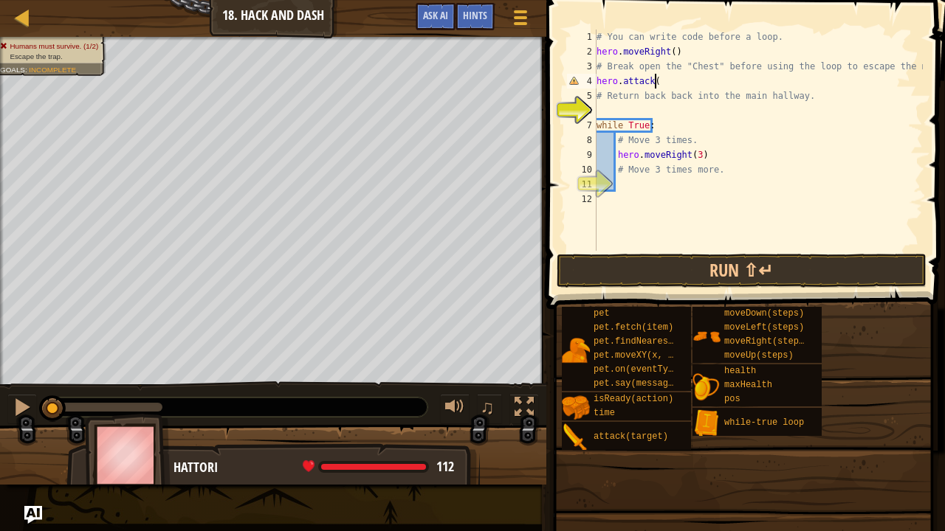
scroll to position [7, 4]
click at [658, 83] on div "# You can write code before a loop. hero . moveRight ( ) # Break open the "Ches…" at bounding box center [757, 155] width 329 height 251
click at [652, 78] on div "# You can write code before a loop. hero . moveRight ( ) # Break open the "Ches…" at bounding box center [757, 155] width 329 height 251
click at [654, 81] on div "# You can write code before a loop. hero . moveRight ( ) # Break open the "Ches…" at bounding box center [757, 155] width 329 height 251
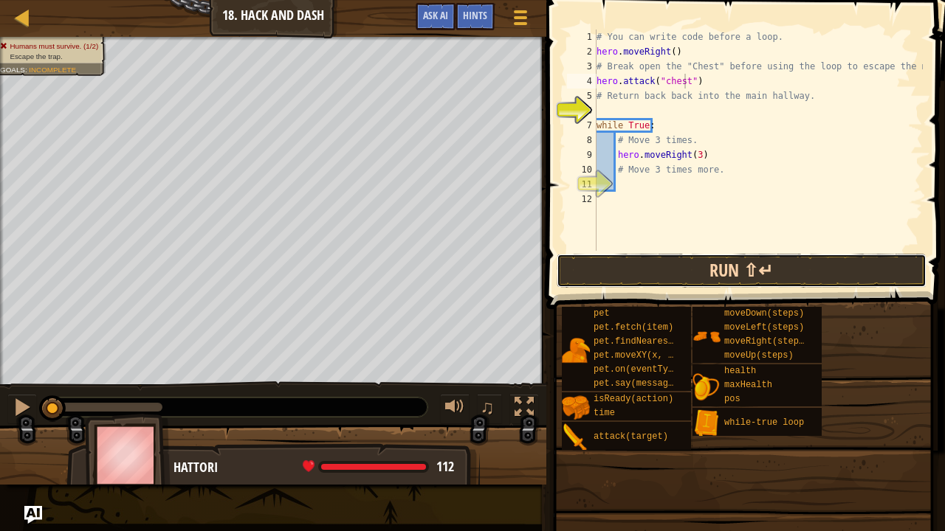
click at [730, 276] on button "Run ⇧↵" at bounding box center [742, 271] width 370 height 34
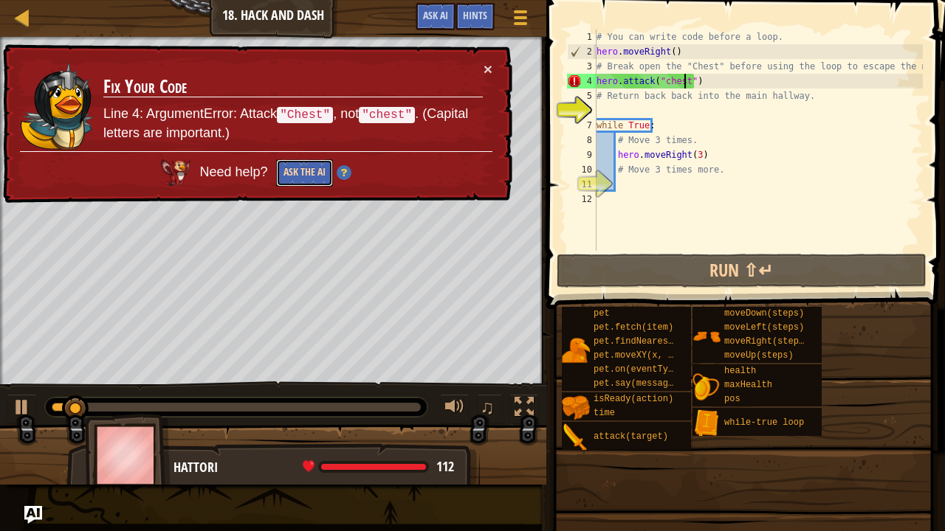
click at [310, 171] on button "Ask the AI" at bounding box center [304, 172] width 57 height 27
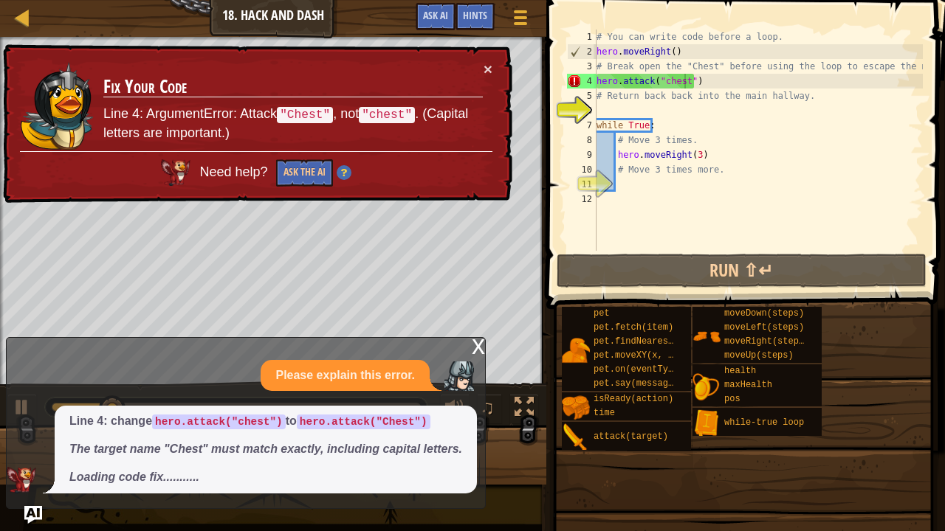
click at [483, 344] on div "x" at bounding box center [478, 345] width 13 height 15
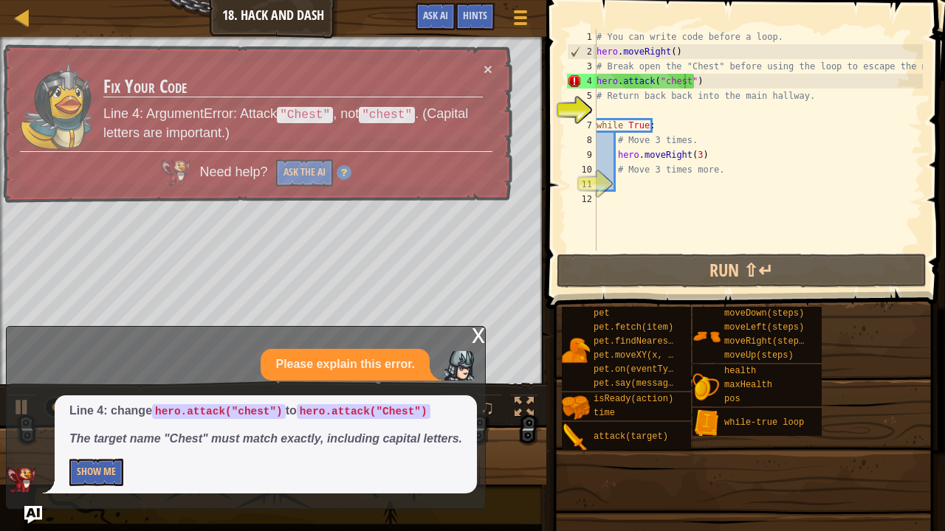
click at [480, 332] on div "x" at bounding box center [478, 334] width 13 height 15
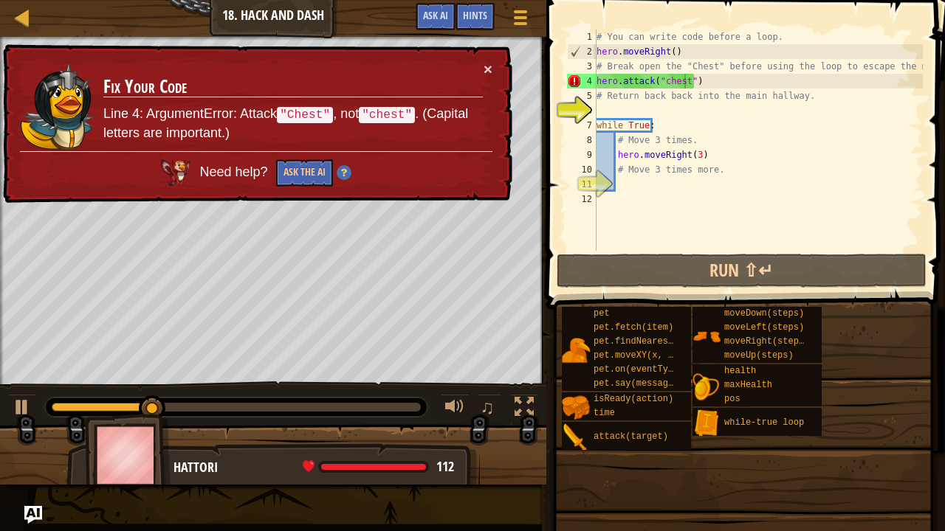
click at [665, 81] on div "# You can write code before a loop. hero . moveRight ( ) # Break open the "Ches…" at bounding box center [757, 155] width 329 height 251
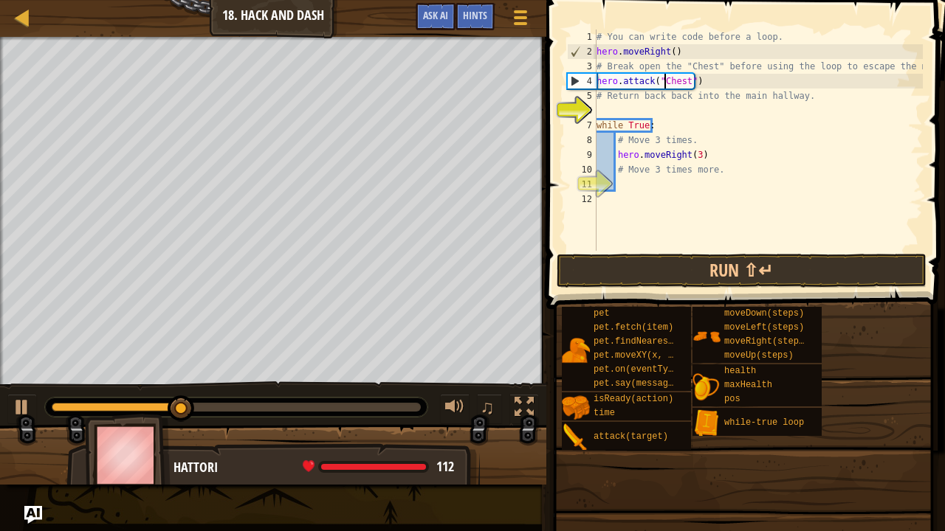
scroll to position [7, 6]
type textarea "hero.attack("Chest")"
click at [746, 263] on button "Run ⇧↵" at bounding box center [742, 271] width 370 height 34
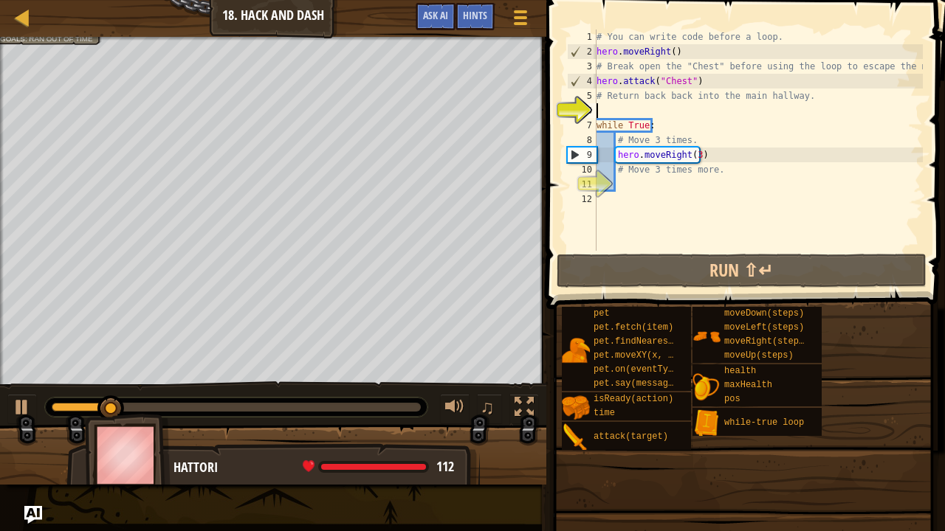
click at [669, 114] on div "# You can write code before a loop. hero . moveRight ( ) # Break open the "Ches…" at bounding box center [757, 155] width 329 height 251
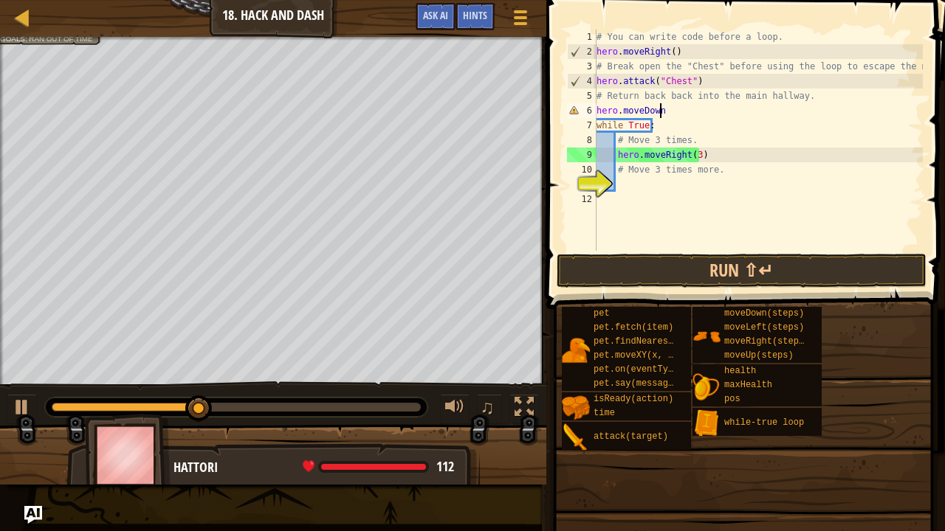
scroll to position [7, 4]
type textarea "hero.moveDown()"
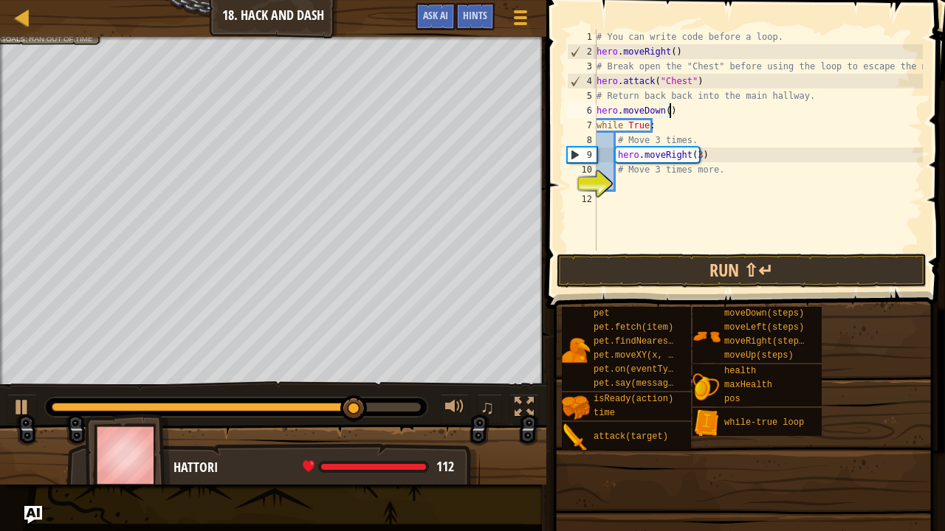
click at [672, 187] on div "# You can write code before a loop. hero . moveRight ( ) # Break open the "Ches…" at bounding box center [757, 155] width 329 height 251
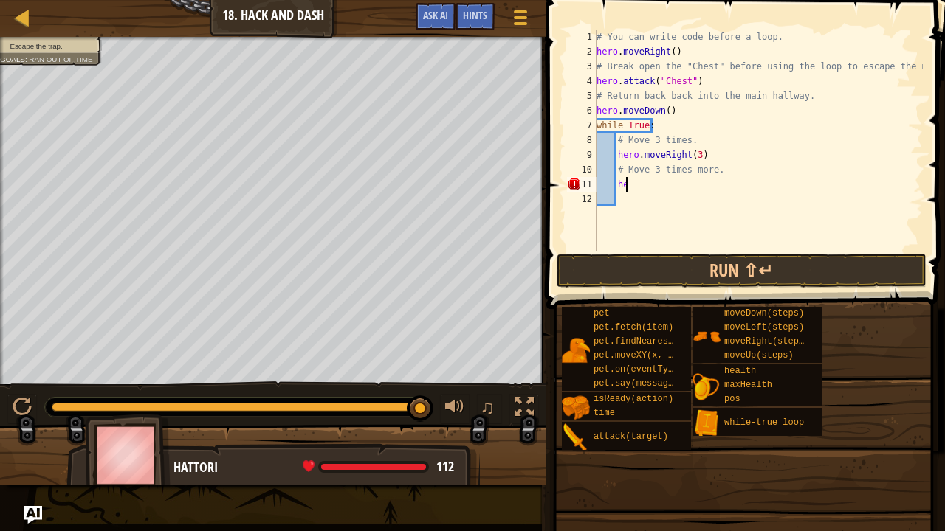
type textarea "h"
click at [669, 272] on button "Run ⇧↵" at bounding box center [742, 271] width 370 height 34
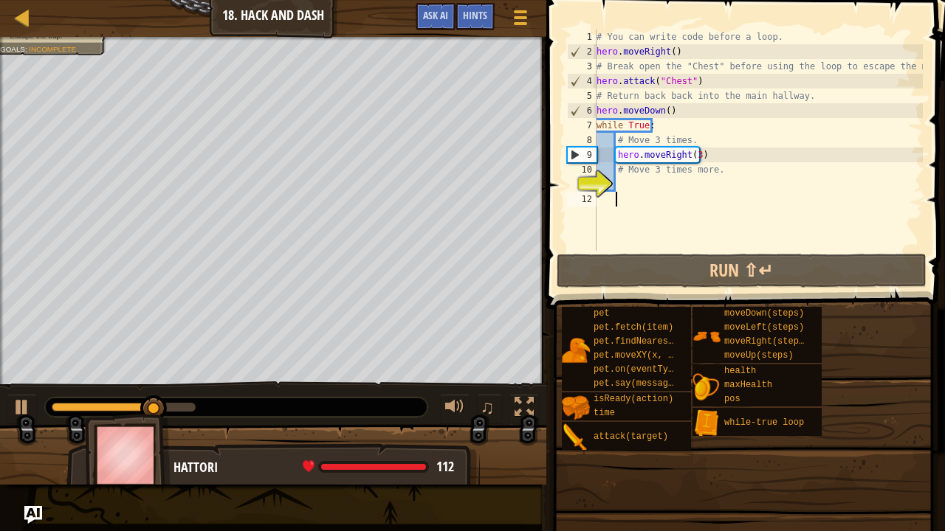
click at [666, 207] on div "# You can write code before a loop. hero . moveRight ( ) # Break open the "Ches…" at bounding box center [757, 155] width 329 height 251
click at [665, 192] on div "# You can write code before a loop. hero . moveRight ( ) # Break open the "Ches…" at bounding box center [757, 155] width 329 height 251
click at [639, 185] on div "# You can write code before a loop. hero . moveRight ( ) # Break open the "Ches…" at bounding box center [757, 155] width 329 height 251
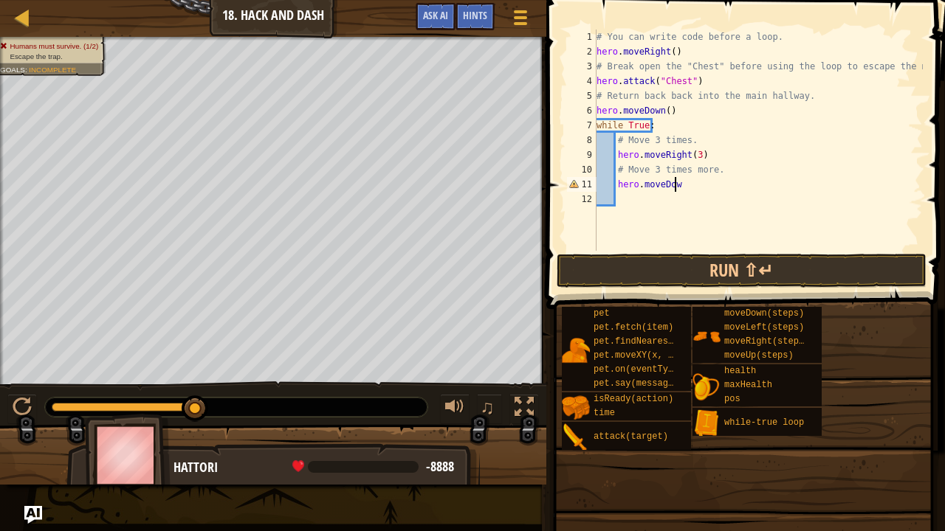
scroll to position [7, 6]
type textarea "hero.moveDown()"
click at [684, 192] on div "# You can write code before a loop. hero . moveRight ( ) # Break open the "Ches…" at bounding box center [757, 155] width 329 height 251
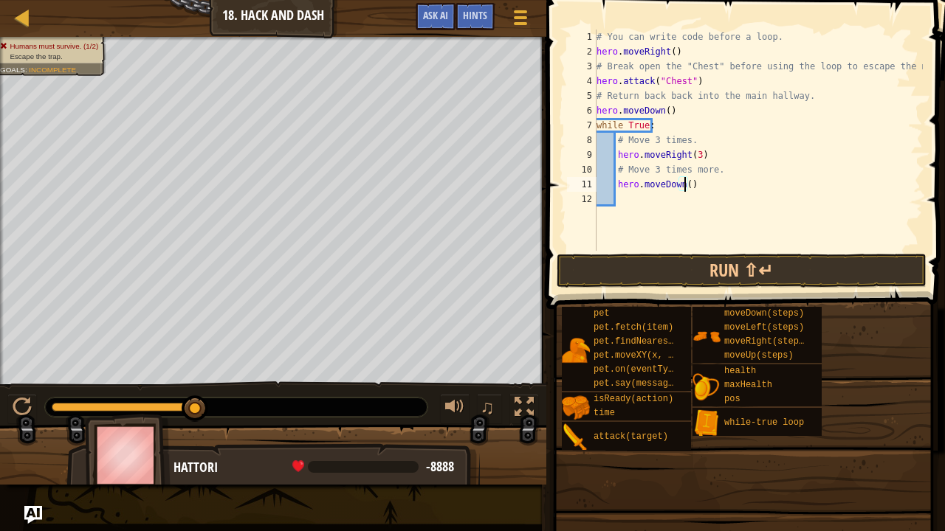
click at [683, 181] on div "# You can write code before a loop. hero . moveRight ( ) # Break open the "Ches…" at bounding box center [757, 155] width 329 height 251
type textarea "hero.moveDown(3)"
click at [675, 275] on button "Run ⇧↵" at bounding box center [742, 271] width 370 height 34
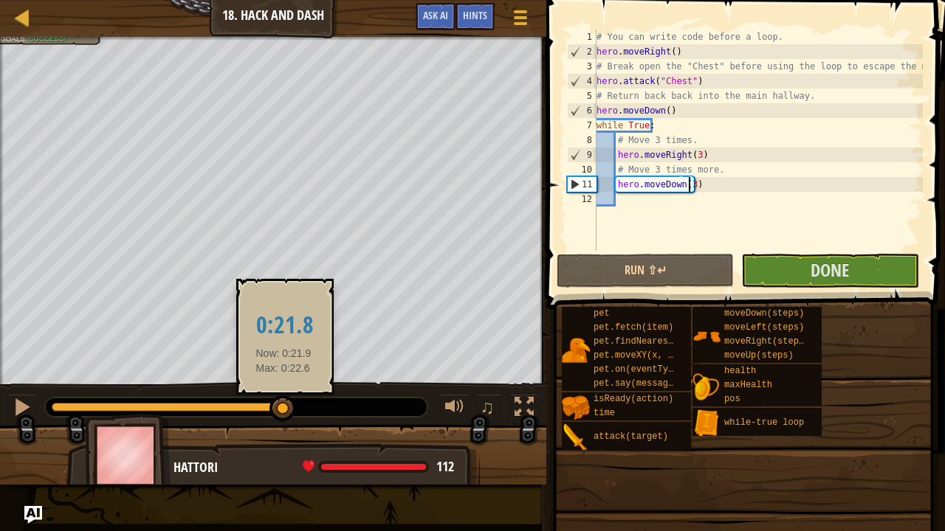
drag, startPoint x: 187, startPoint y: 403, endPoint x: 282, endPoint y: 399, distance: 94.6
click at [282, 399] on div at bounding box center [282, 409] width 27 height 27
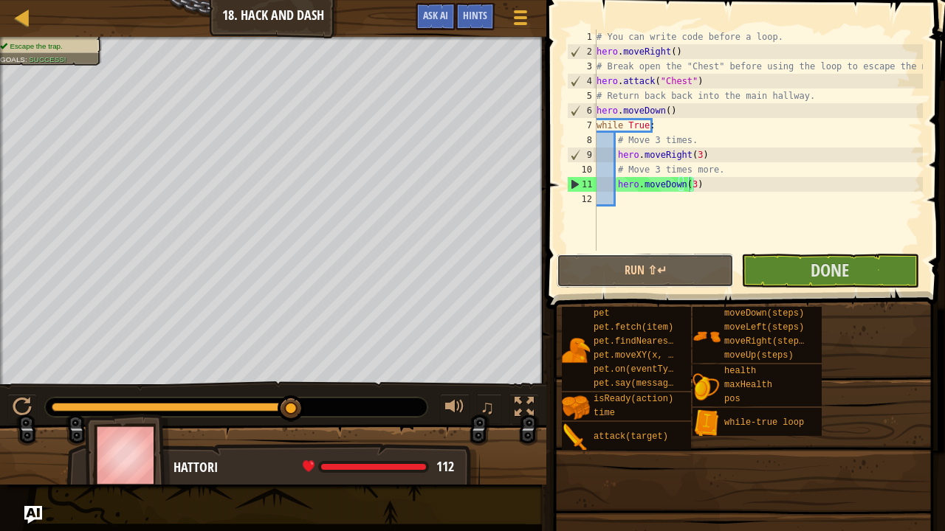
drag, startPoint x: 562, startPoint y: 261, endPoint x: 546, endPoint y: 265, distance: 16.7
click at [546, 265] on div "hero.moveDown(3) 1 2 3 4 5 6 7 8 9 10 11 12 # You can write code before a loop.…" at bounding box center [743, 183] width 403 height 353
click at [375, 406] on div "Escape the trap. Goals : Success! ♫ Hattori 112 x: 158 y: 6 x: 158 y: 2 action:…" at bounding box center [472, 261] width 945 height 448
click at [798, 276] on button "Done" at bounding box center [829, 271] width 177 height 34
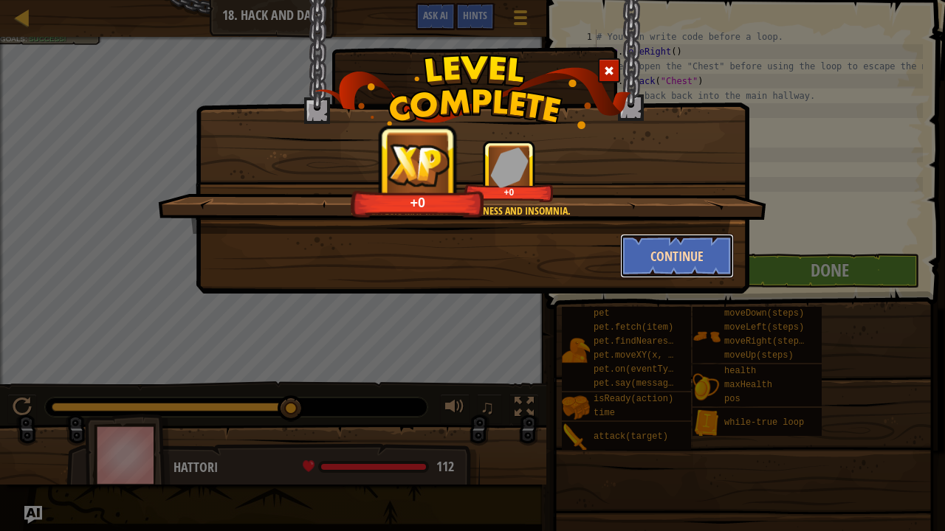
click at [647, 261] on button "Continue" at bounding box center [677, 256] width 114 height 44
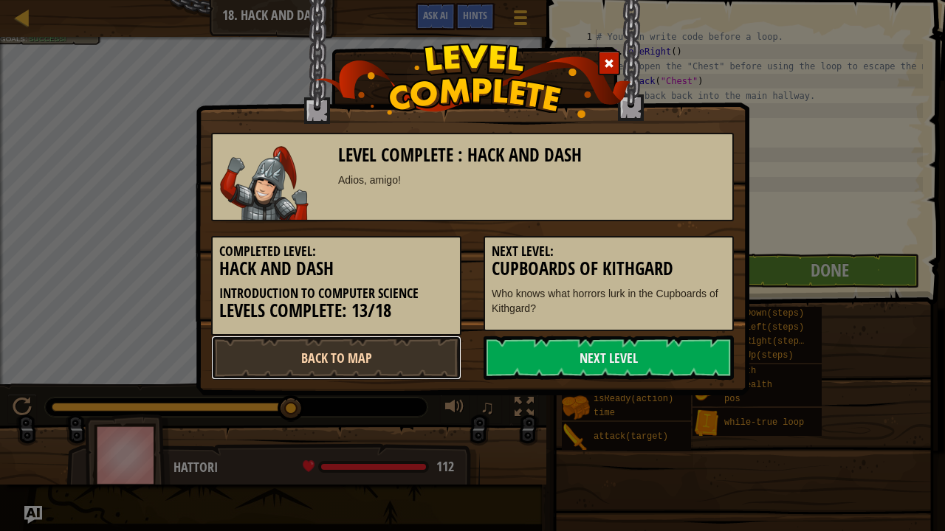
click at [405, 361] on link "Back to Map" at bounding box center [336, 358] width 250 height 44
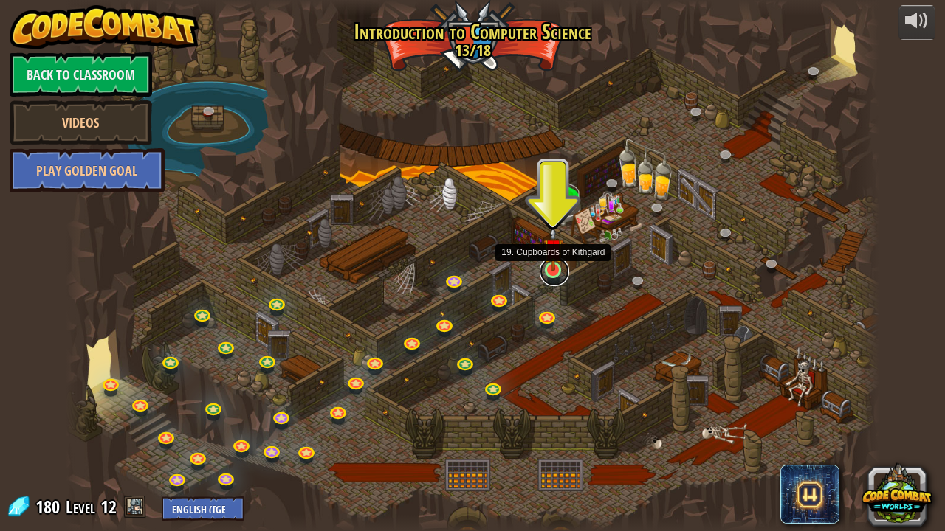
click at [559, 272] on link at bounding box center [555, 272] width 30 height 30
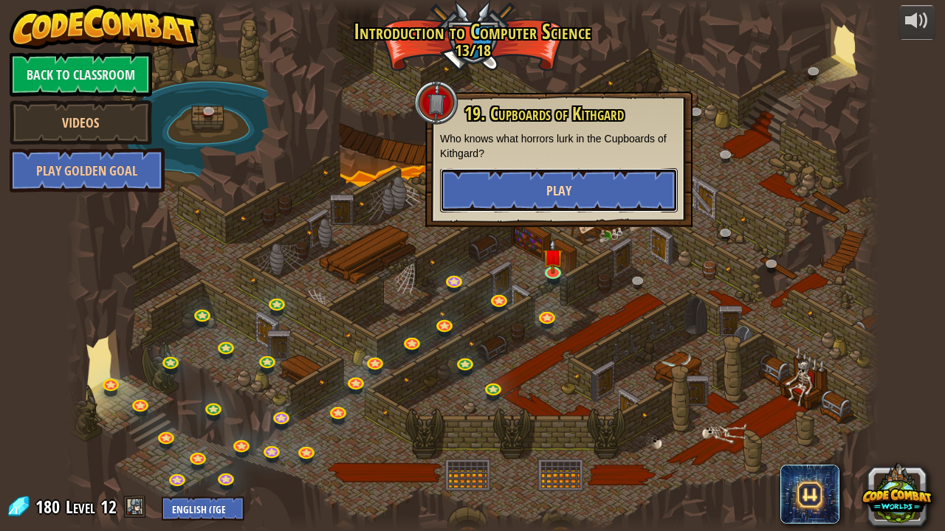
click at [626, 172] on button "Play" at bounding box center [559, 190] width 238 height 44
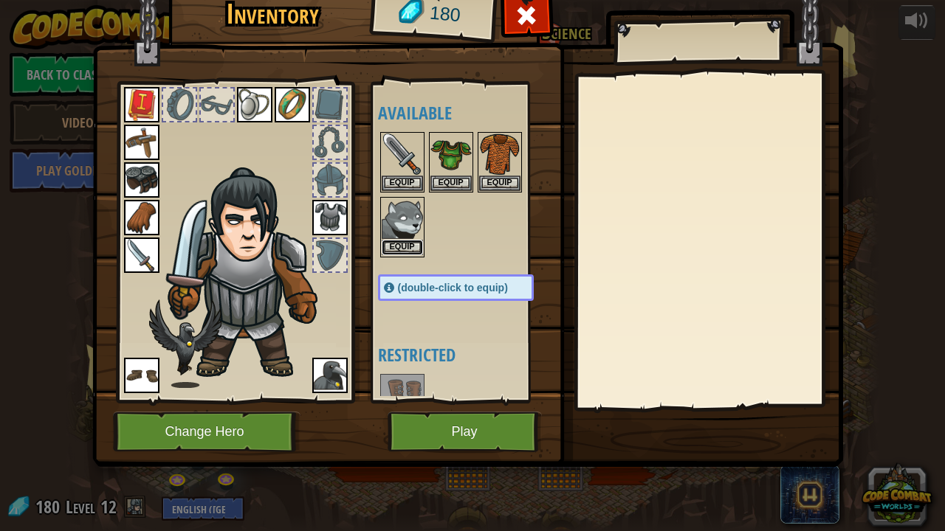
click at [399, 245] on button "Equip" at bounding box center [402, 248] width 41 height 16
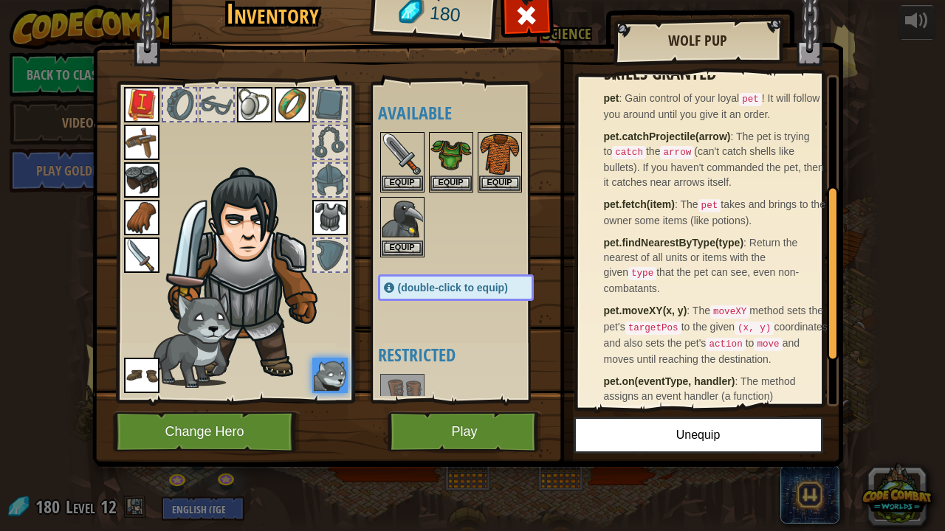
scroll to position [299, 0]
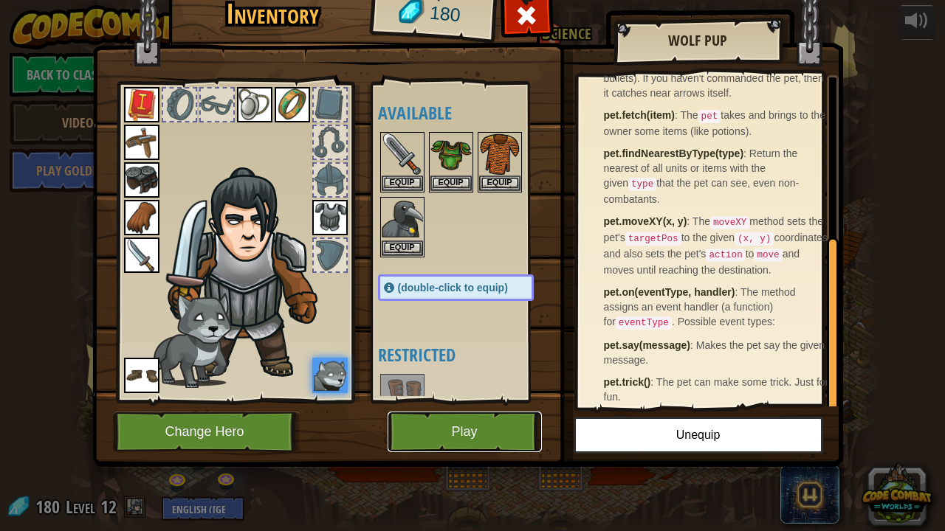
click at [484, 438] on button "Play" at bounding box center [465, 432] width 154 height 41
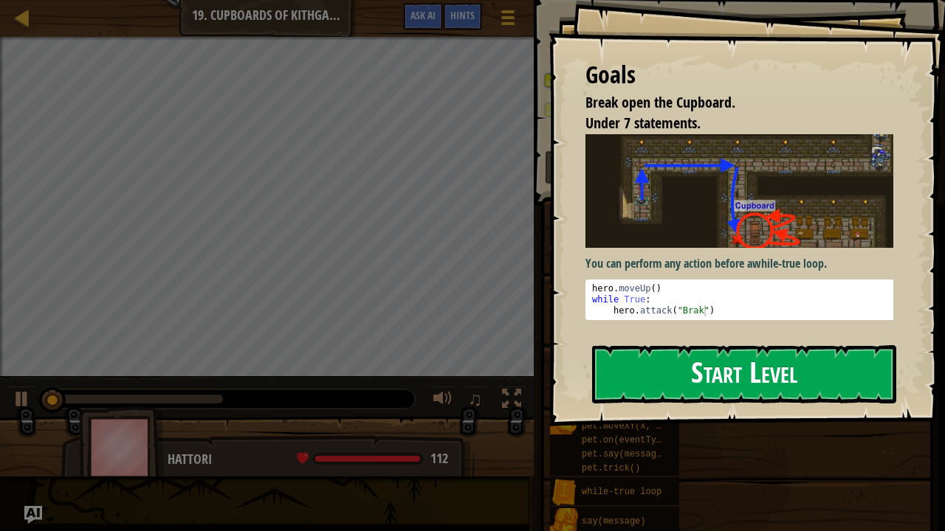
click at [668, 373] on button "Start Level" at bounding box center [744, 374] width 304 height 58
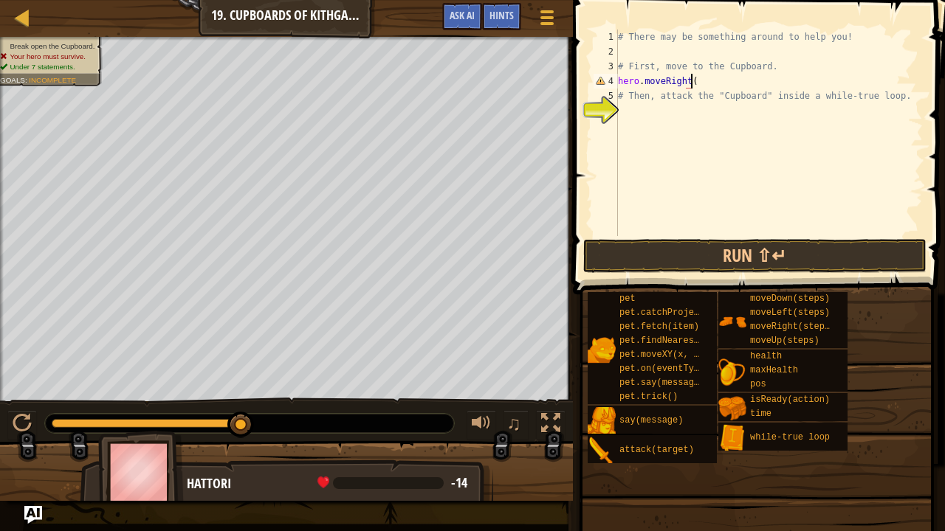
scroll to position [7, 6]
click at [683, 80] on div "# There may be something around to help you! # First, move to the Cupboard. her…" at bounding box center [769, 148] width 308 height 236
click at [684, 80] on div "# There may be something around to help you! # First, move to the Cupboard. her…" at bounding box center [769, 148] width 308 height 236
click at [684, 81] on div "# There may be something around to help you! # First, move to the Cupboard. her…" at bounding box center [769, 148] width 308 height 236
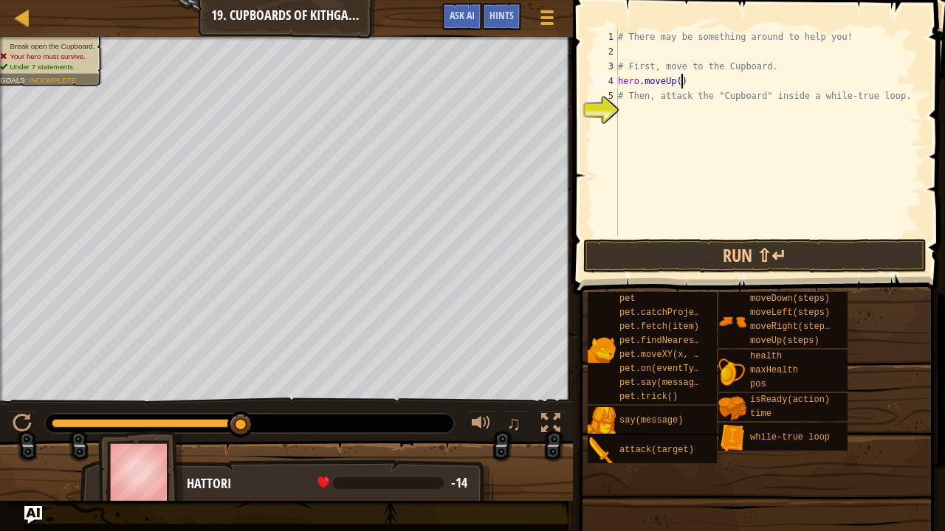
click at [675, 85] on div "# There may be something around to help you! # First, move to the Cupboard. her…" at bounding box center [769, 148] width 308 height 236
type textarea "hero.moveUp(1)"
click at [693, 83] on div "# There may be something around to help you! # First, move to the Cupboard. her…" at bounding box center [769, 148] width 308 height 236
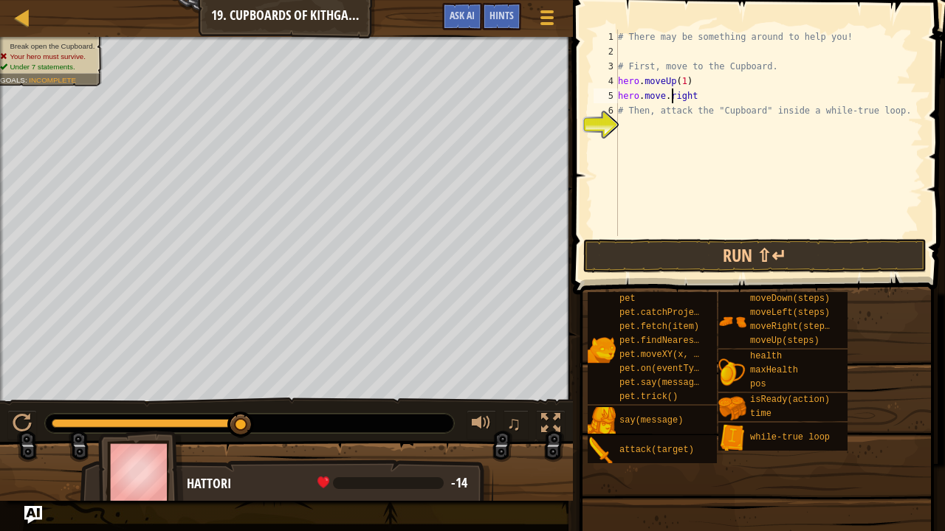
click at [670, 94] on div "# There may be something around to help you! # First, move to the Cupboard. her…" at bounding box center [769, 148] width 308 height 236
click at [737, 97] on div "# There may be something around to help you! # First, move to the Cupboard. her…" at bounding box center [769, 148] width 308 height 236
type textarea "hero.move.Right(2)"
click at [707, 97] on div "# There may be something around to help you! # First, move to the Cupboard. her…" at bounding box center [769, 148] width 308 height 236
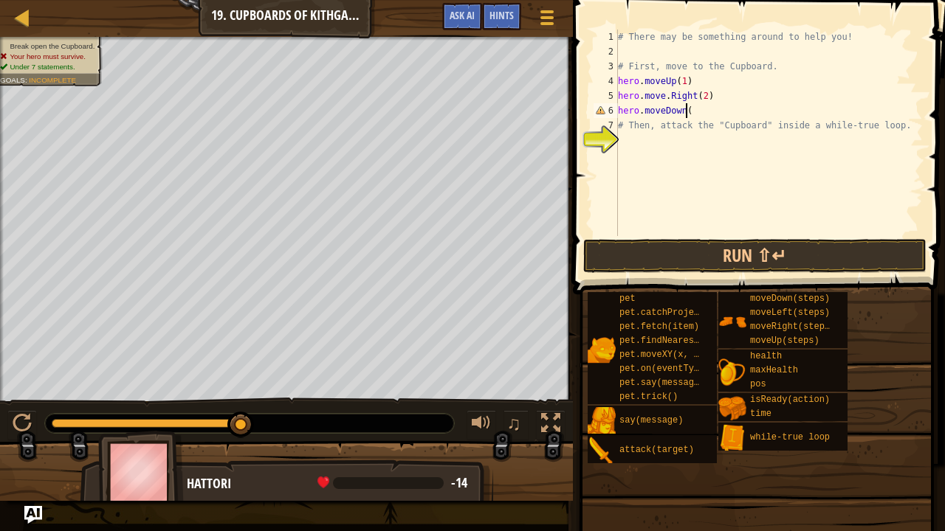
scroll to position [7, 4]
type textarea "hero.moveDown(1)"
click at [720, 147] on div "# There may be something around to help you! # First, move to the Cupboard. her…" at bounding box center [769, 148] width 308 height 236
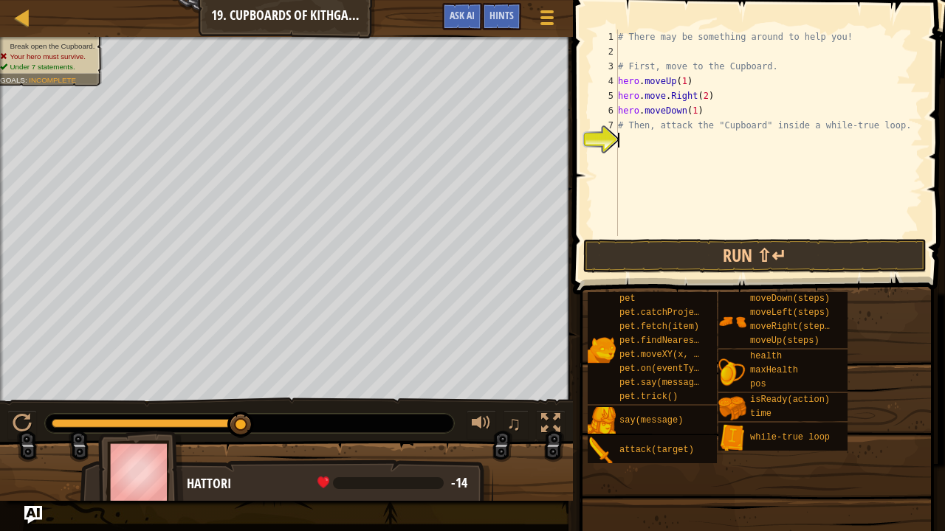
type textarea "e"
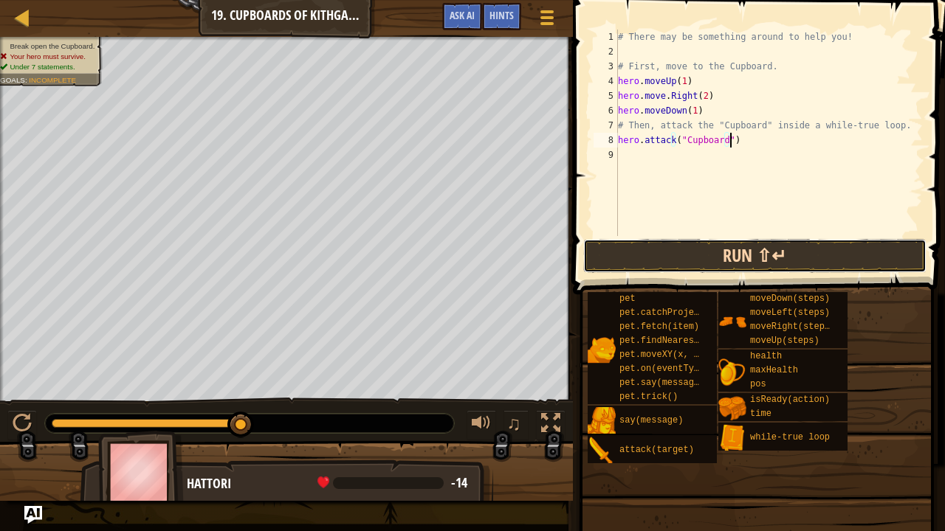
click at [768, 255] on button "Run ⇧↵" at bounding box center [755, 256] width 344 height 34
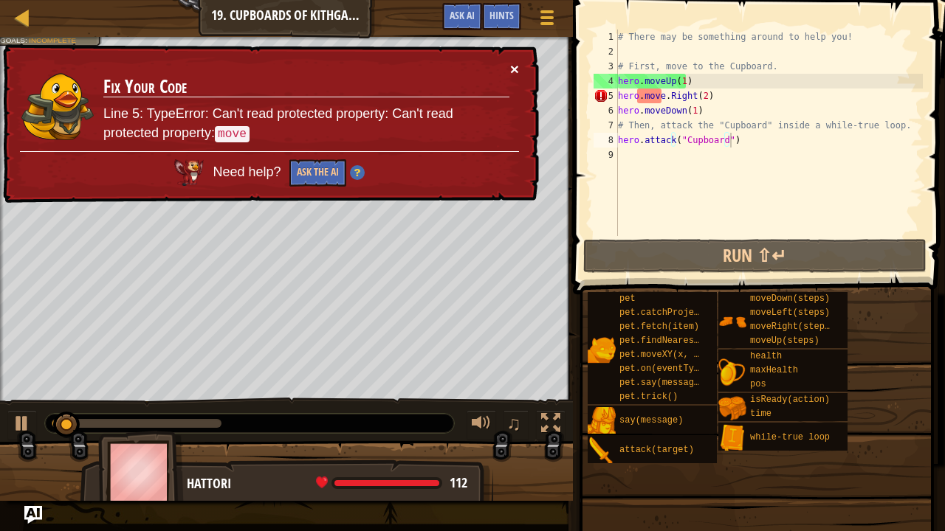
click at [516, 63] on button "×" at bounding box center [514, 69] width 9 height 16
click at [666, 98] on div "# There may be something around to help you! # First, move to the Cupboard. her…" at bounding box center [769, 148] width 308 height 236
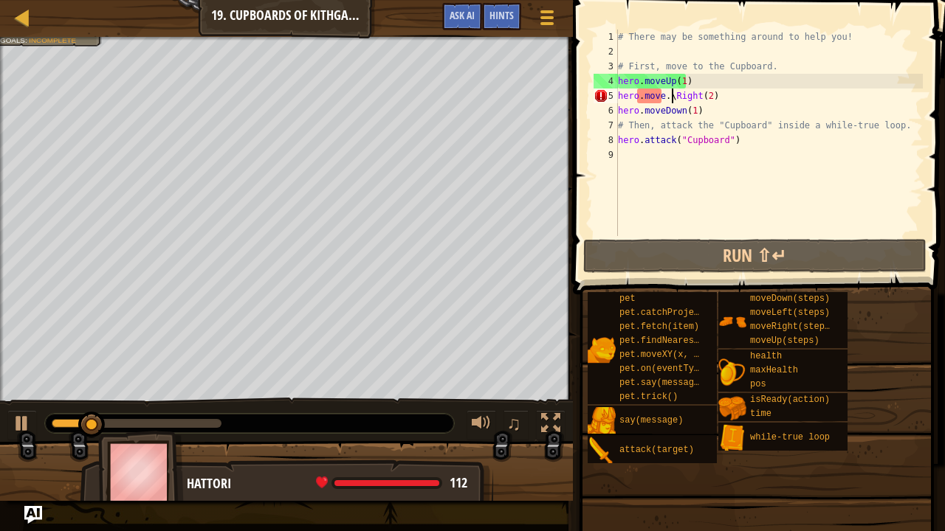
scroll to position [7, 4]
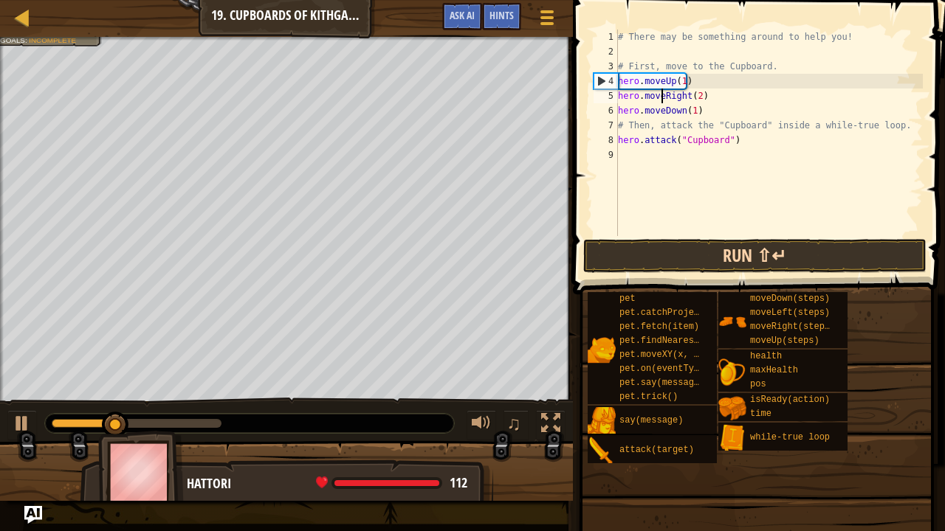
type textarea "hero.moveRight(2)"
click at [703, 249] on button "Run ⇧↵" at bounding box center [755, 256] width 344 height 34
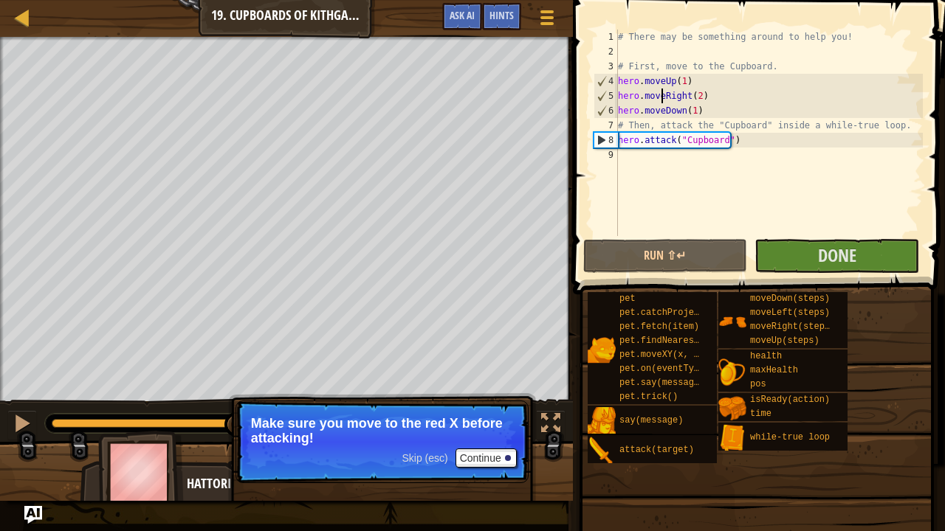
drag, startPoint x: 108, startPoint y: 421, endPoint x: 235, endPoint y: 415, distance: 127.1
click at [235, 415] on div "Break open the Cupboard. Under 7 statements. Goals : Success! ♫ Hattori 112 x: …" at bounding box center [472, 269] width 945 height 464
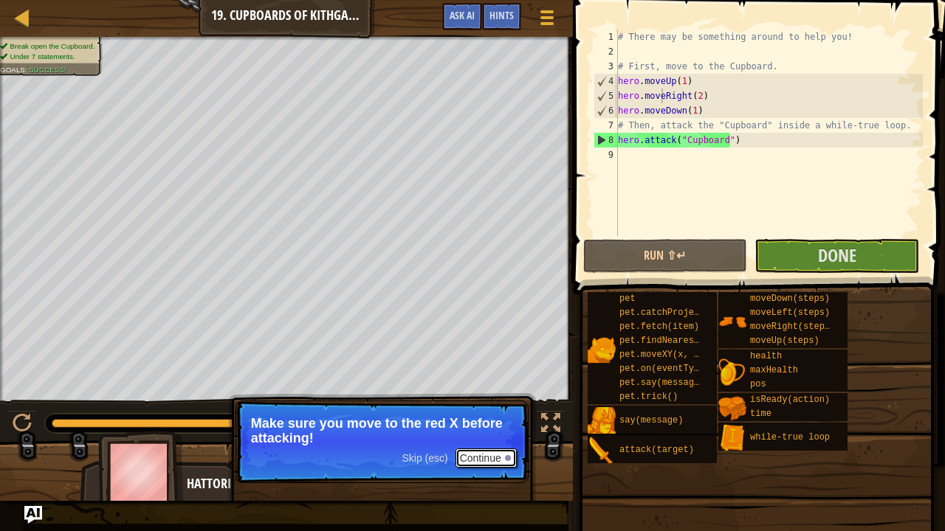
click at [488, 444] on button "Continue" at bounding box center [485, 458] width 61 height 19
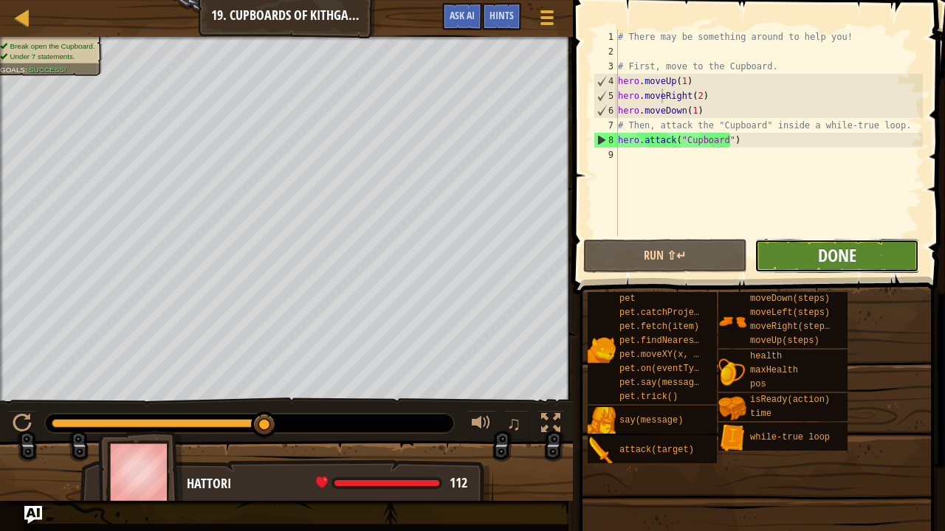
click at [819, 258] on span "Done" at bounding box center [837, 256] width 38 height 24
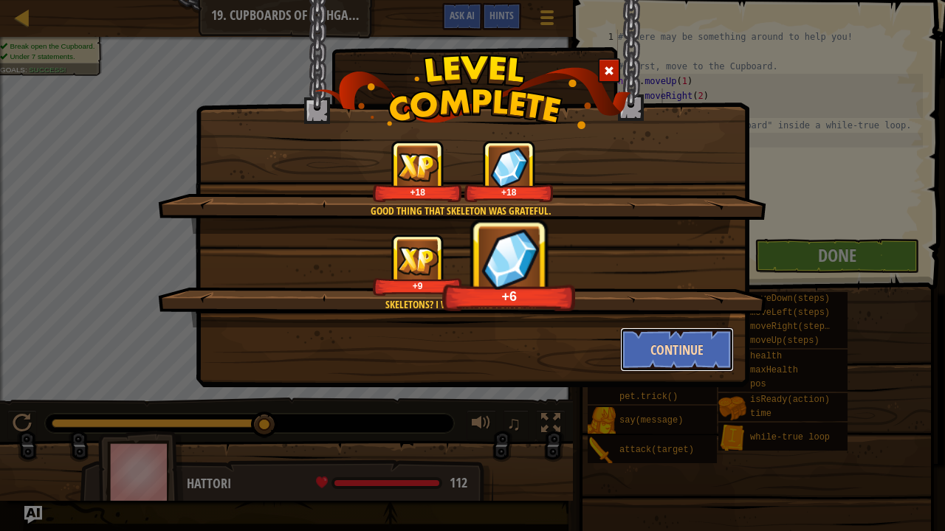
click at [676, 340] on button "Continue" at bounding box center [677, 350] width 114 height 44
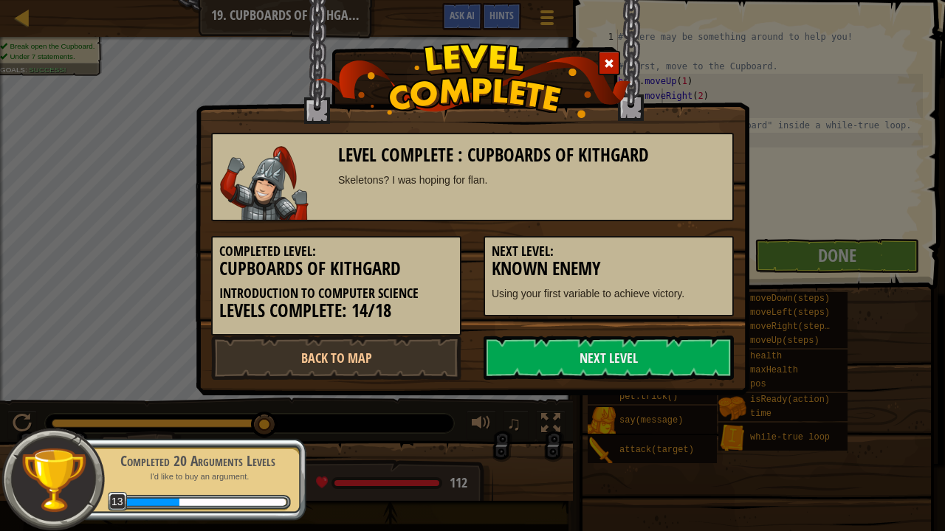
click at [395, 331] on div "Completed Level: Cupboards of Kithgard Introduction to Computer Science Levels …" at bounding box center [336, 286] width 250 height 100
click at [428, 368] on link "Back to Map" at bounding box center [336, 358] width 250 height 44
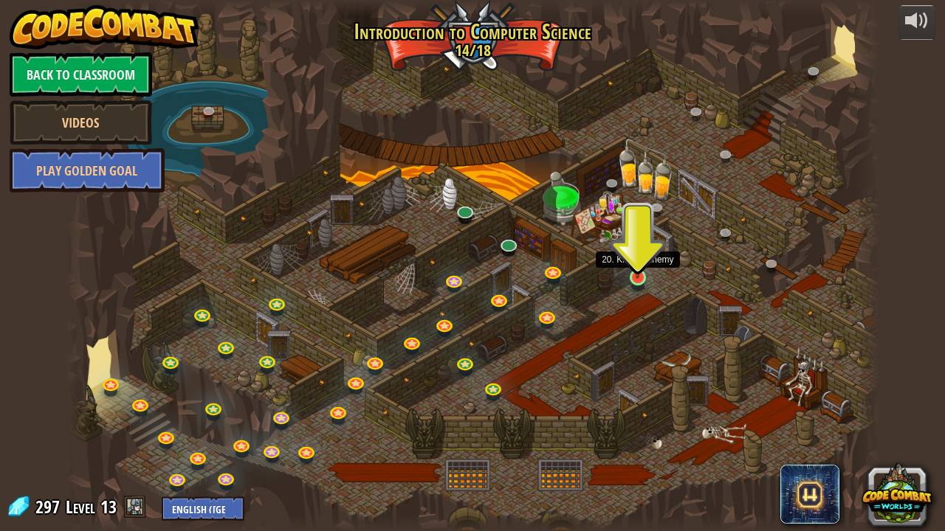
click at [632, 277] on img at bounding box center [637, 256] width 20 height 46
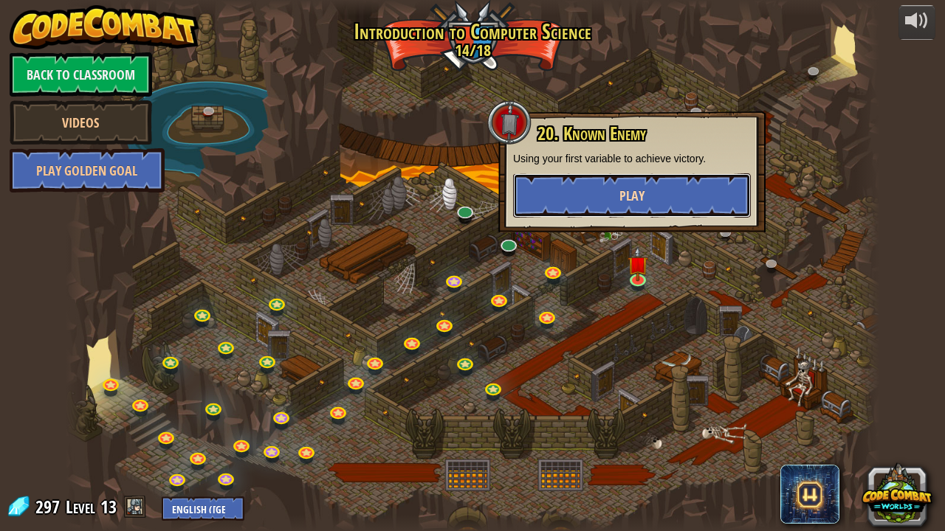
click at [706, 202] on button "Play" at bounding box center [632, 195] width 238 height 44
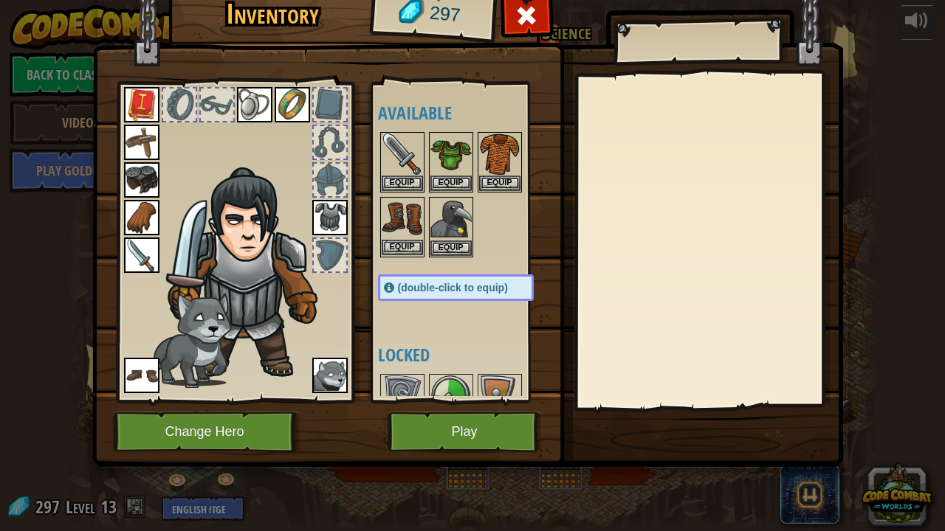
click at [406, 224] on img at bounding box center [402, 219] width 41 height 41
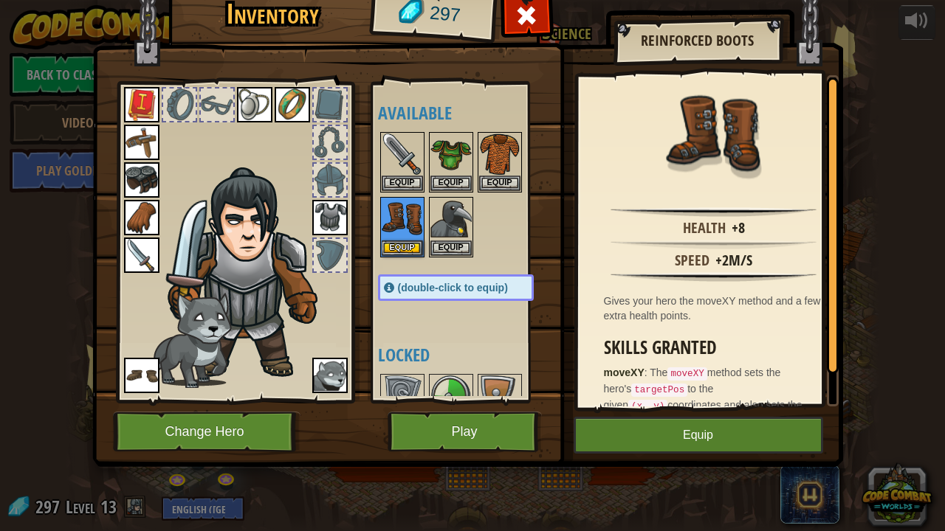
scroll to position [32, 0]
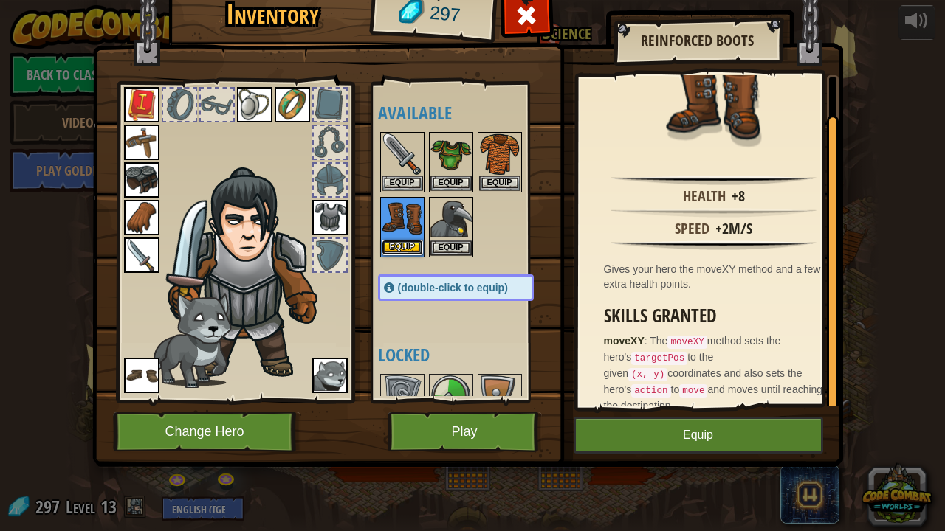
click at [404, 248] on button "Equip" at bounding box center [402, 248] width 41 height 16
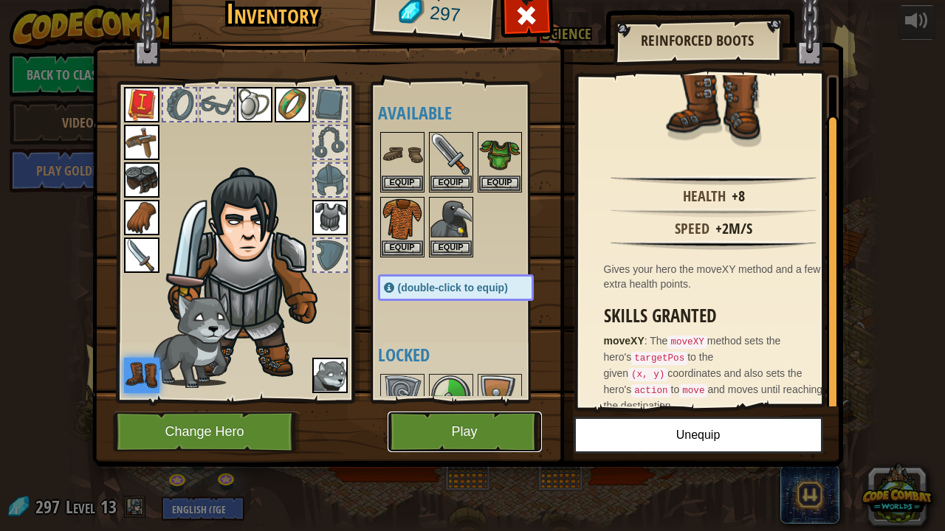
click at [495, 435] on button "Play" at bounding box center [465, 432] width 154 height 41
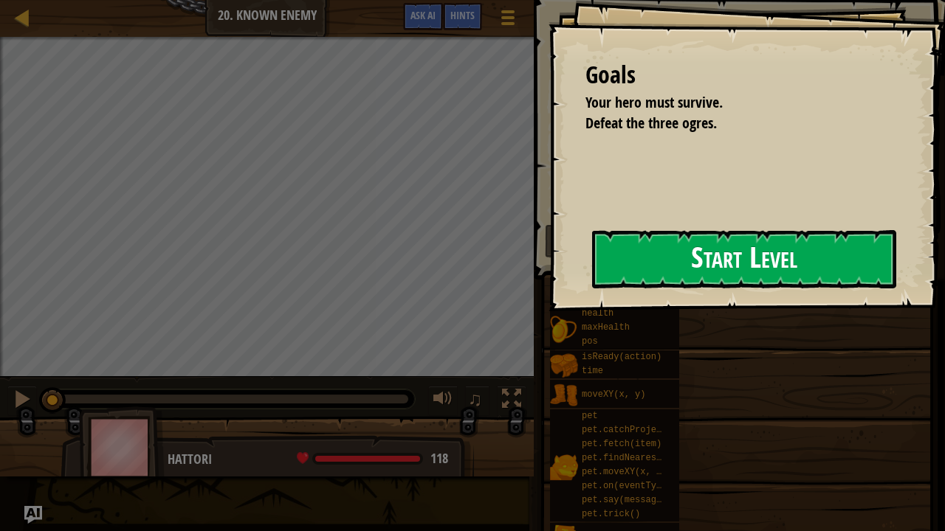
click at [604, 264] on button "Start Level" at bounding box center [744, 259] width 304 height 58
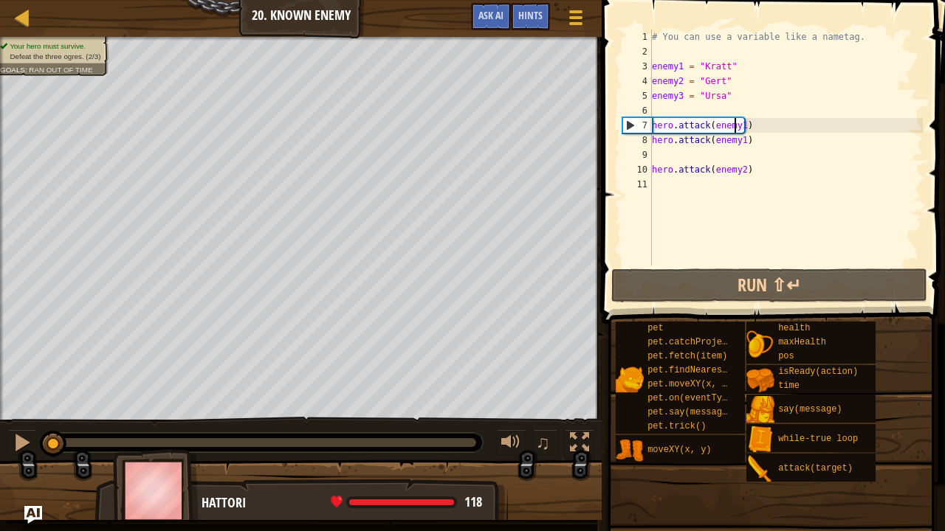
click at [737, 127] on div "# You can use a variable like a nametag. enemy1 = "[PERSON_NAME]" enemy2 = "[PE…" at bounding box center [786, 163] width 274 height 266
click at [743, 125] on div "# You can use a variable like a nametag. enemy1 = "[PERSON_NAME]" enemy2 = "[PE…" at bounding box center [786, 163] width 274 height 266
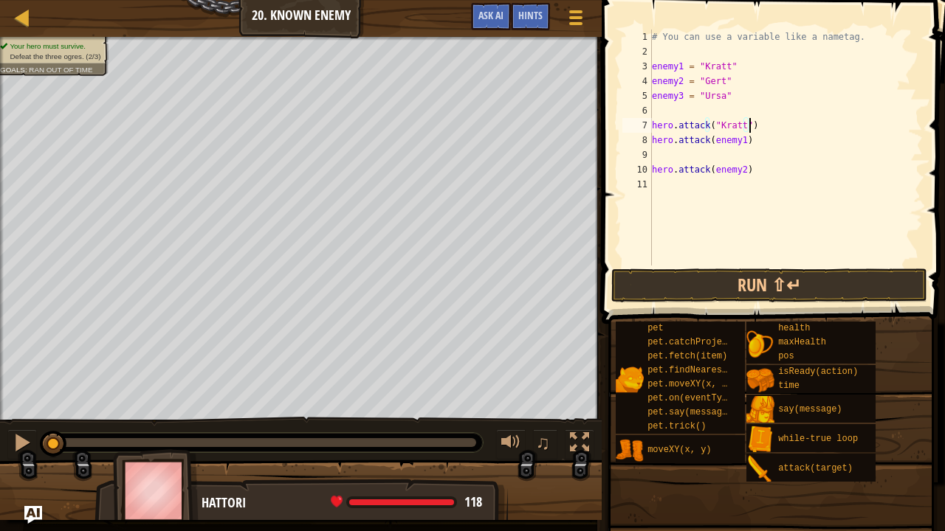
scroll to position [7, 7]
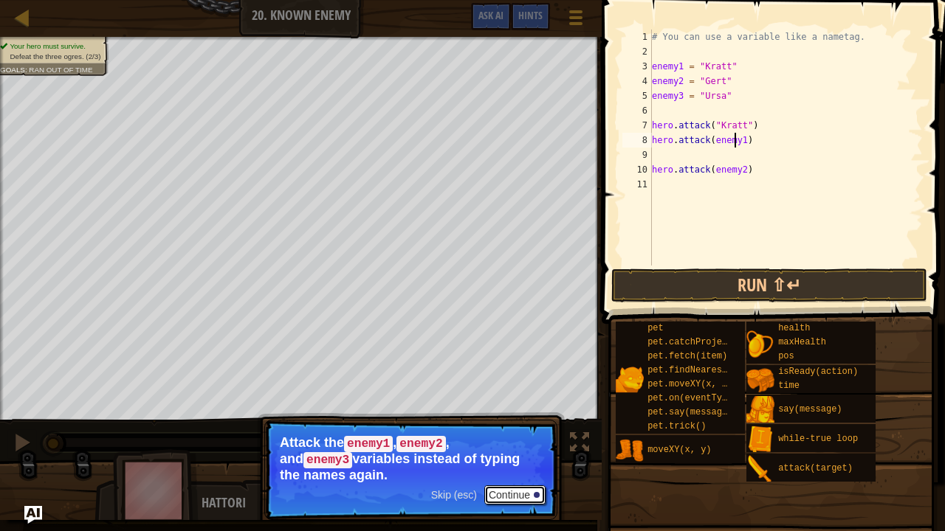
click at [517, 444] on button "Continue" at bounding box center [514, 495] width 61 height 19
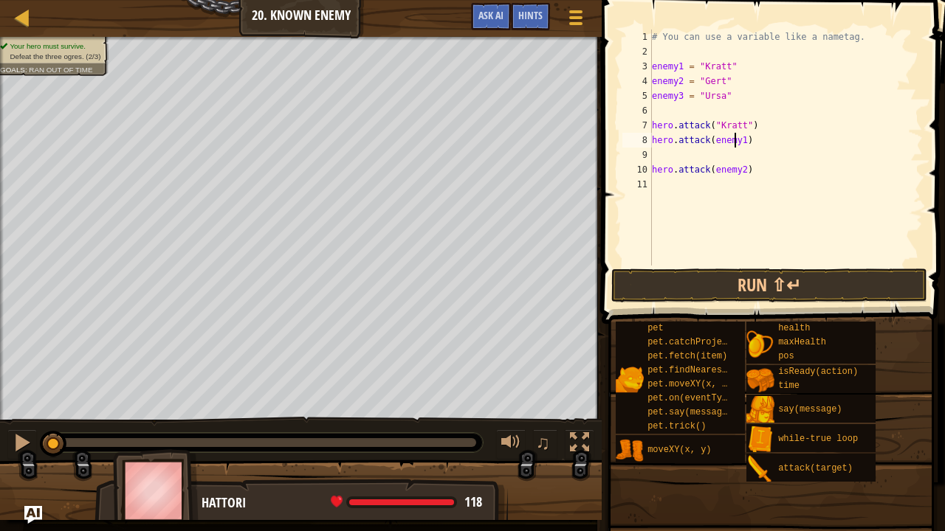
click at [745, 128] on div "# You can use a variable like a nametag. enemy1 = "[PERSON_NAME]" enemy2 = "[PE…" at bounding box center [786, 163] width 274 height 266
type textarea "hero.attack(enemy1)"
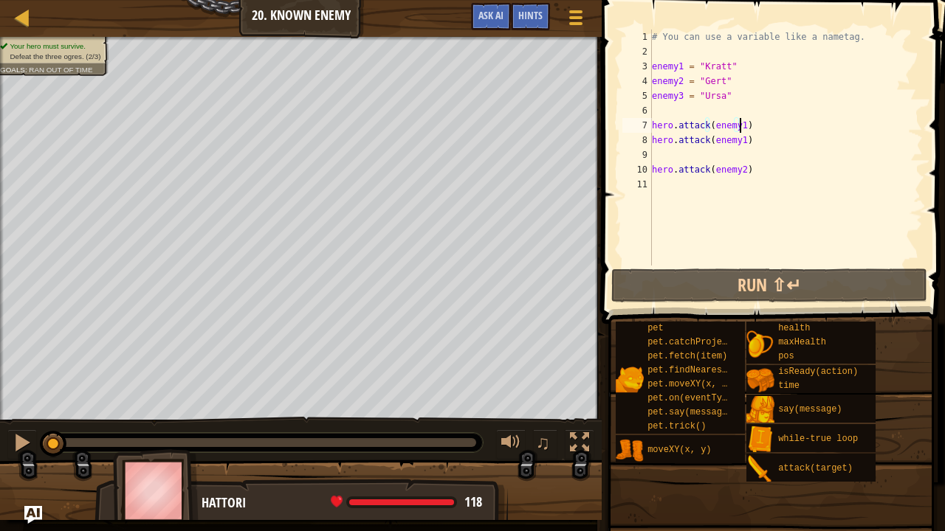
scroll to position [7, 7]
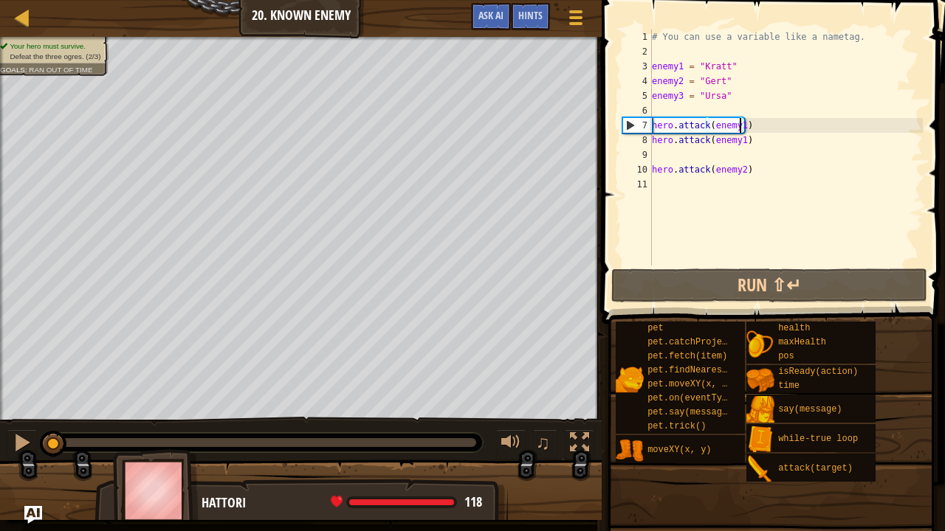
click at [723, 183] on div "# You can use a variable like a nametag. enemy1 = "[PERSON_NAME]" enemy2 = "[PE…" at bounding box center [786, 163] width 274 height 266
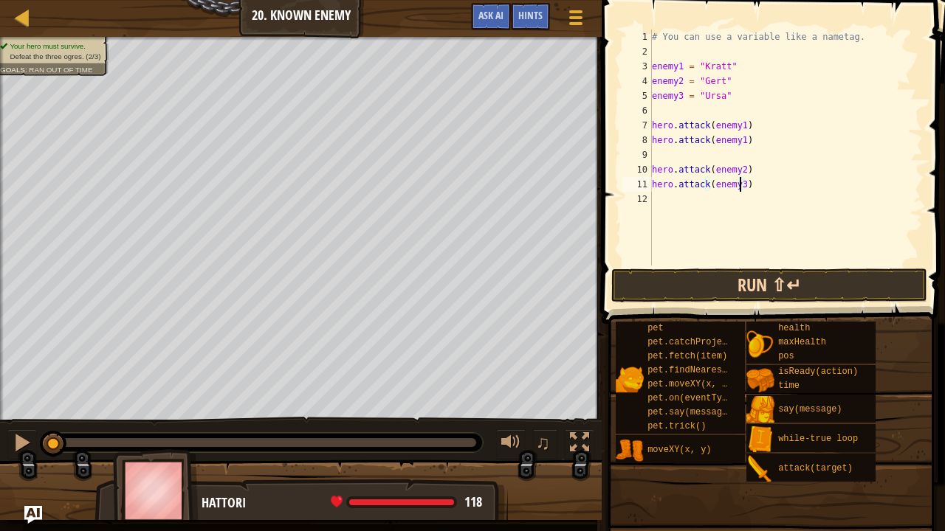
type textarea "hero.attack(enemy3)"
click at [751, 293] on button "Run ⇧↵" at bounding box center [769, 286] width 316 height 34
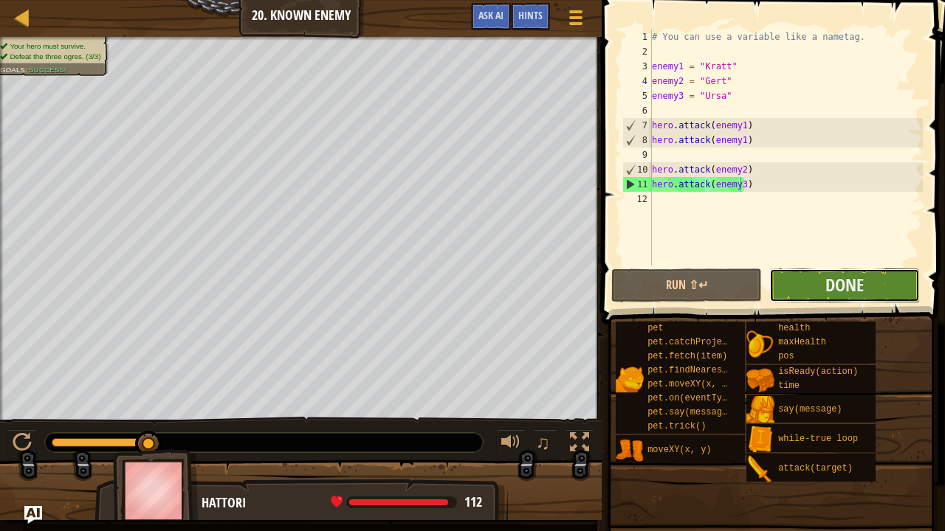
click at [816, 279] on button "Done" at bounding box center [844, 286] width 151 height 34
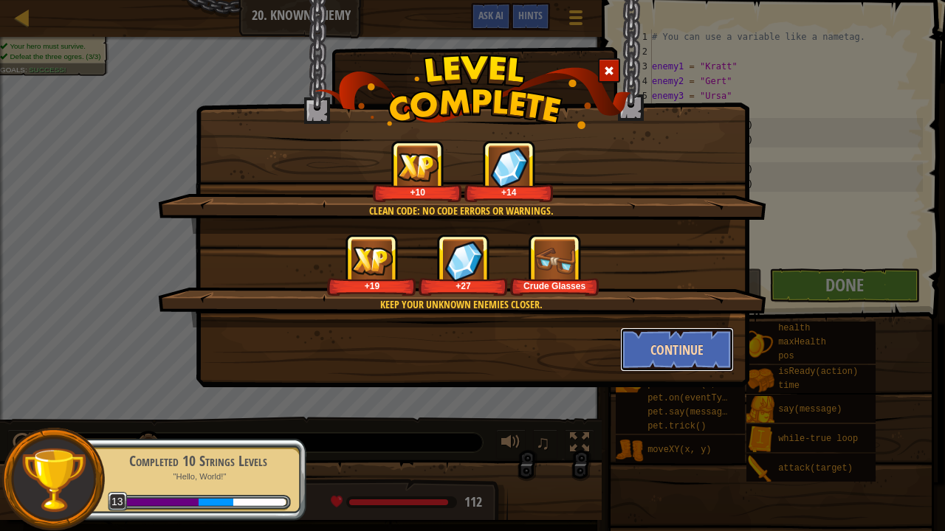
click at [669, 348] on button "Continue" at bounding box center [677, 350] width 114 height 44
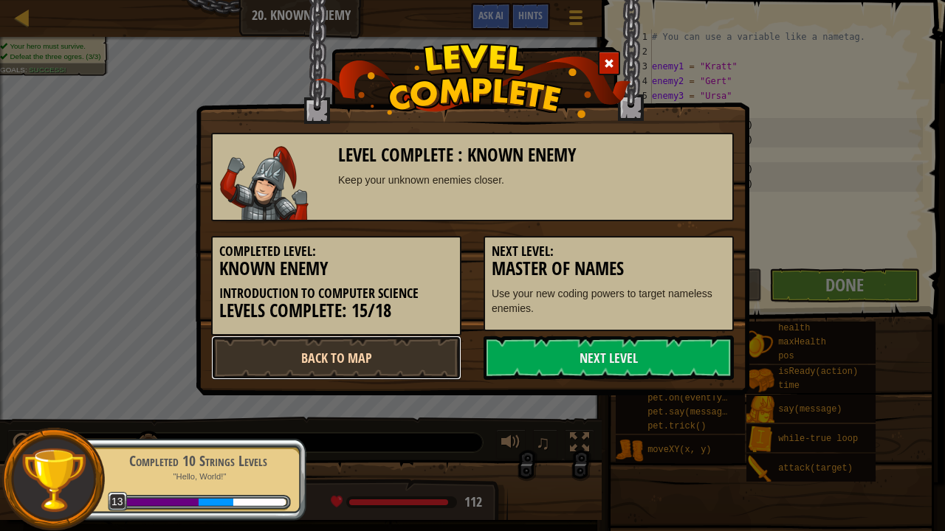
click at [412, 377] on link "Back to Map" at bounding box center [336, 358] width 250 height 44
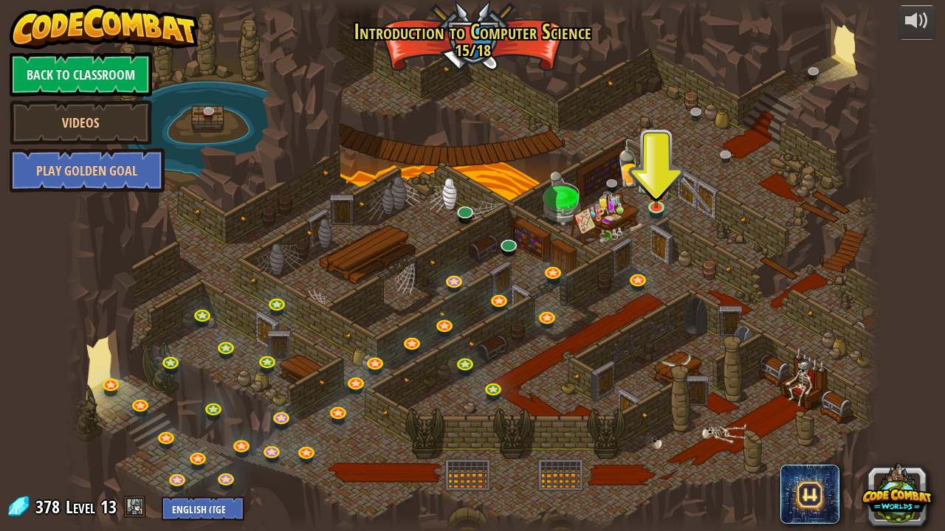
click at [667, 217] on div at bounding box center [472, 265] width 813 height 531
click at [658, 211] on link at bounding box center [658, 206] width 30 height 30
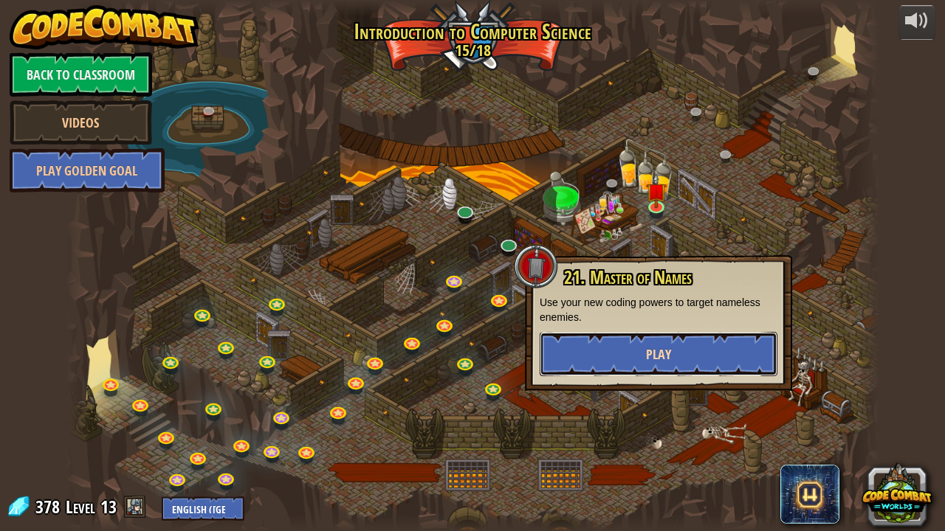
click at [653, 357] on span "Play" at bounding box center [658, 354] width 25 height 18
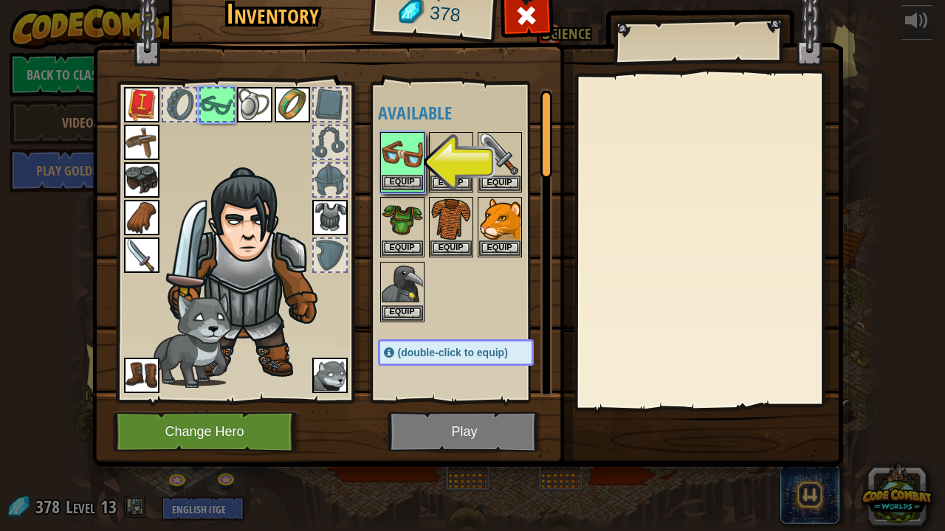
click at [398, 134] on img at bounding box center [402, 154] width 41 height 41
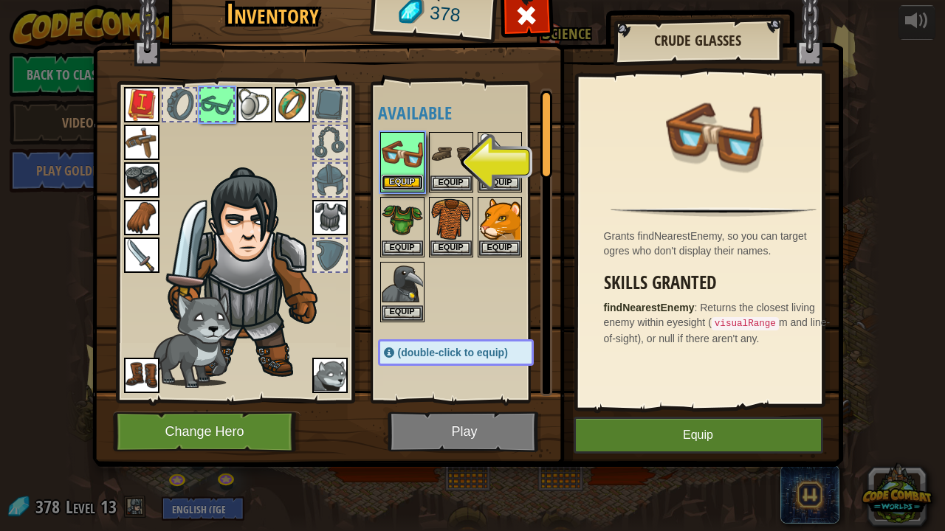
click at [416, 184] on button "Equip" at bounding box center [402, 183] width 41 height 16
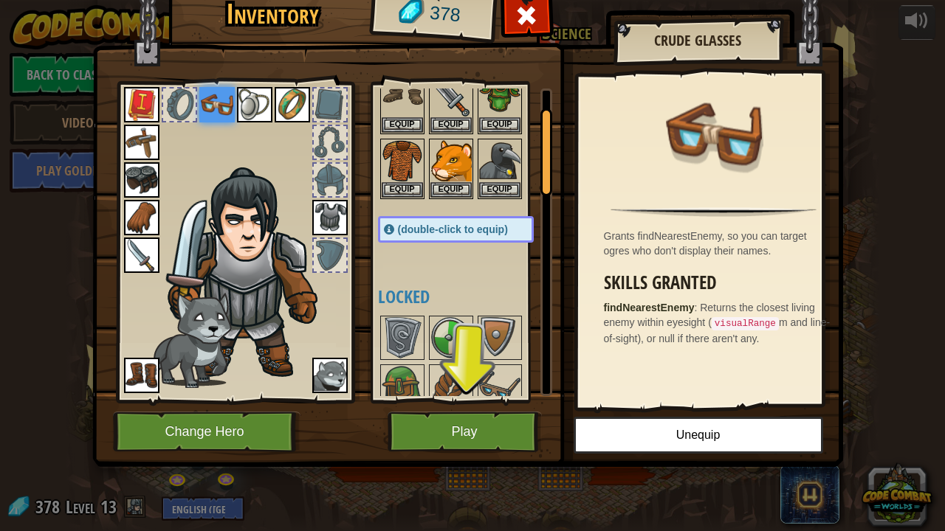
scroll to position [59, 0]
click at [444, 148] on img at bounding box center [450, 160] width 41 height 41
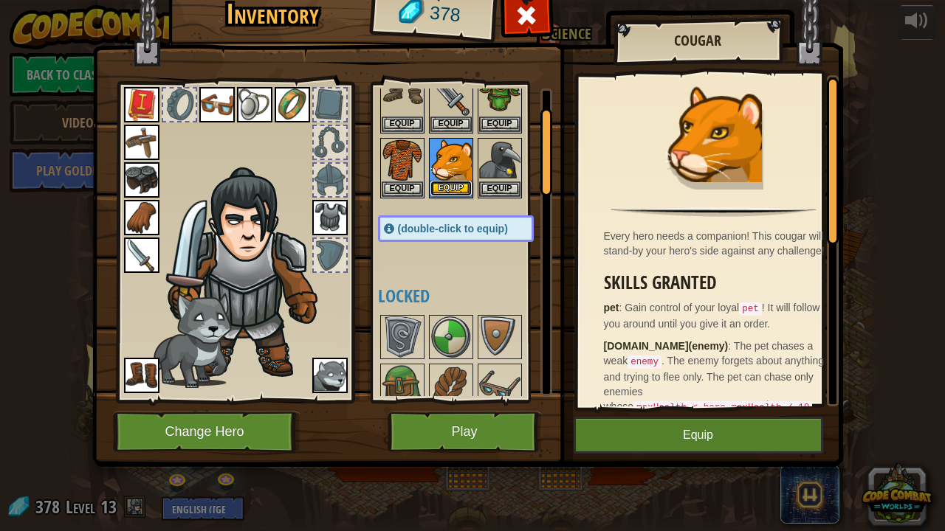
click at [452, 182] on button "Equip" at bounding box center [450, 189] width 41 height 16
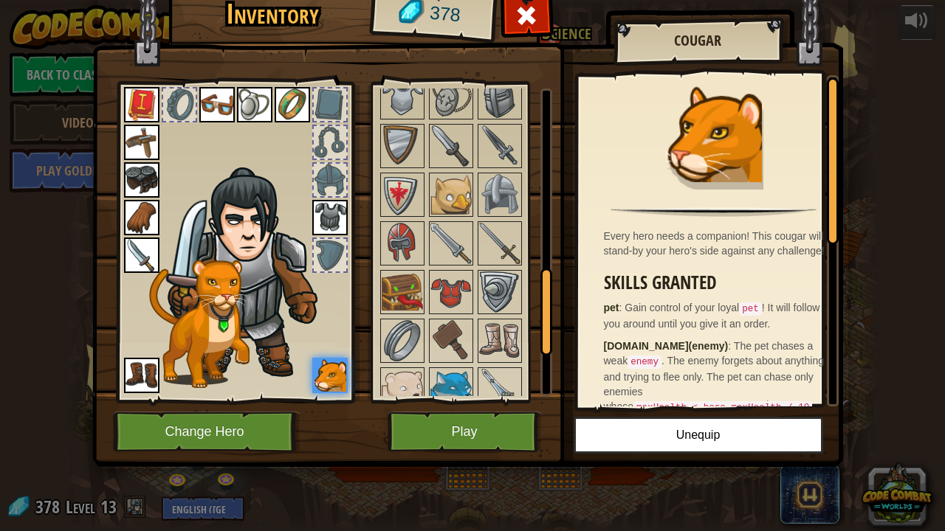
scroll to position [746, 0]
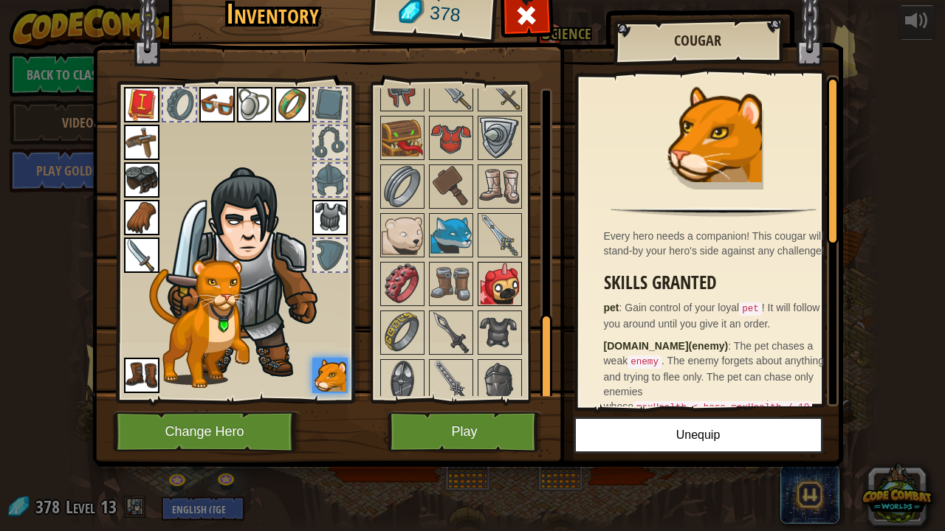
click at [509, 279] on img at bounding box center [499, 284] width 41 height 41
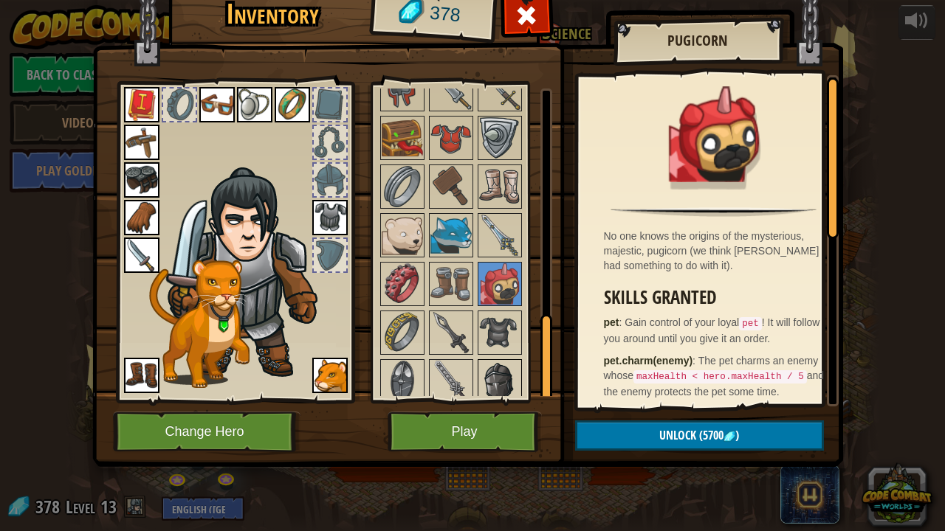
click at [498, 362] on img at bounding box center [499, 381] width 41 height 41
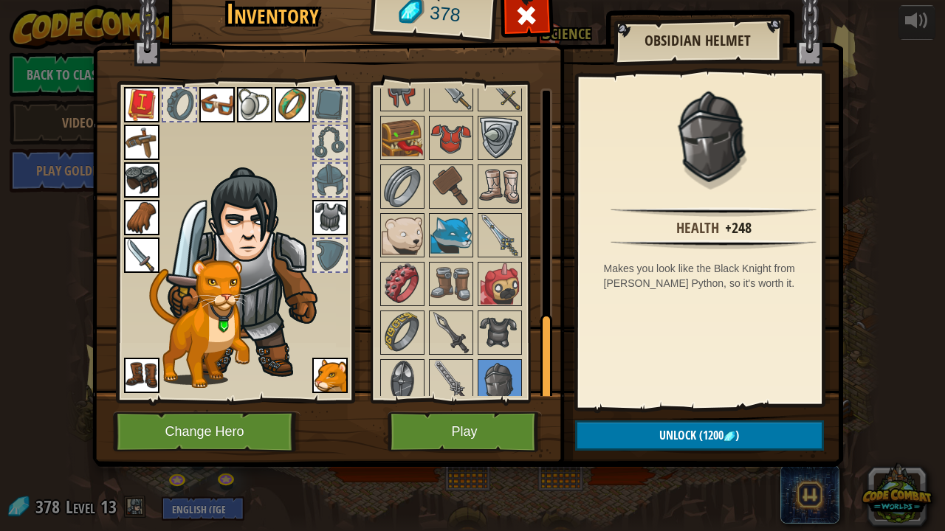
drag, startPoint x: 602, startPoint y: 280, endPoint x: 672, endPoint y: 288, distance: 69.8
click at [672, 288] on div "Makes you look like the Black Knight from [PERSON_NAME] Python, so it's worth i…" at bounding box center [717, 276] width 227 height 30
click at [523, 17] on span at bounding box center [526, 16] width 24 height 24
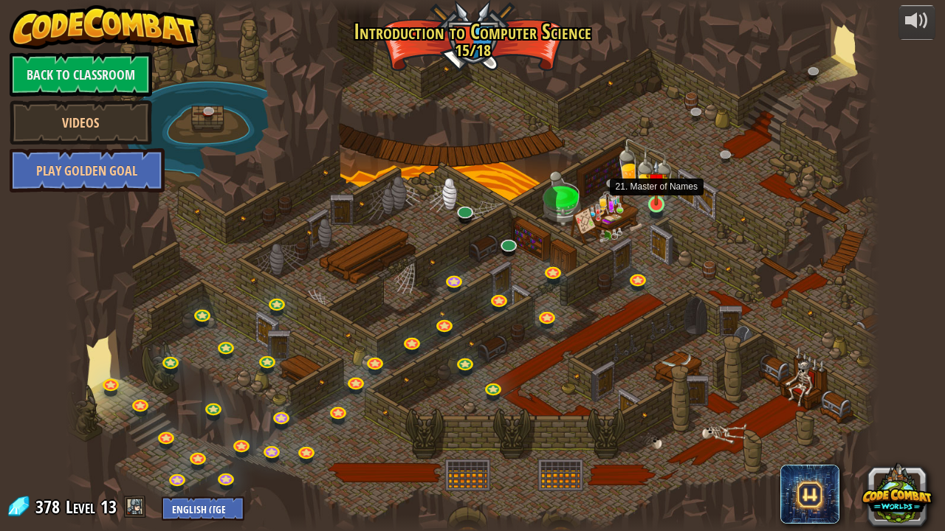
click at [664, 199] on img at bounding box center [656, 182] width 20 height 46
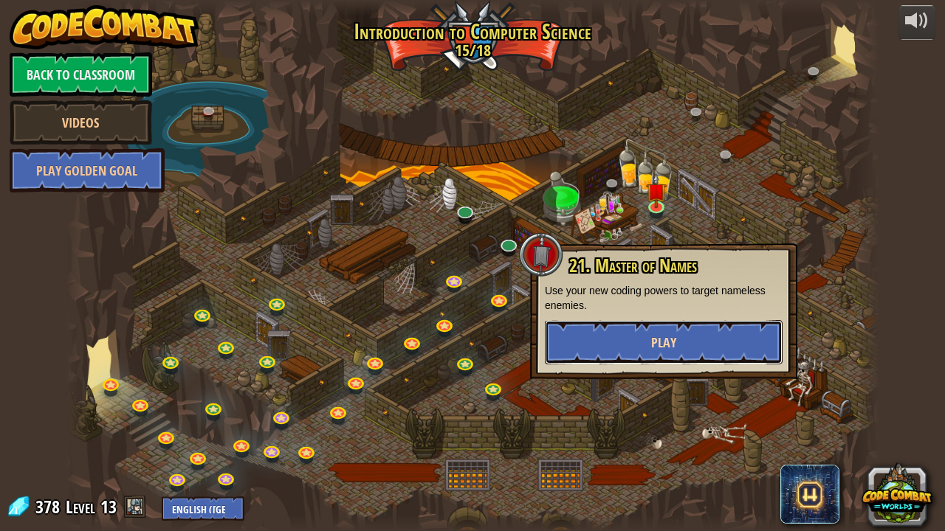
click at [672, 340] on span "Play" at bounding box center [663, 343] width 25 height 18
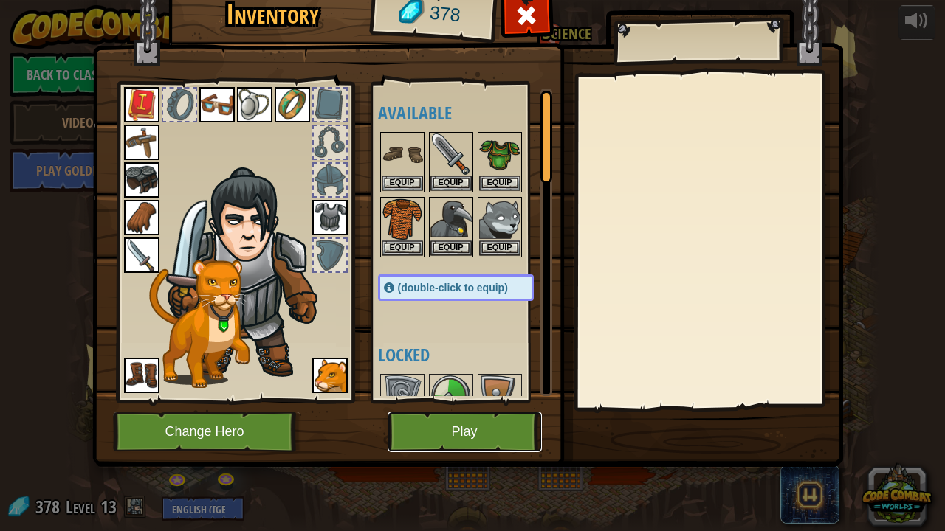
click at [441, 440] on button "Play" at bounding box center [465, 432] width 154 height 41
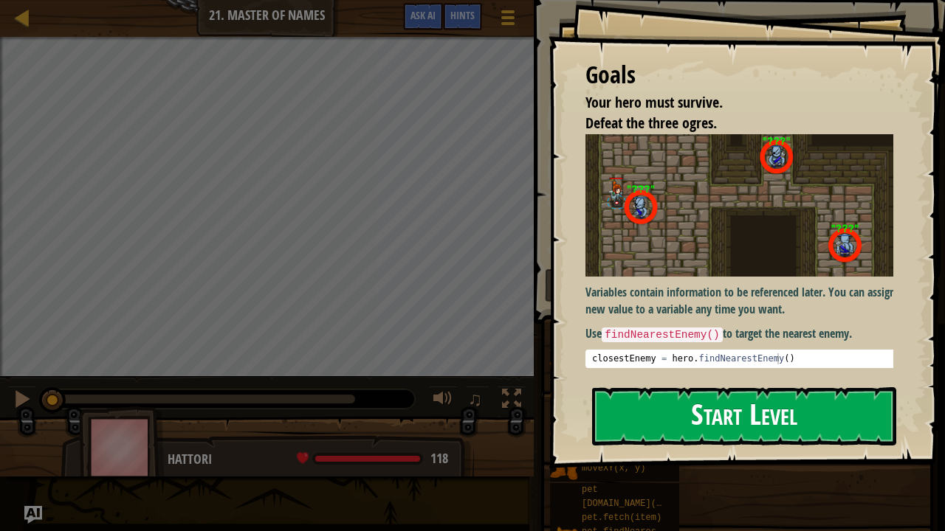
drag, startPoint x: 676, startPoint y: 404, endPoint x: 667, endPoint y: 418, distance: 16.6
click at [667, 421] on button "Start Level" at bounding box center [744, 417] width 304 height 58
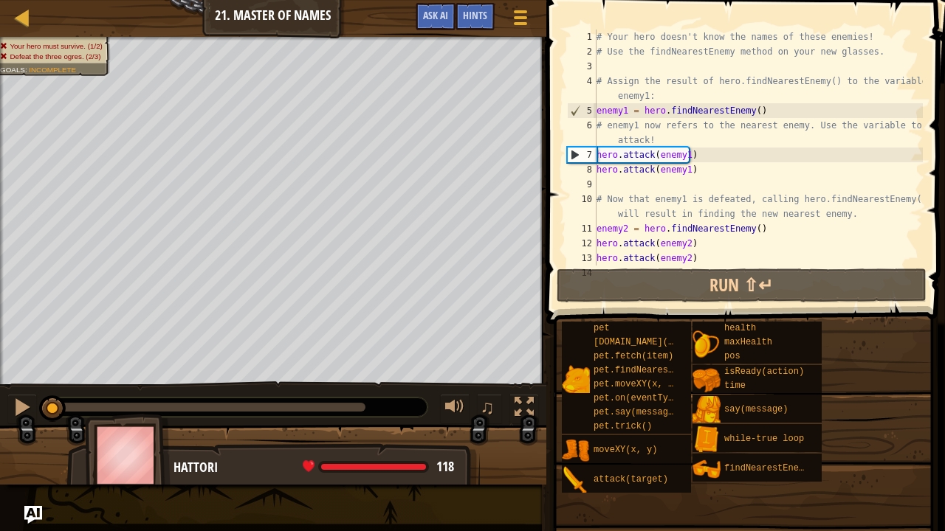
scroll to position [74, 0]
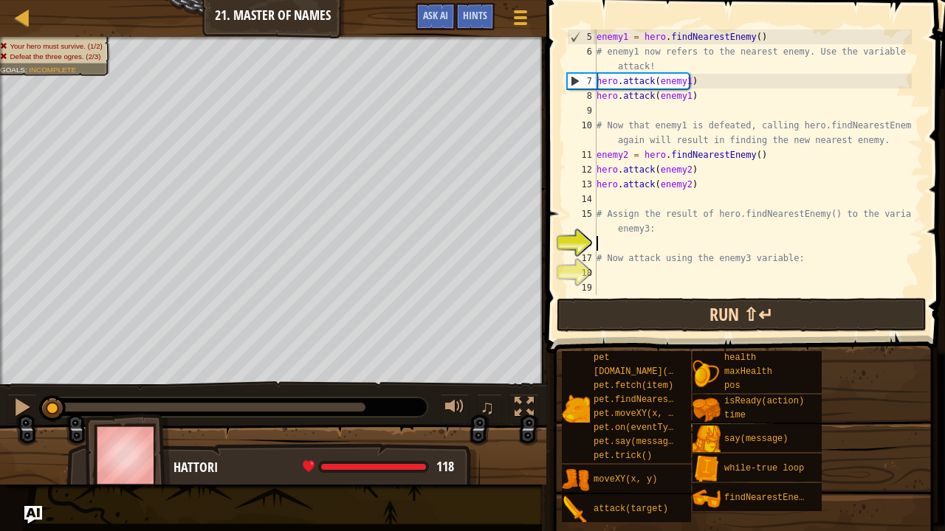
click at [602, 326] on div "Map Introduction to Computer Science 21. Master of Names Game Menu Done Hints A…" at bounding box center [472, 265] width 945 height 531
click at [602, 326] on button "Run ⇧↵" at bounding box center [742, 315] width 370 height 34
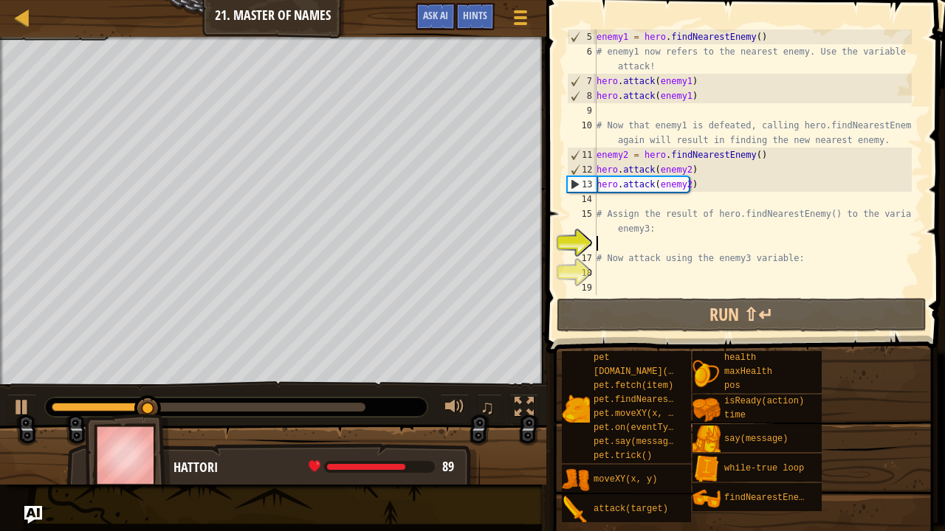
click at [685, 186] on div "enemy1 = hero . findNearestEnemy ( ) # enemy1 now refers to the nearest enemy. …" at bounding box center [752, 177] width 318 height 295
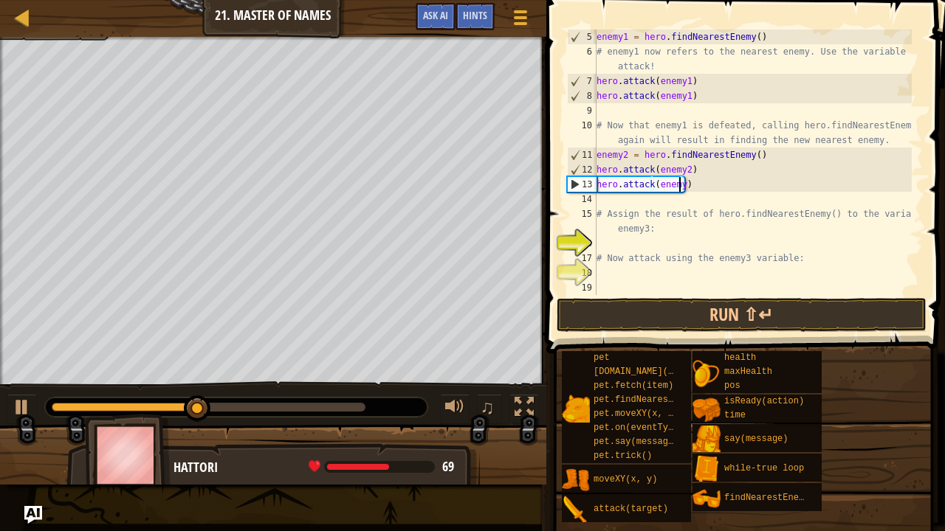
scroll to position [7, 7]
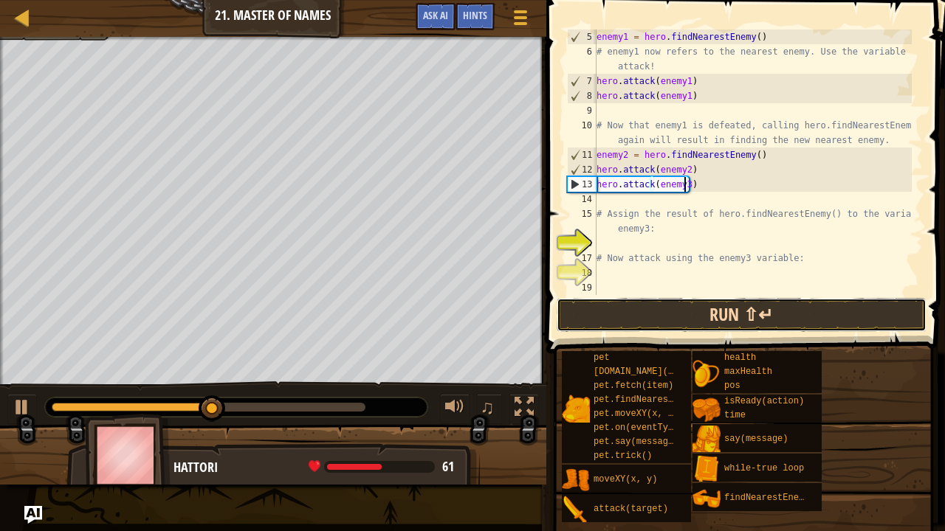
click at [713, 315] on button "Run ⇧↵" at bounding box center [742, 315] width 370 height 34
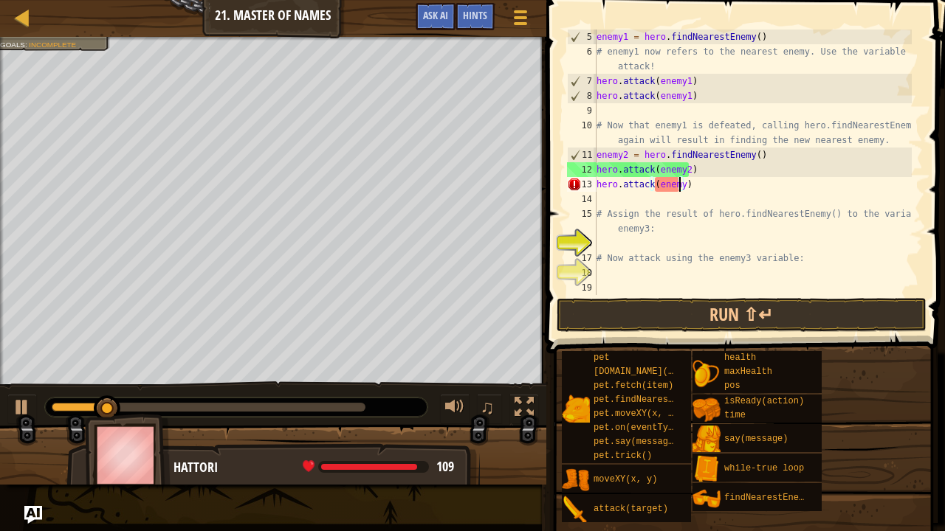
type textarea "hero.attack(enemy2)"
click at [712, 249] on div "enemy1 = hero . findNearestEnemy ( ) # enemy1 now refers to the nearest enemy. …" at bounding box center [752, 177] width 318 height 295
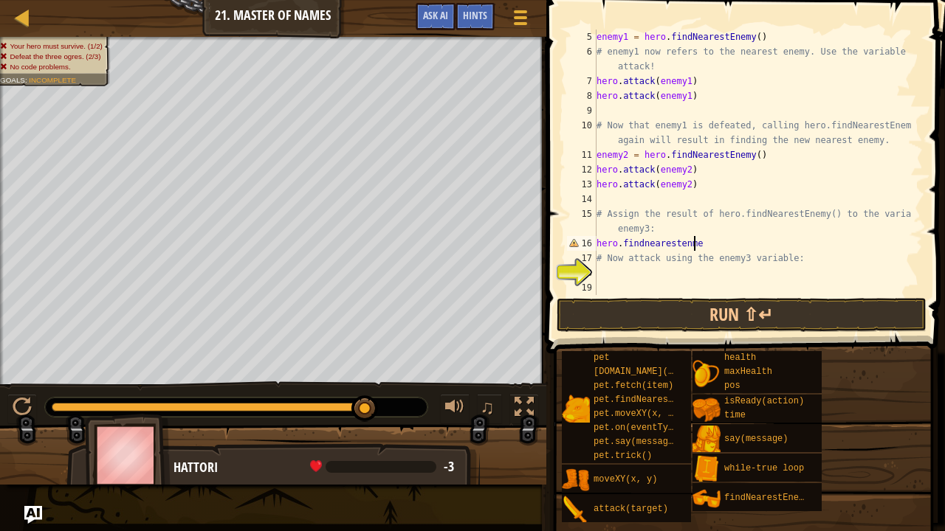
scroll to position [7, 7]
click at [682, 245] on div "enemy1 = hero . findNearestEnemy ( ) # enemy1 now refers to the nearest enemy. …" at bounding box center [752, 177] width 318 height 295
click at [699, 247] on div "enemy1 = hero . findNearestEnemy ( ) # enemy1 now refers to the nearest enemy. …" at bounding box center [752, 177] width 318 height 295
click at [644, 244] on div "enemy1 = hero . findNearestEnemy ( ) # enemy1 now refers to the nearest enemy. …" at bounding box center [752, 177] width 318 height 295
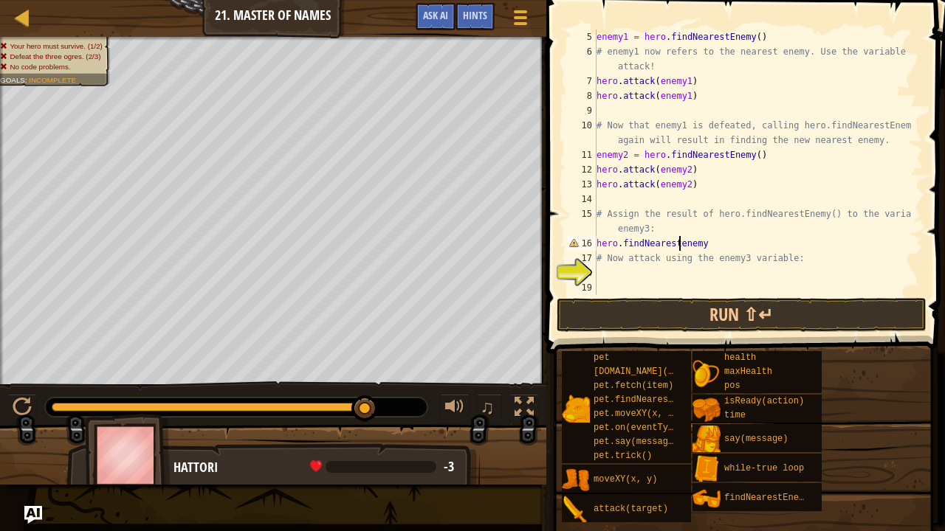
click at [678, 251] on div "enemy1 = hero . findNearestEnemy ( ) # enemy1 now refers to the nearest enemy. …" at bounding box center [752, 177] width 318 height 295
click at [676, 247] on div "enemy1 = hero . findNearestEnemy ( ) # enemy1 now refers to the nearest enemy. …" at bounding box center [752, 177] width 318 height 295
click at [679, 243] on div "enemy1 = hero . findNearestEnemy ( ) # enemy1 now refers to the nearest enemy. …" at bounding box center [752, 177] width 318 height 295
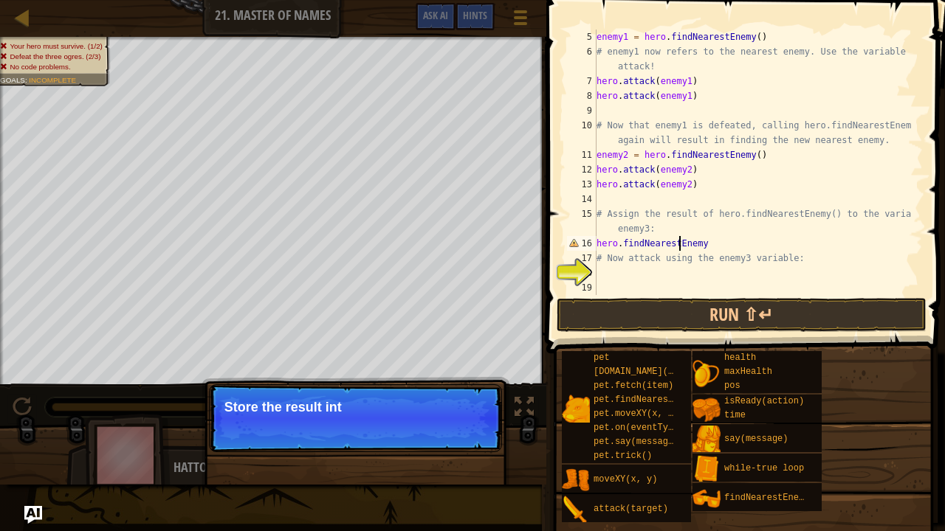
click at [706, 244] on div "enemy1 = hero . findNearestEnemy ( ) # enemy1 now refers to the nearest enemy. …" at bounding box center [752, 177] width 318 height 295
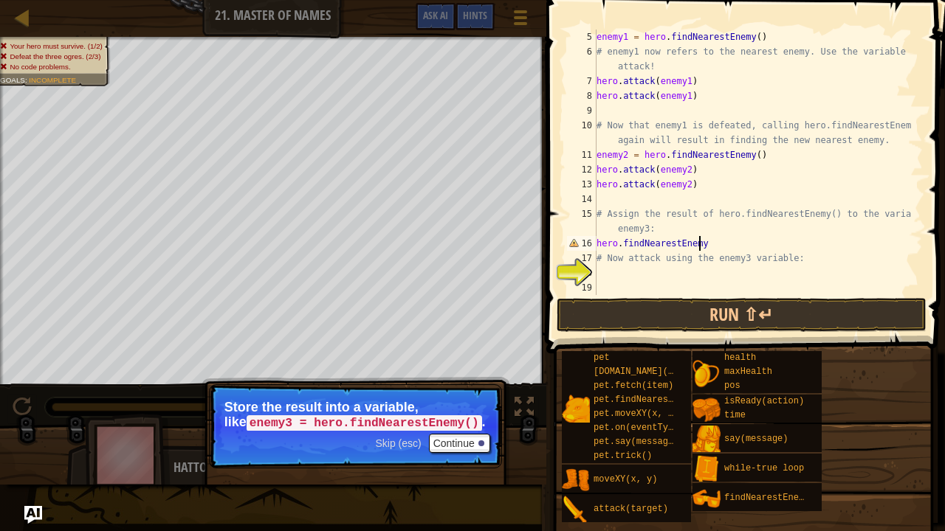
type textarea "hero.findNearestEnemy()"
click at [715, 276] on div "enemy1 = hero . findNearestEnemy ( ) # enemy1 now refers to the nearest enemy. …" at bounding box center [752, 177] width 318 height 295
type textarea "hero.attack()"
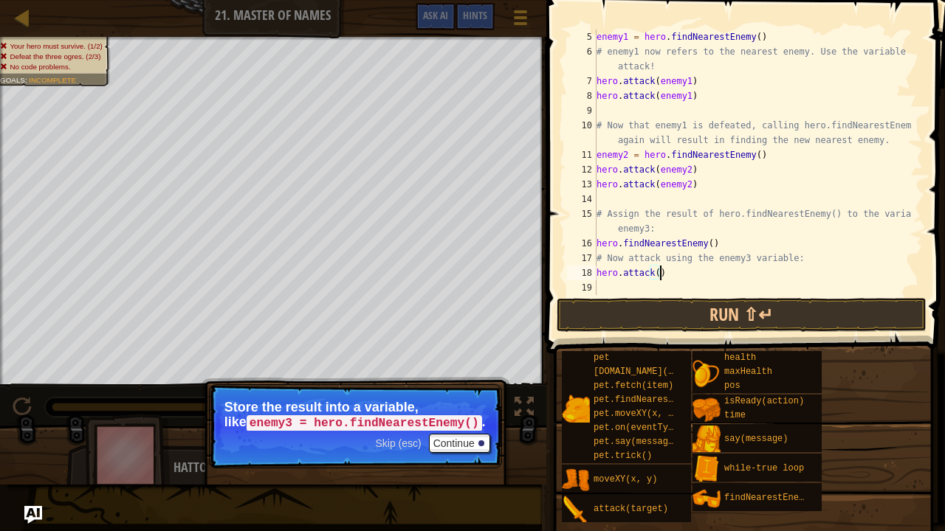
click at [652, 280] on div "enemy1 = hero . findNearestEnemy ( ) # enemy1 now refers to the nearest enemy. …" at bounding box center [752, 177] width 318 height 295
click at [654, 272] on div "enemy1 = hero . findNearestEnemy ( ) # enemy1 now refers to the nearest enemy. …" at bounding box center [752, 177] width 318 height 295
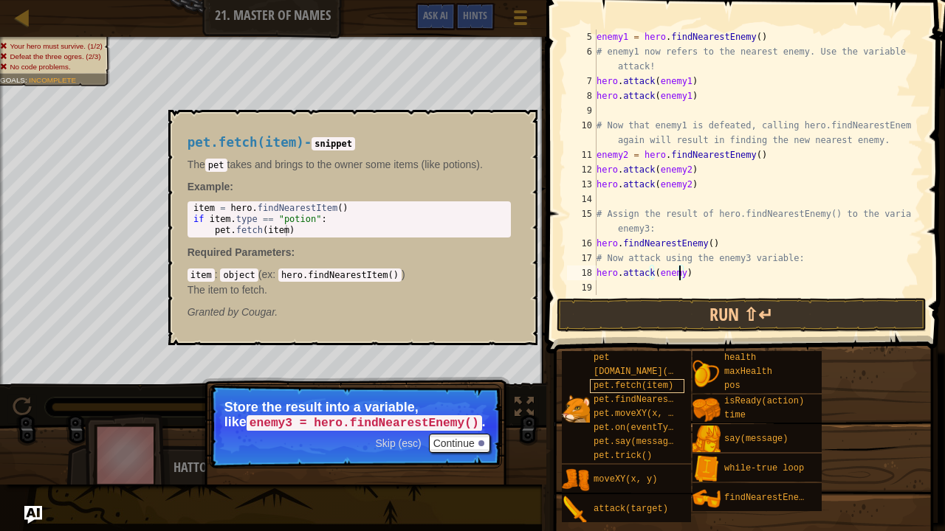
scroll to position [7, 7]
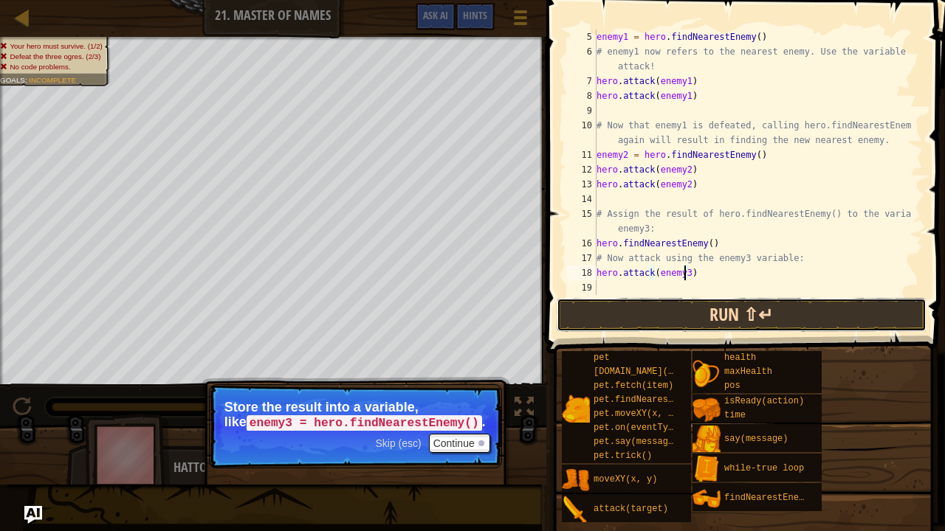
click at [715, 323] on button "Run ⇧↵" at bounding box center [742, 315] width 370 height 34
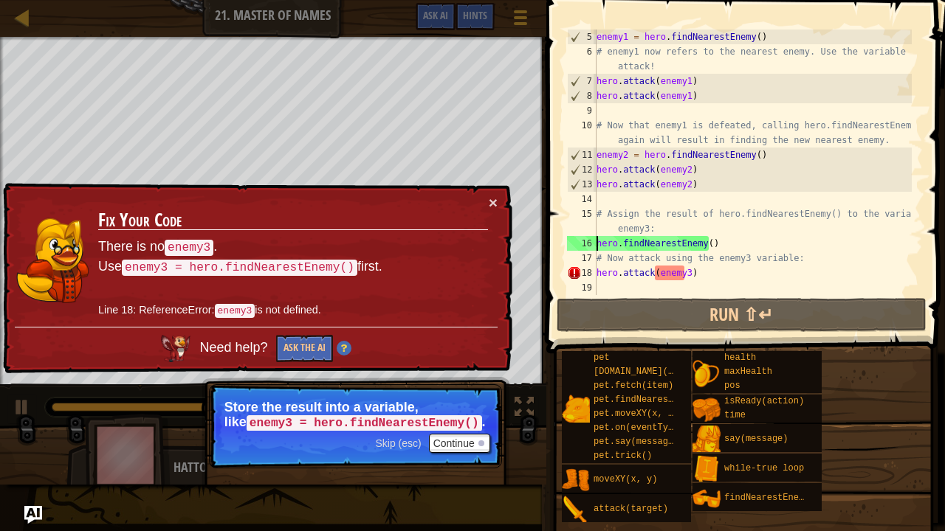
click at [597, 246] on div "enemy1 = hero . findNearestEnemy ( ) # enemy1 now refers to the nearest enemy. …" at bounding box center [752, 177] width 318 height 295
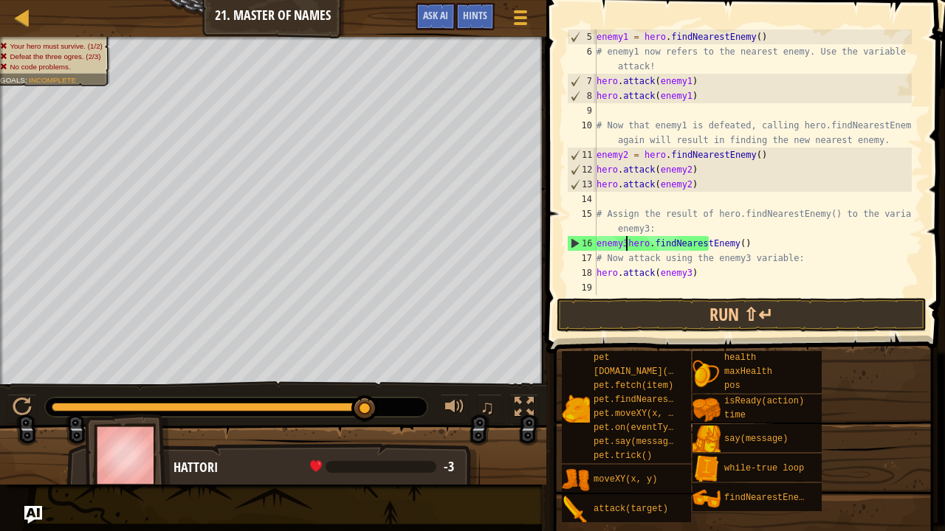
scroll to position [7, 3]
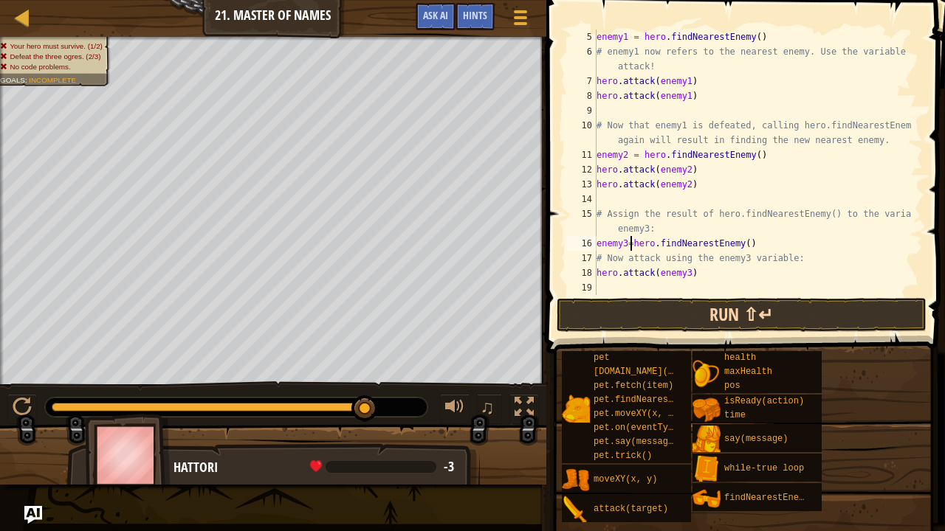
type textarea "enemy3=hero.findNearestEnemy()"
click at [684, 321] on button "Run ⇧↵" at bounding box center [742, 315] width 370 height 34
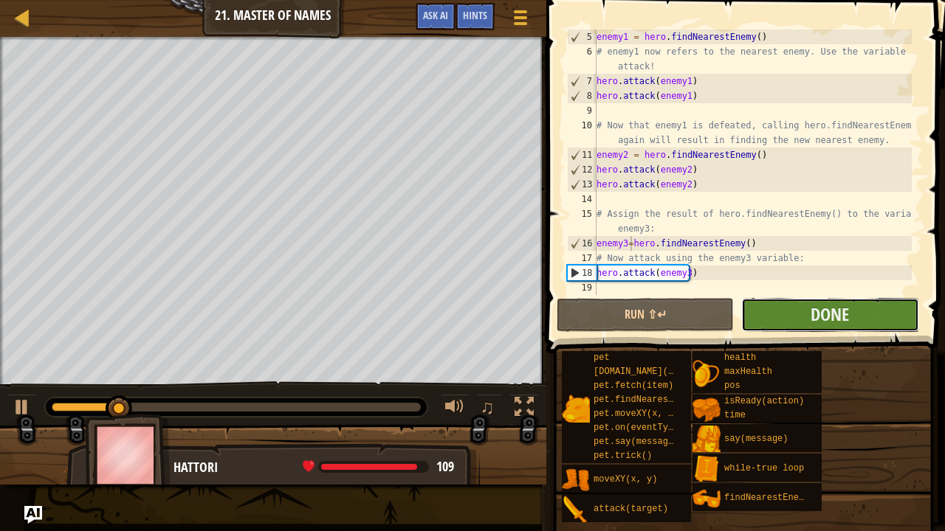
click at [765, 306] on button "Done" at bounding box center [829, 315] width 177 height 34
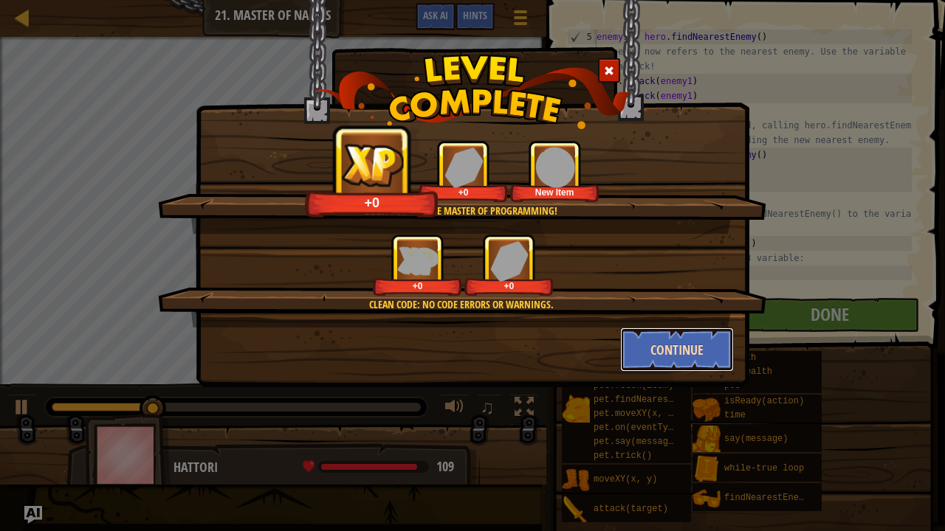
click at [670, 328] on button "Continue" at bounding box center [677, 350] width 114 height 44
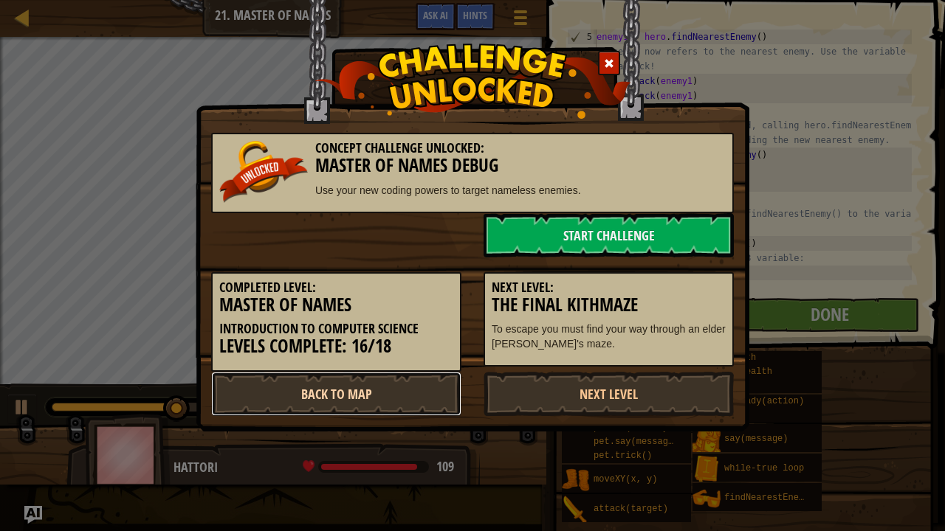
click at [397, 375] on link "Back to Map" at bounding box center [336, 394] width 250 height 44
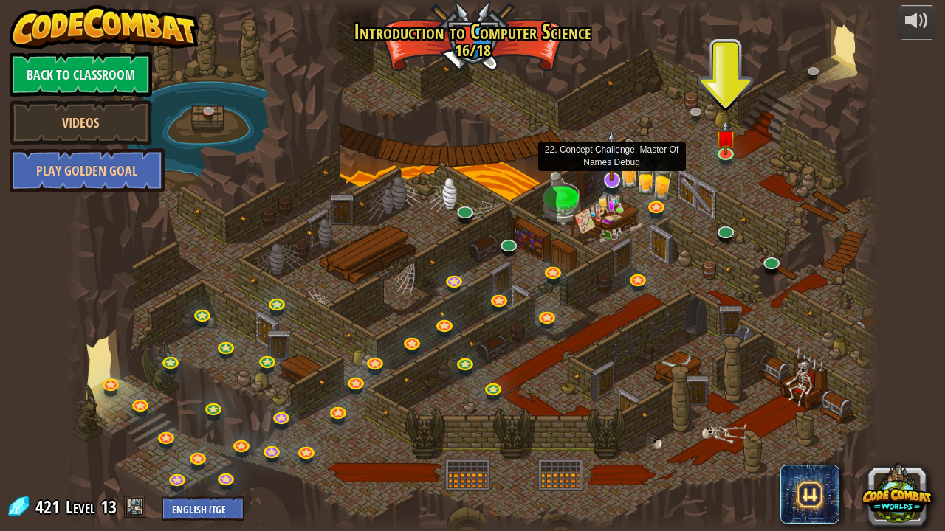
click at [615, 179] on img at bounding box center [611, 156] width 23 height 52
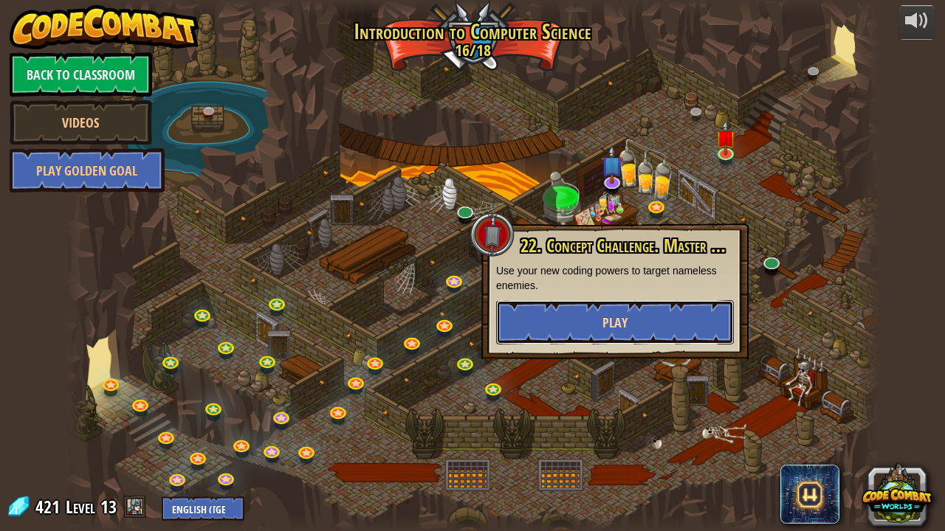
click at [588, 326] on button "Play" at bounding box center [615, 322] width 238 height 44
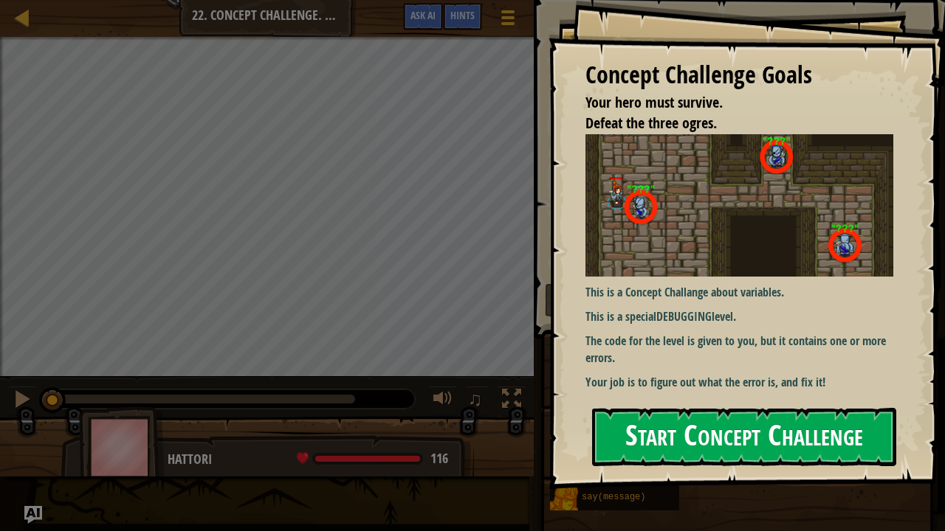
click at [630, 300] on div "Concept Challenge Goals Your hero must survive. Defeat the three ogres. This is…" at bounding box center [746, 244] width 396 height 489
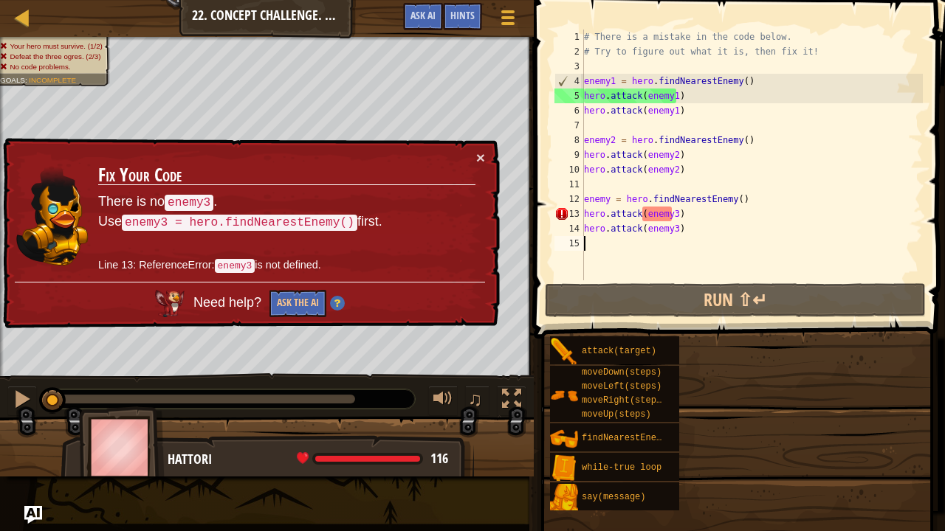
click at [658, 439] on div "Concept Challenge Goals Your hero must survive. Defeat the three ogres. This is…" at bounding box center [472, 265] width 945 height 531
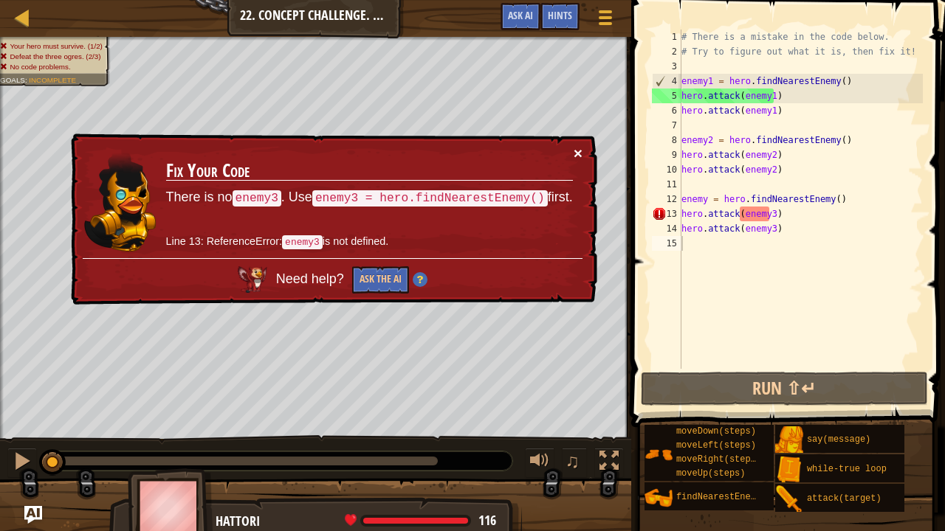
click at [577, 154] on button "×" at bounding box center [578, 154] width 9 height 16
click at [704, 197] on div "# There is a mistake in the code below. # Try to figure out what it is, then fi…" at bounding box center [800, 214] width 244 height 369
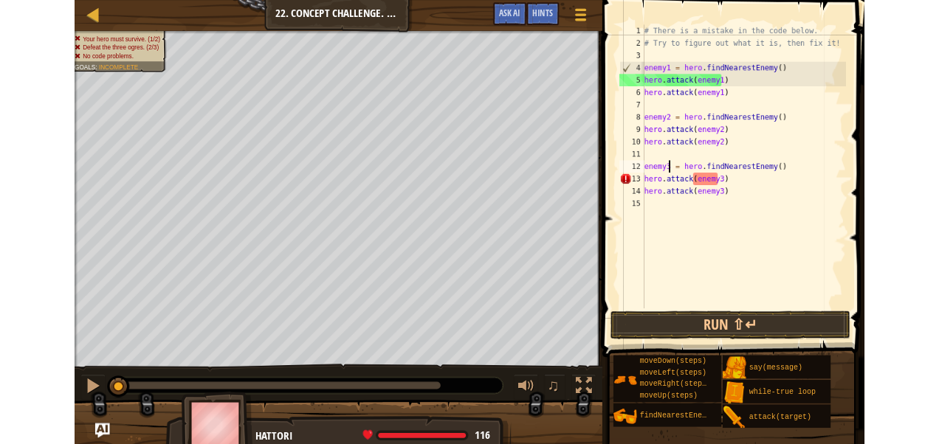
scroll to position [7, 2]
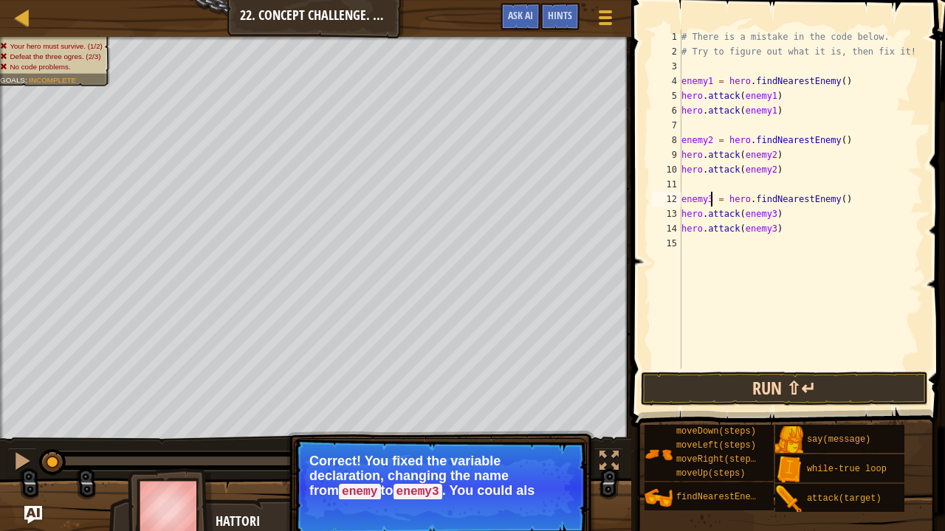
type textarea "enemy3 = hero.findNearestEnemy()"
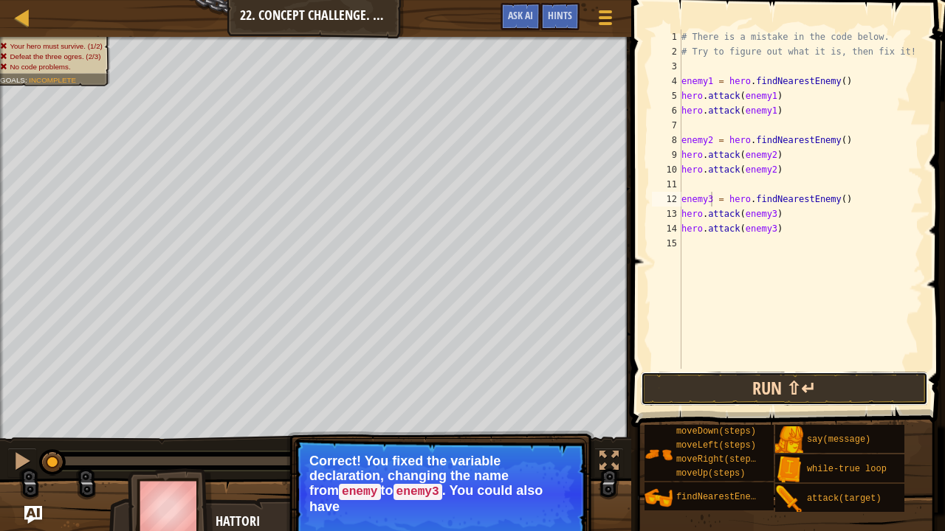
click at [753, 398] on button "Run ⇧↵" at bounding box center [784, 389] width 287 height 34
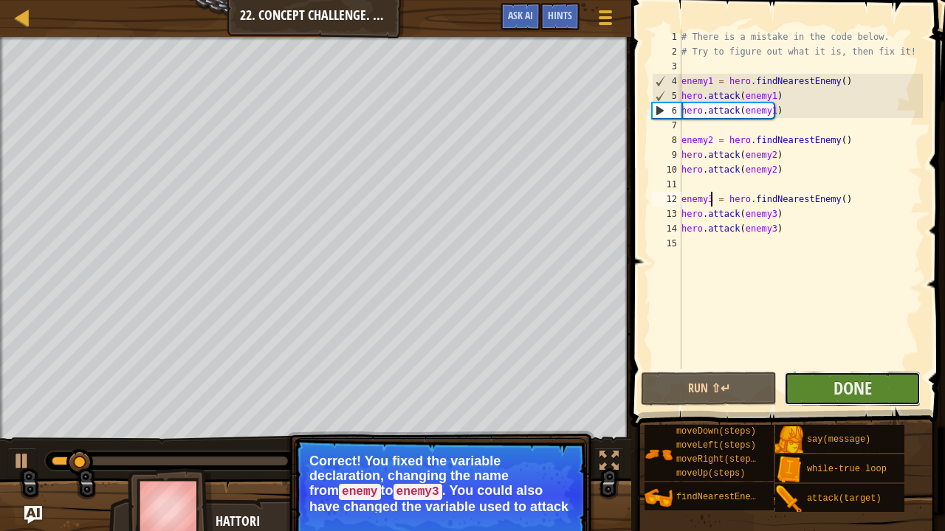
click at [808, 395] on button "Done" at bounding box center [852, 389] width 137 height 34
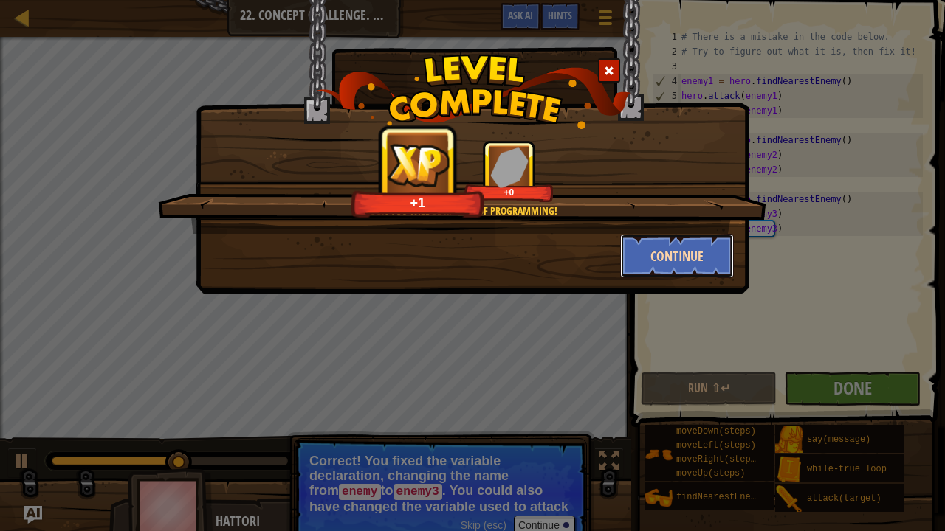
click at [689, 249] on button "Continue" at bounding box center [677, 256] width 114 height 44
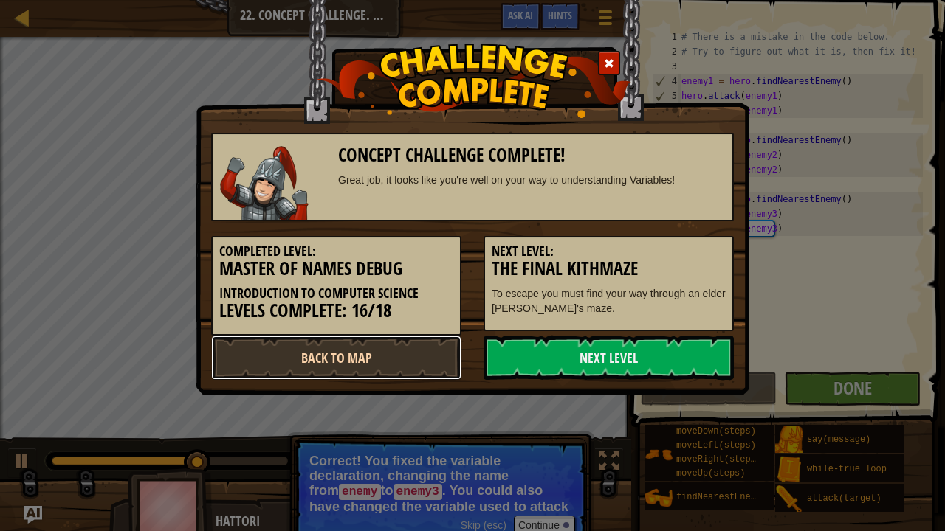
click at [384, 369] on link "Back to Map" at bounding box center [336, 358] width 250 height 44
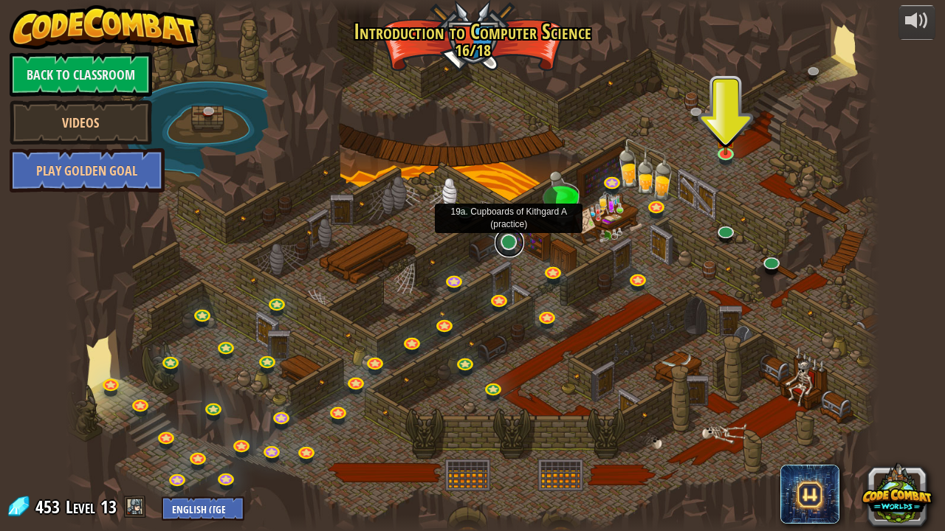
click at [511, 252] on link at bounding box center [510, 243] width 30 height 30
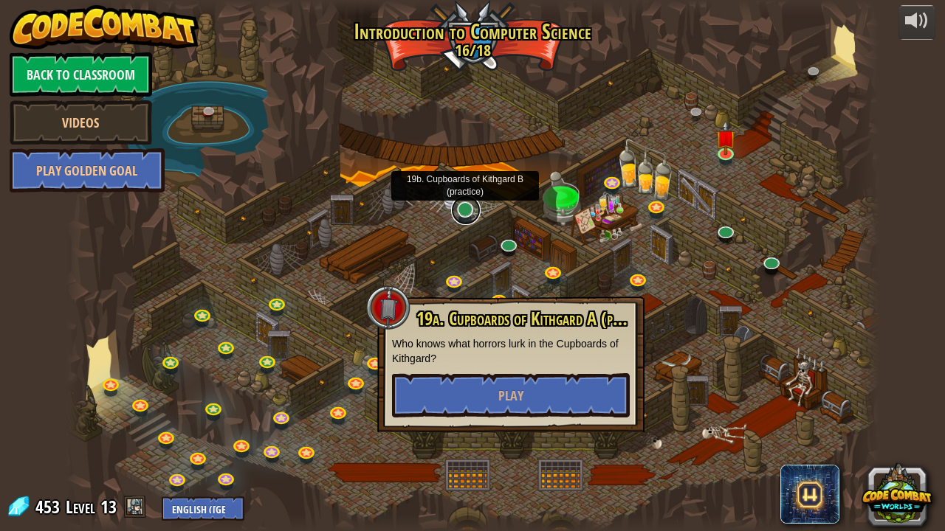
click at [453, 210] on link at bounding box center [466, 211] width 30 height 30
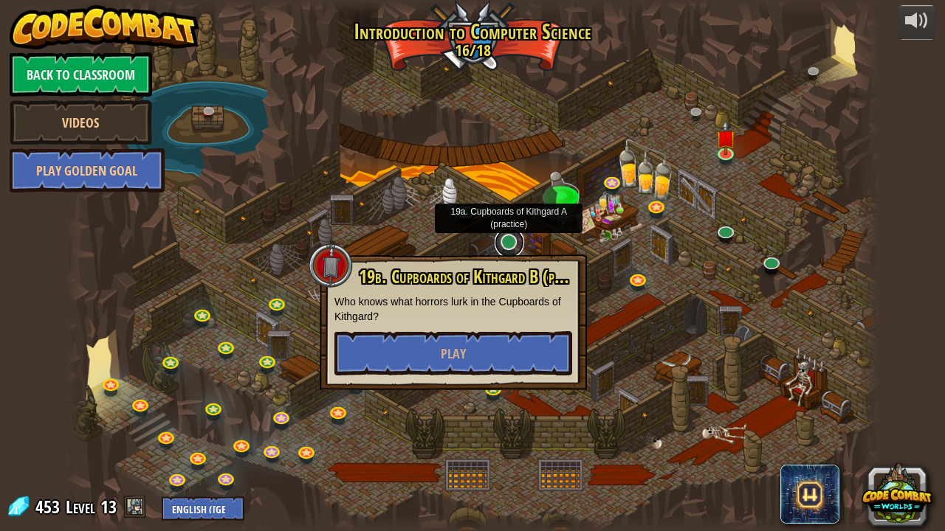
click at [517, 244] on link at bounding box center [510, 243] width 30 height 30
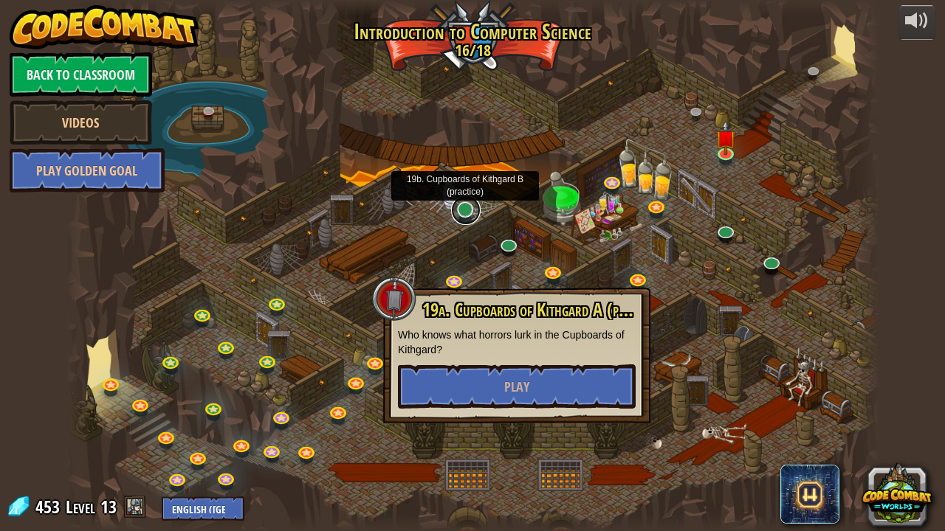
click at [462, 208] on link at bounding box center [466, 211] width 30 height 30
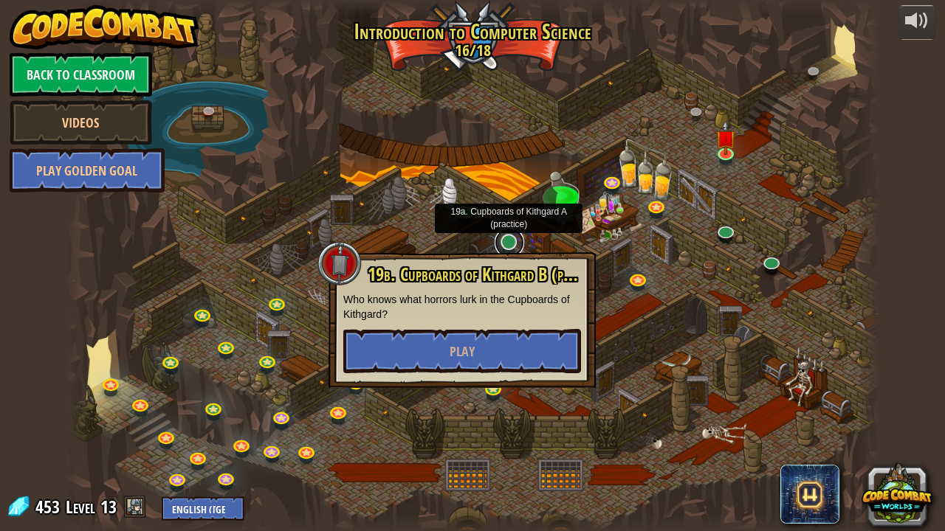
click at [503, 242] on link at bounding box center [510, 243] width 30 height 30
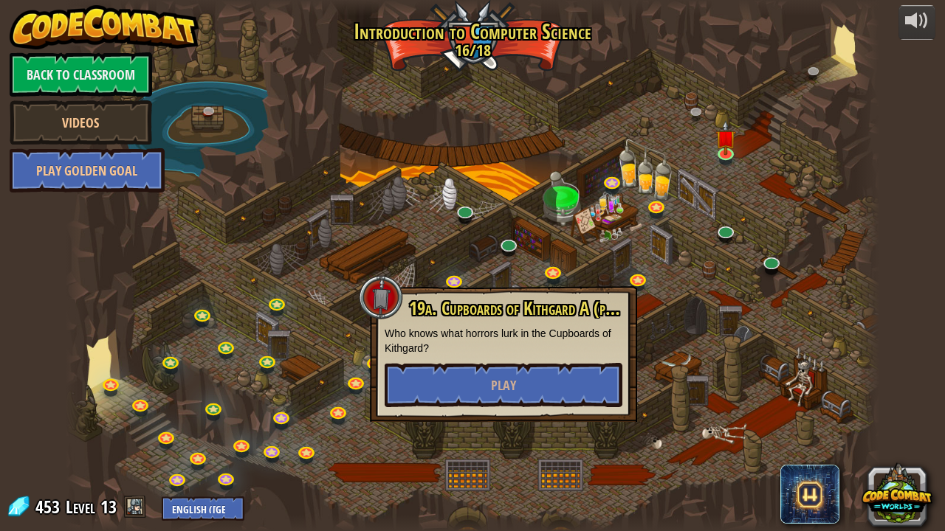
click at [454, 224] on div at bounding box center [472, 265] width 813 height 531
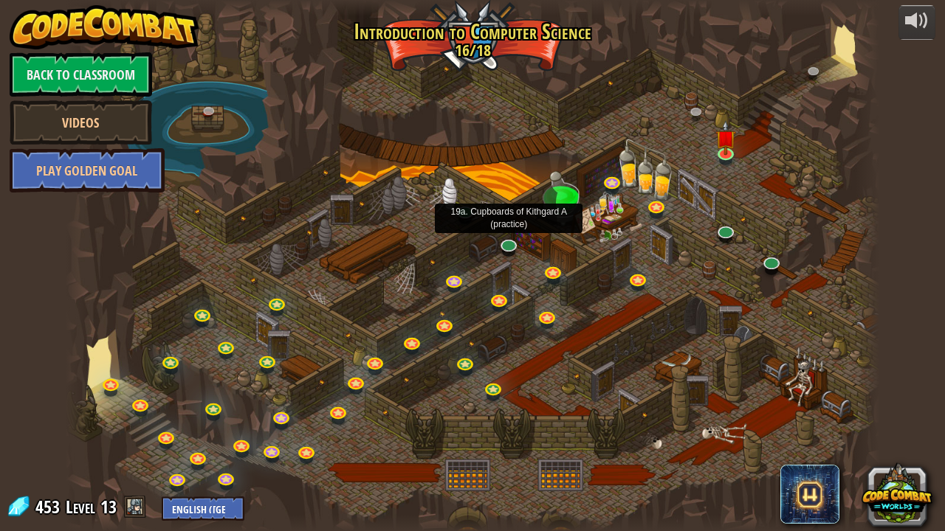
click at [137, 444] on span at bounding box center [135, 507] width 22 height 22
click at [88, 444] on span "Level" at bounding box center [81, 507] width 30 height 24
click at [29, 444] on span at bounding box center [18, 507] width 22 height 22
click at [574, 180] on div at bounding box center [472, 265] width 813 height 531
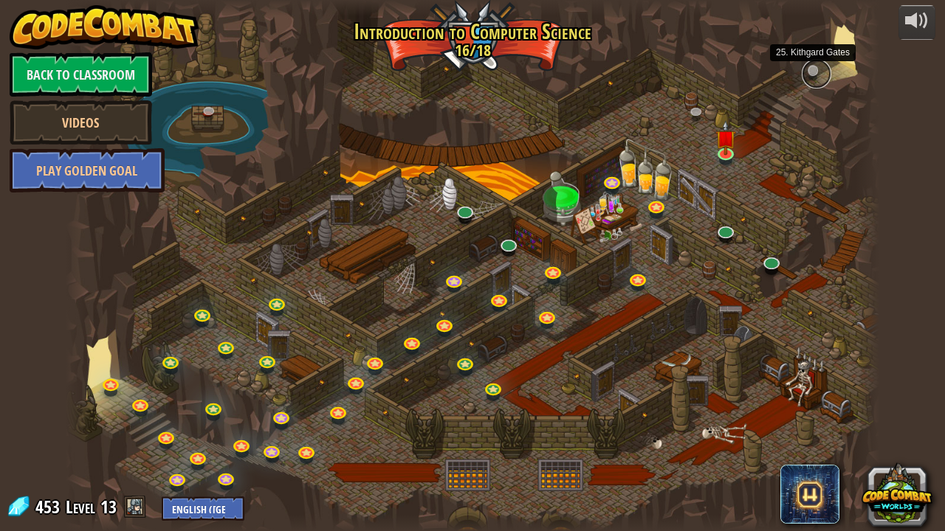
click at [812, 67] on link at bounding box center [817, 74] width 30 height 30
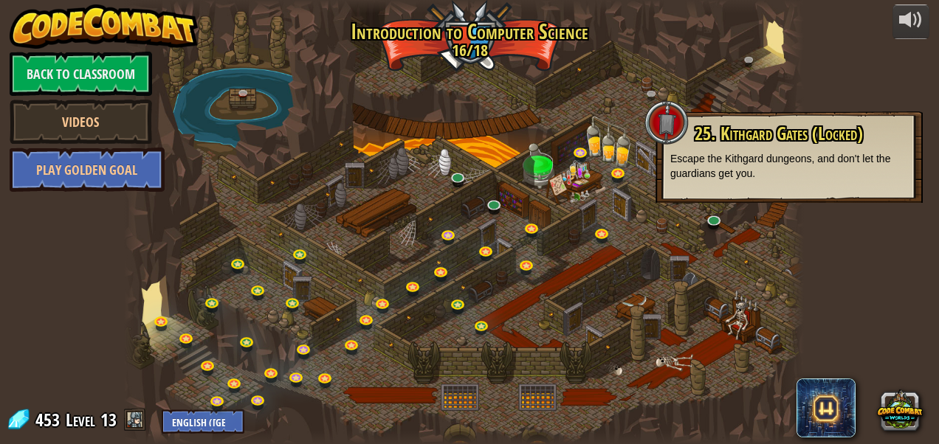
click at [588, 328] on div at bounding box center [464, 222] width 680 height 444
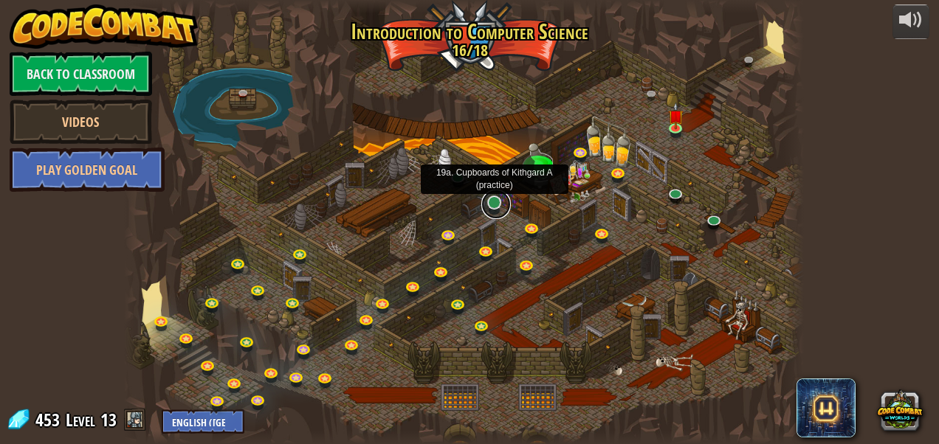
click at [490, 207] on link at bounding box center [496, 205] width 30 height 30
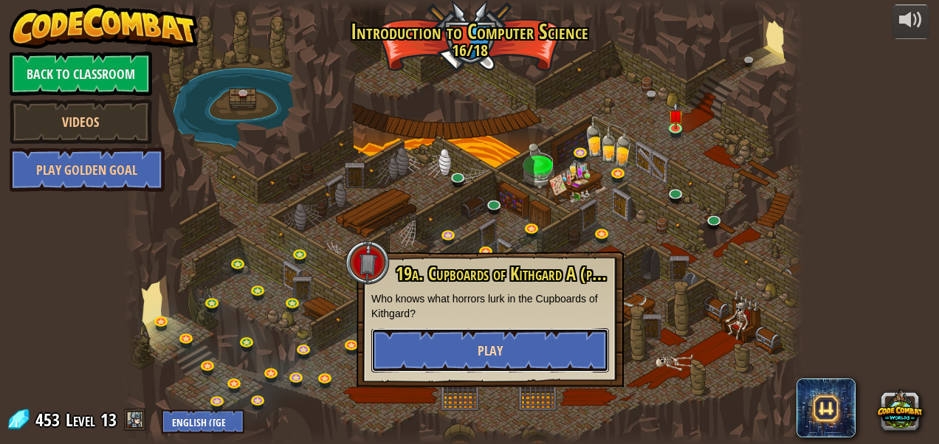
click at [461, 345] on button "Play" at bounding box center [490, 350] width 238 height 44
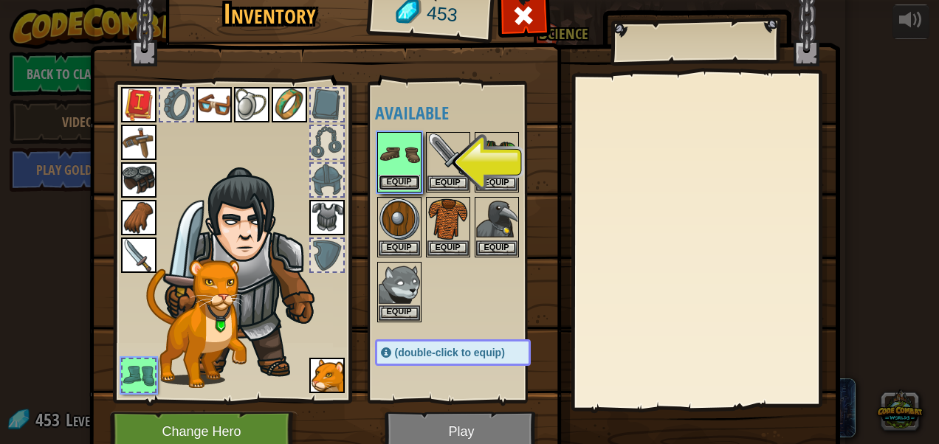
click at [402, 180] on button "Equip" at bounding box center [399, 183] width 41 height 16
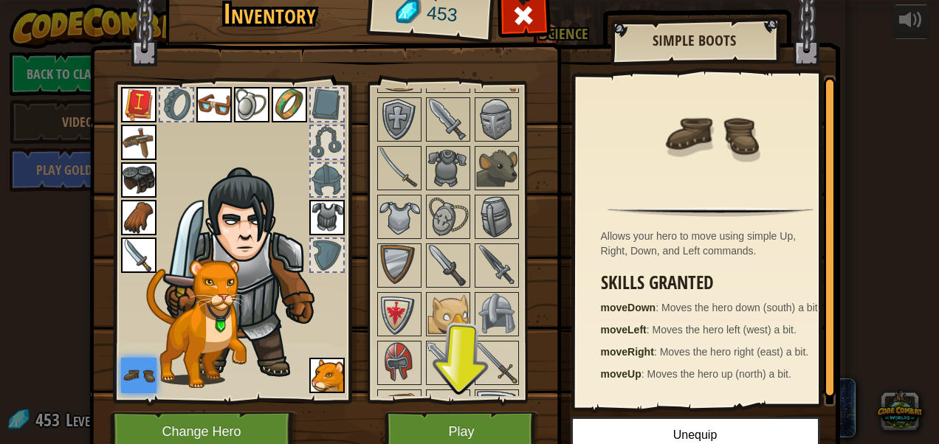
scroll to position [835, 0]
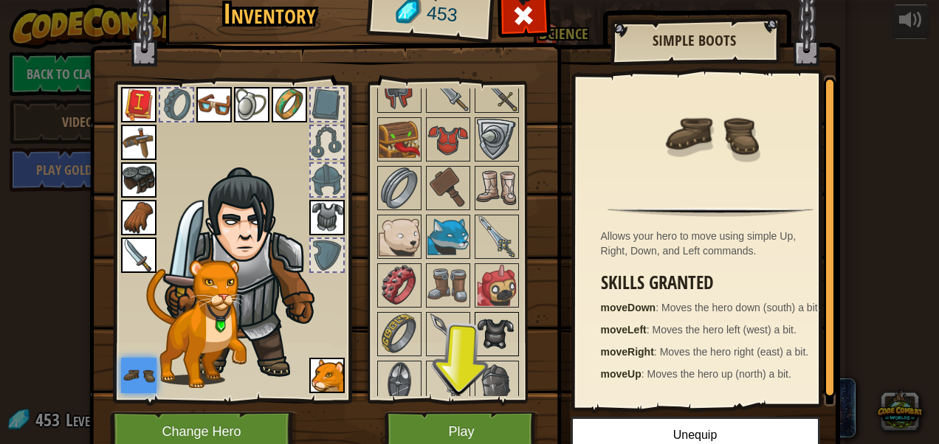
click at [498, 332] on img at bounding box center [496, 334] width 41 height 41
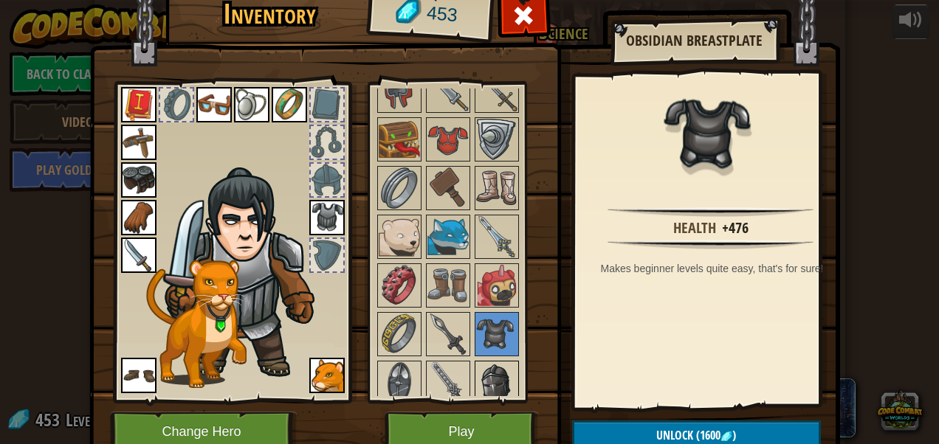
click at [485, 371] on img at bounding box center [496, 382] width 41 height 41
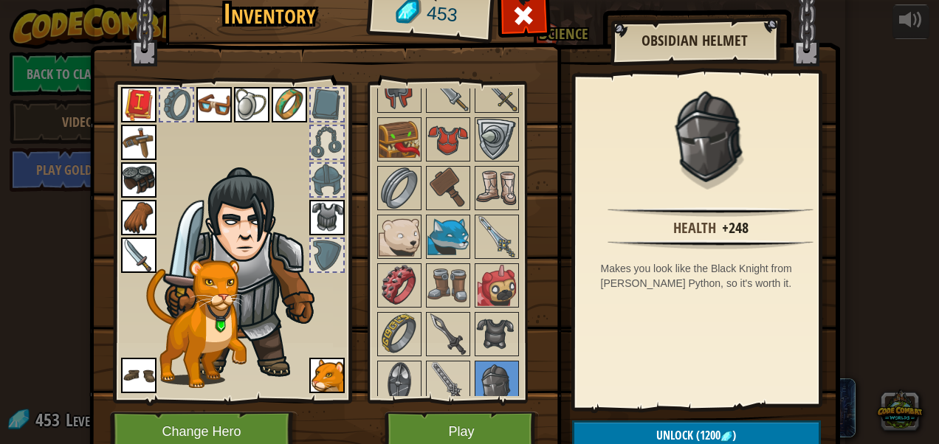
drag, startPoint x: 593, startPoint y: 267, endPoint x: 735, endPoint y: 267, distance: 141.7
click at [735, 267] on div "Health +248 Makes you look like the Black Knight from [PERSON_NAME] Python, so …" at bounding box center [711, 240] width 272 height 331
click at [716, 258] on div "Health +248 Makes you look like the Black Knight from [PERSON_NAME] Python, so …" at bounding box center [711, 240] width 272 height 331
drag, startPoint x: 716, startPoint y: 258, endPoint x: 565, endPoint y: 332, distance: 168.7
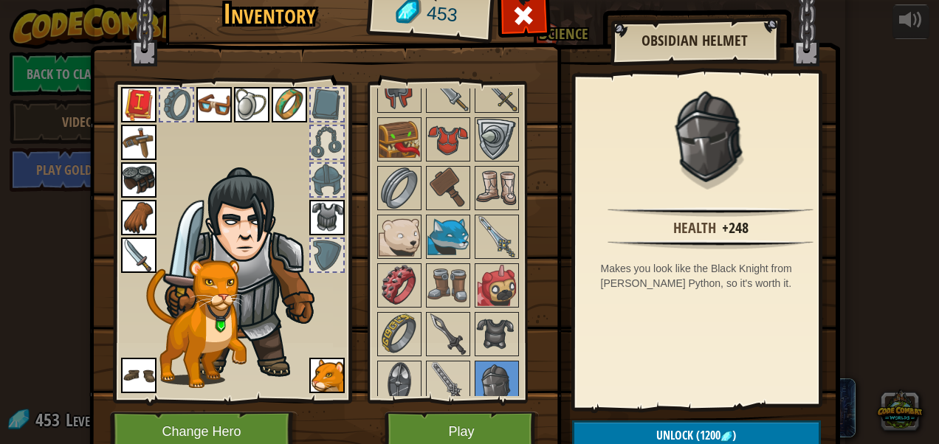
click at [565, 332] on div "Inventory 453 Available Equip Equip Equip Equip Equip Equip Equip Equip Equip E…" at bounding box center [469, 225] width 751 height 487
click at [453, 369] on img at bounding box center [447, 382] width 41 height 41
